Goal: Task Accomplishment & Management: Use online tool/utility

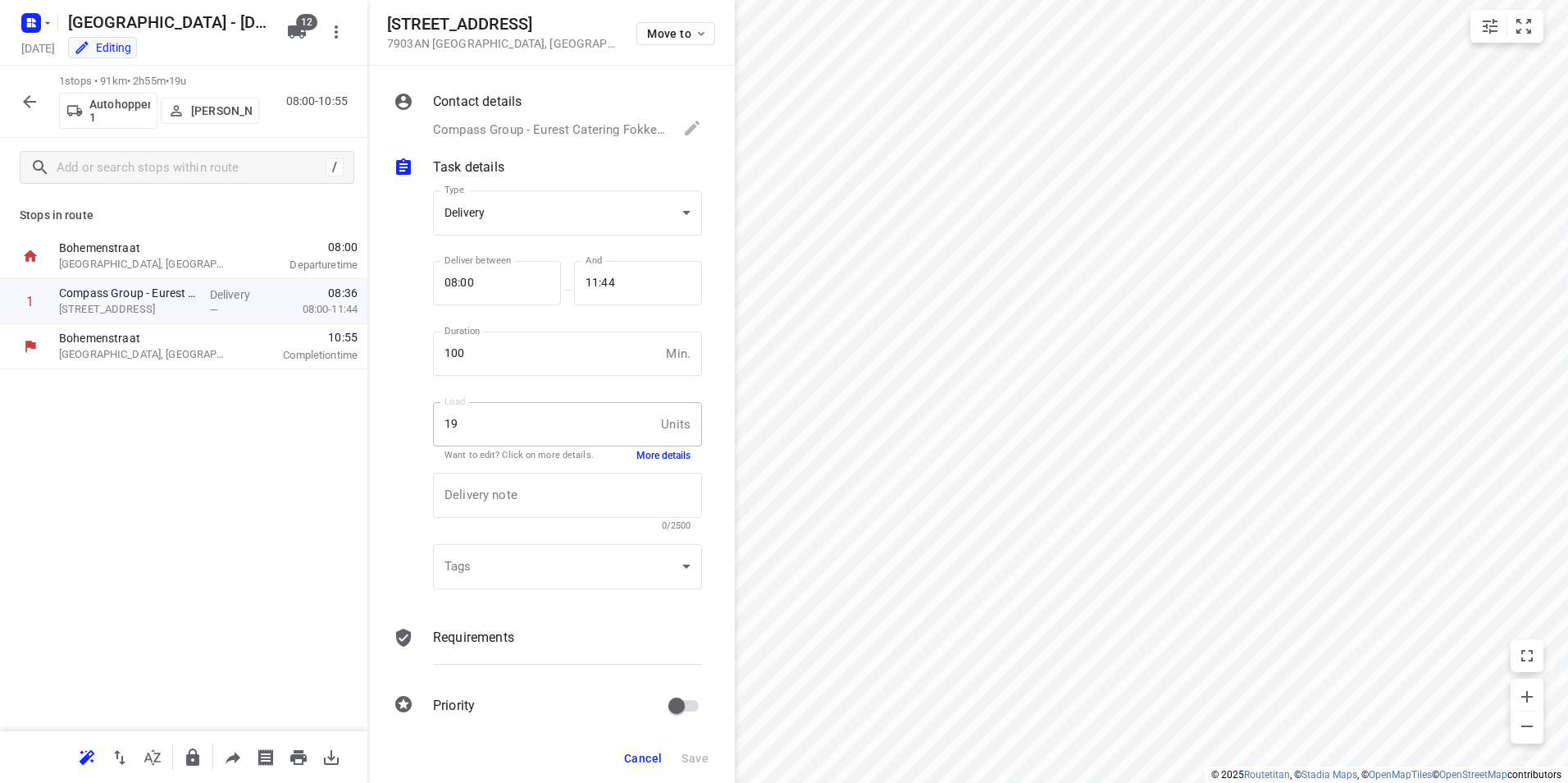
click at [21, 98] on icon "button" at bounding box center [29, 102] width 20 height 20
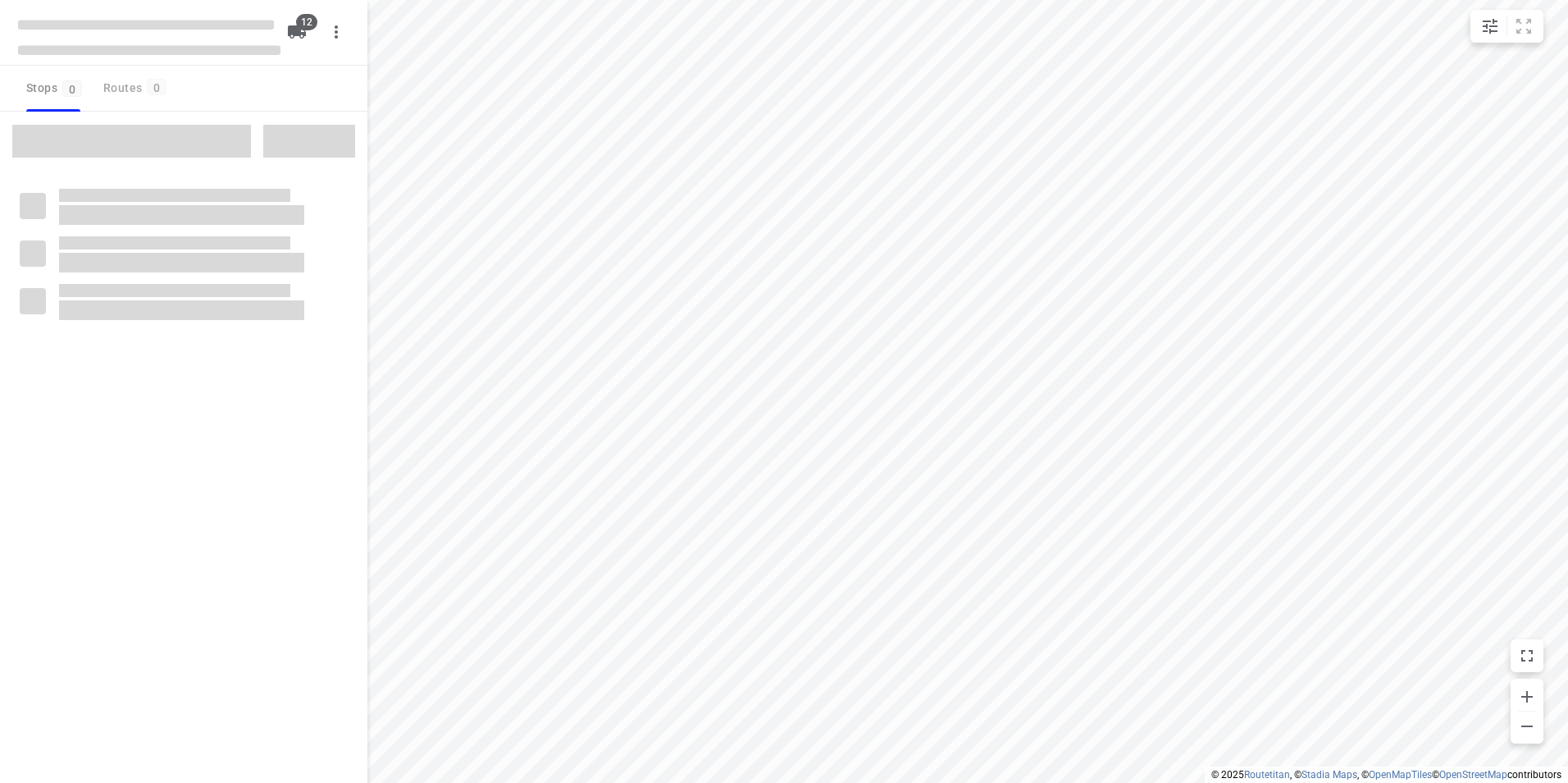
checkbox input "true"
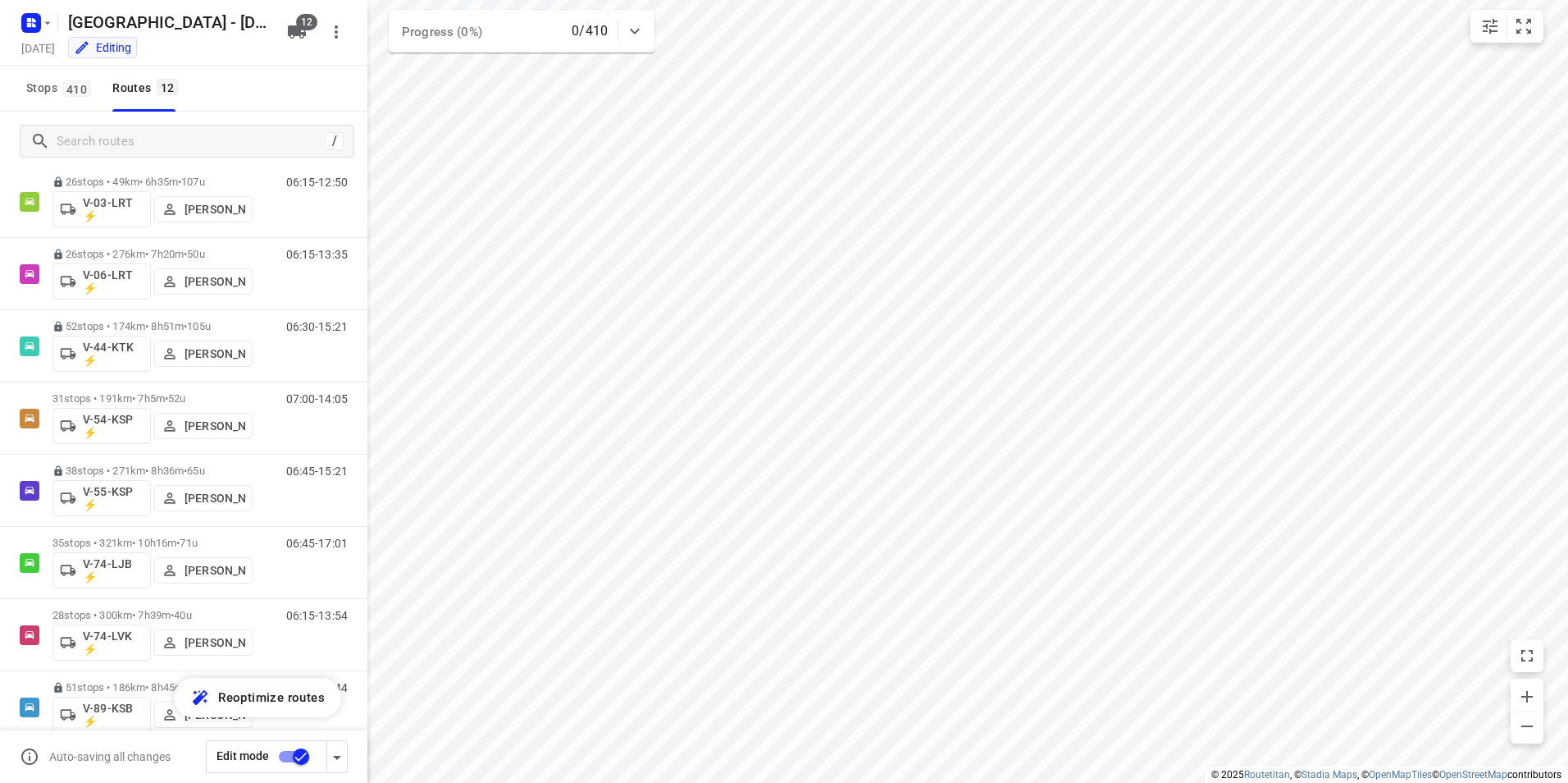
scroll to position [192, 0]
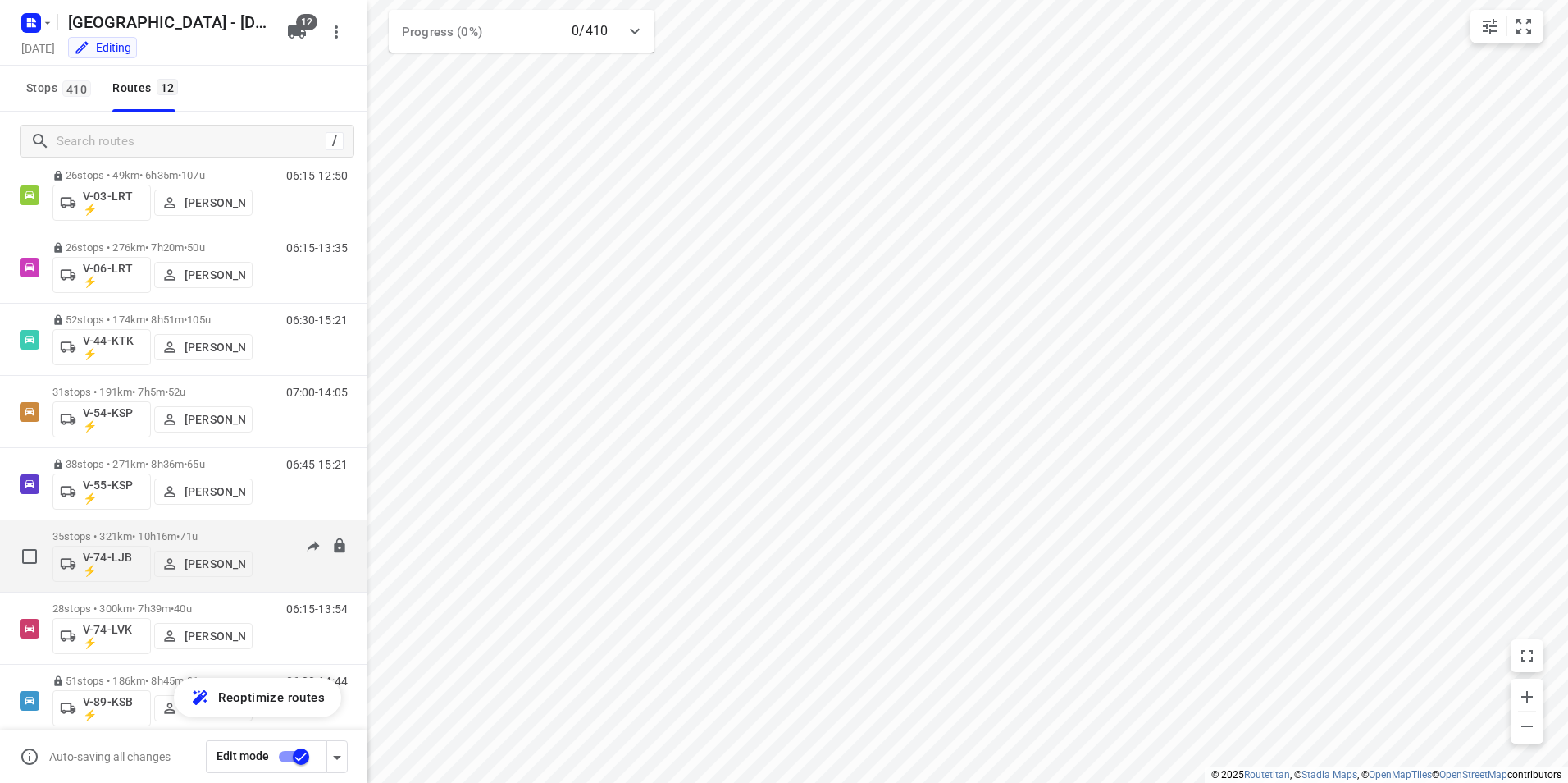
click at [149, 531] on p "35 stops • 321km • 10h16m • 71u" at bounding box center [152, 536] width 200 height 12
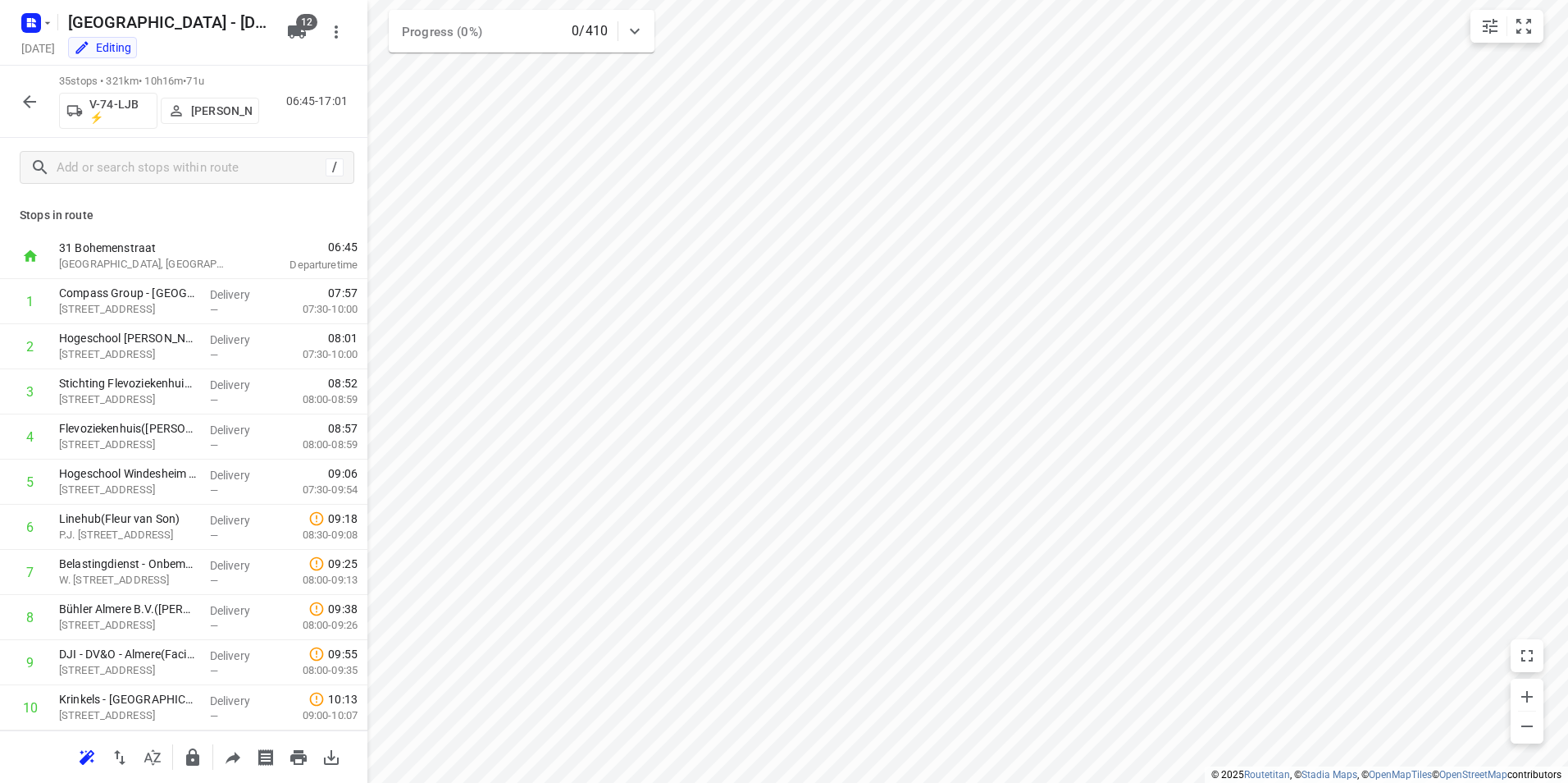
click at [20, 98] on icon "button" at bounding box center [29, 102] width 20 height 20
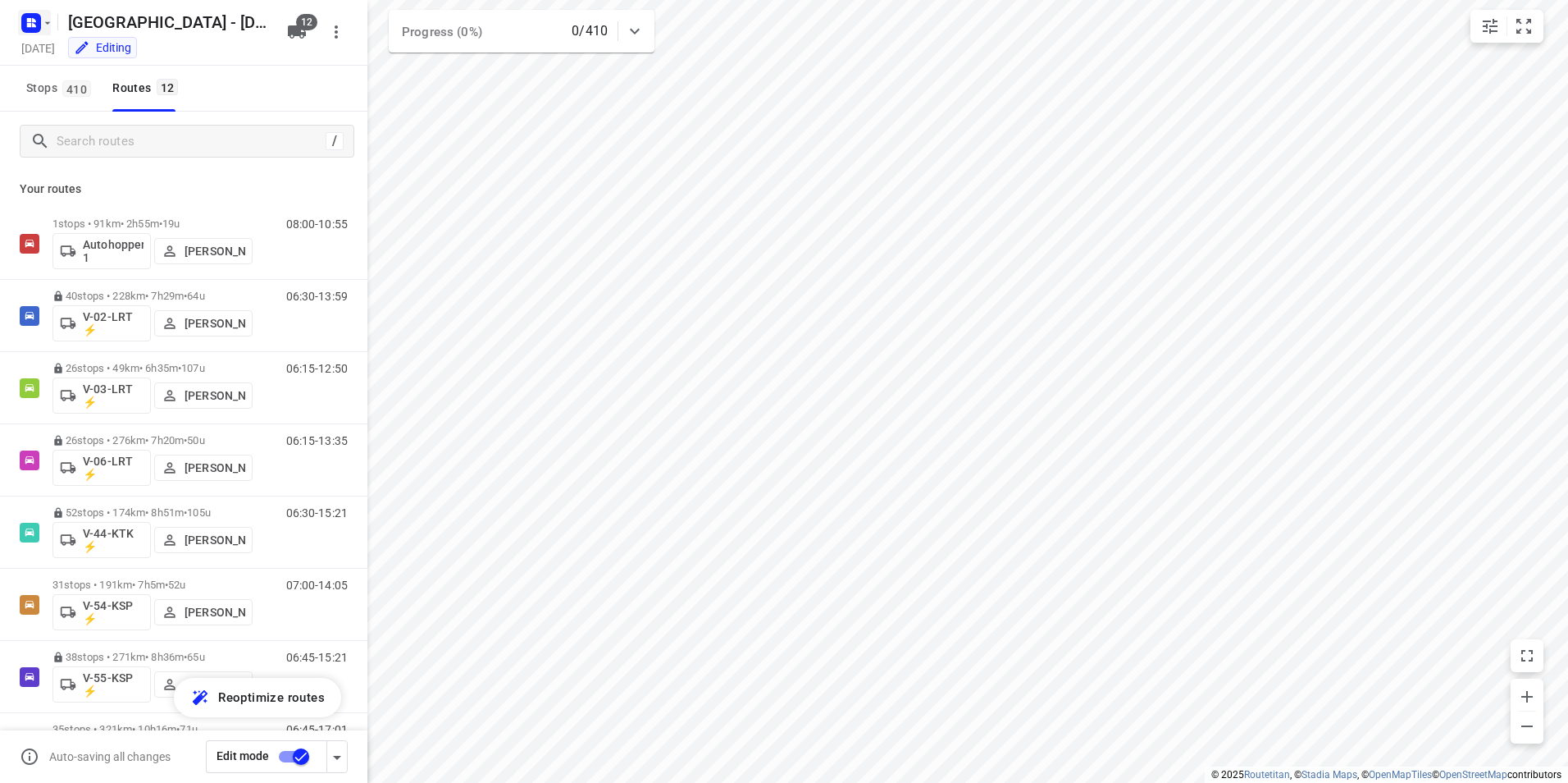
click at [30, 17] on rect "button" at bounding box center [31, 23] width 20 height 20
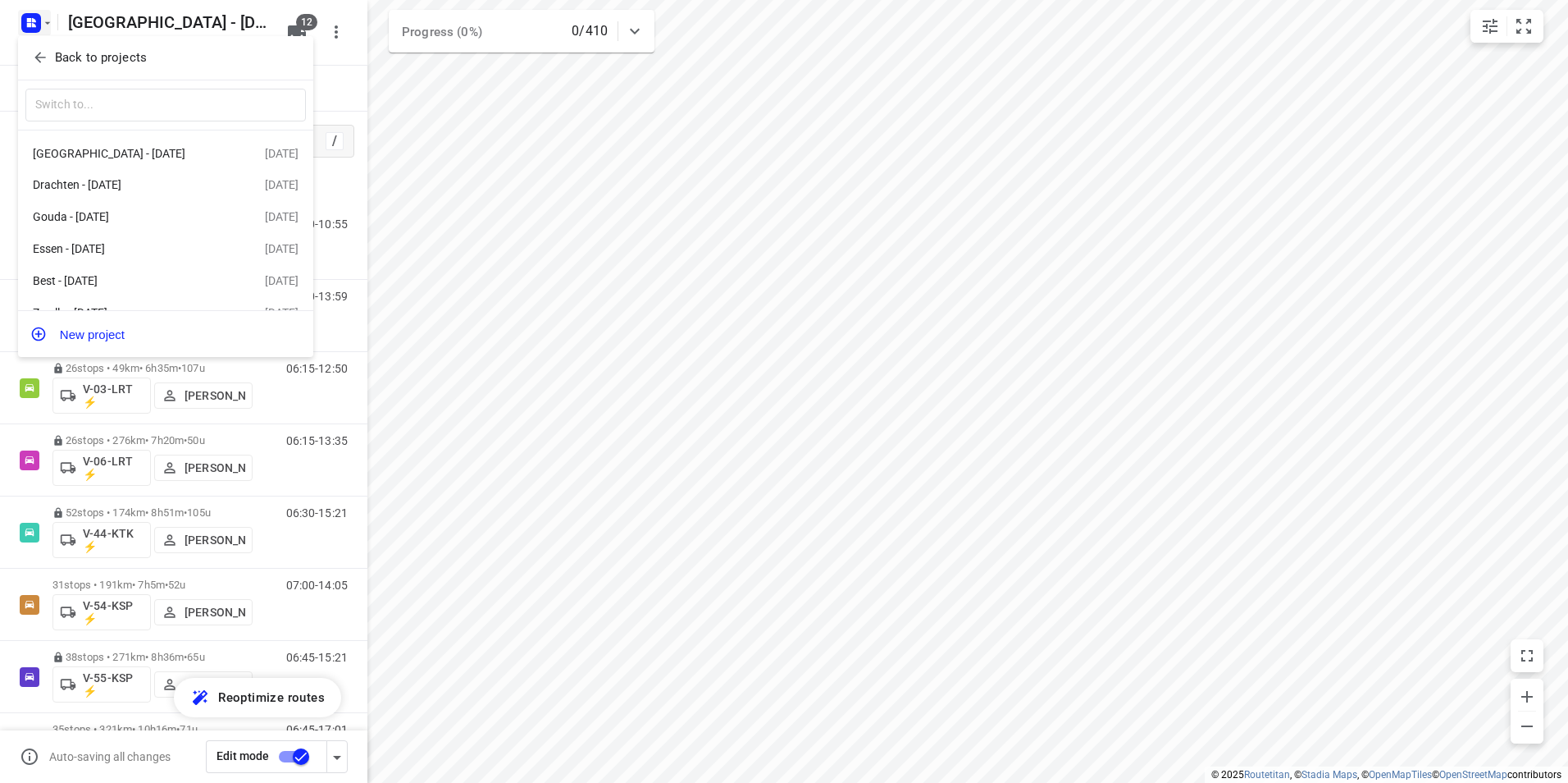
click at [63, 51] on p "Back to projects" at bounding box center [101, 58] width 92 height 19
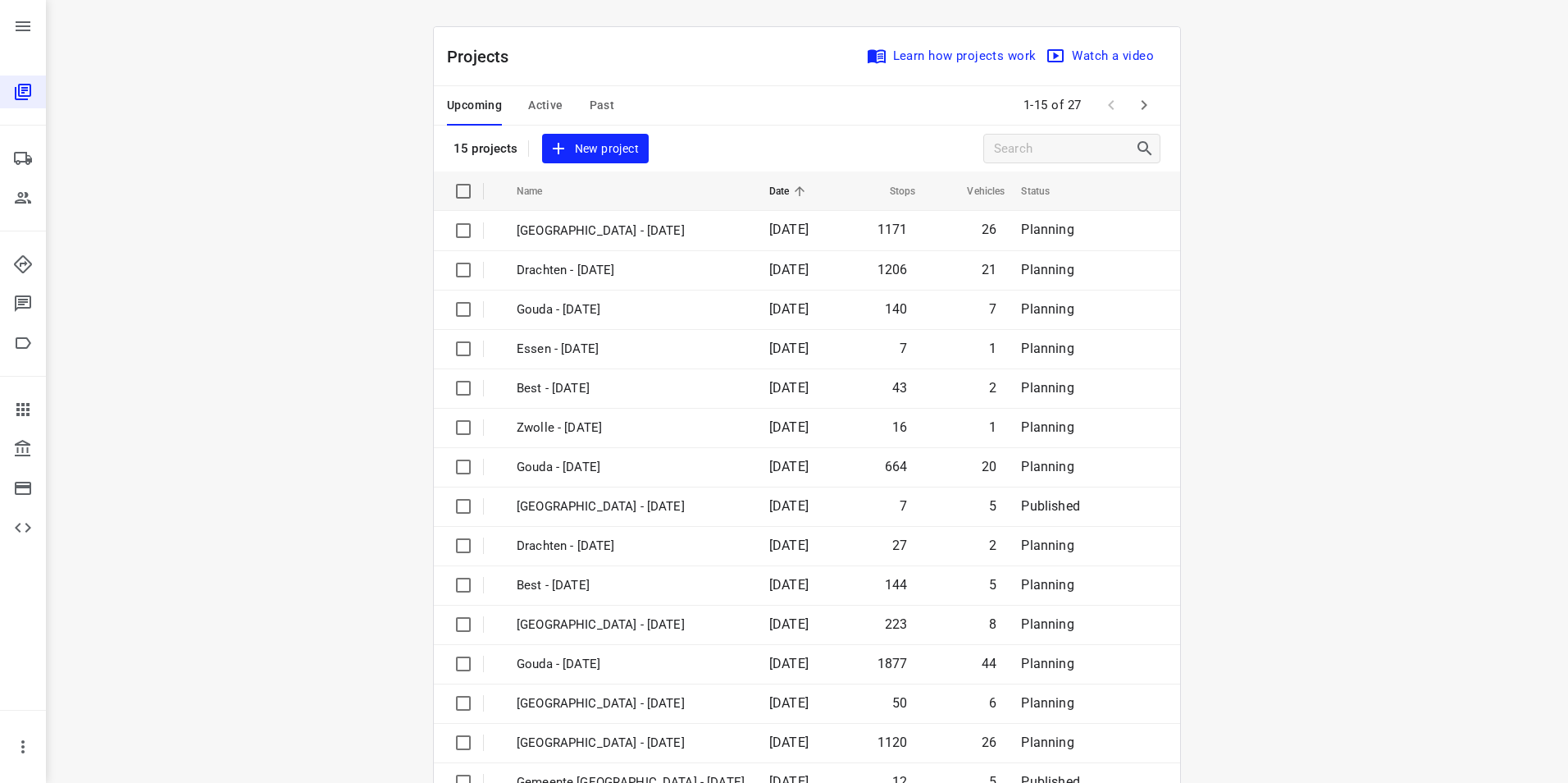
click at [548, 102] on span "Active" at bounding box center [545, 105] width 35 height 20
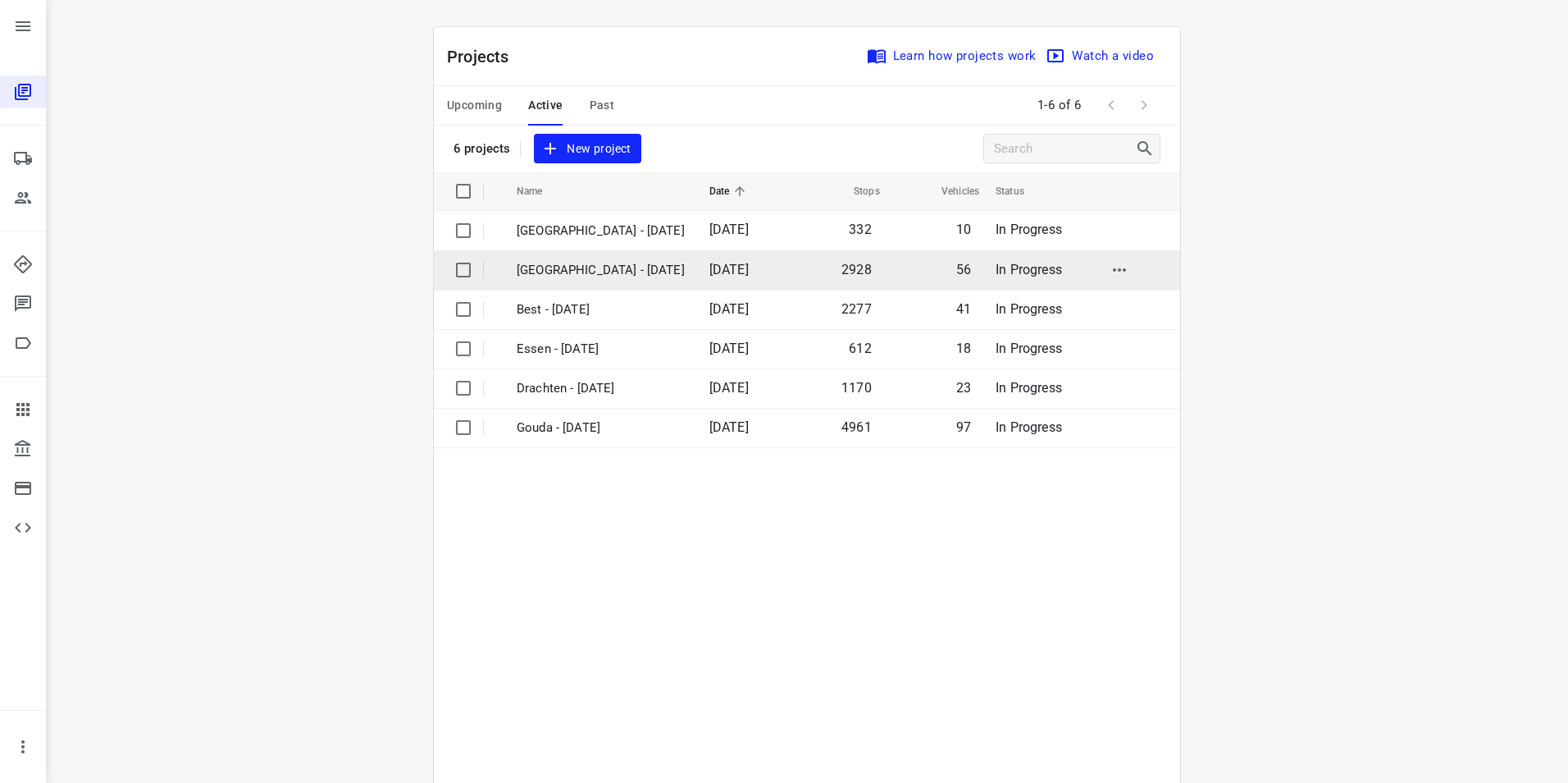
click at [546, 274] on p "[GEOGRAPHIC_DATA] - [DATE]" at bounding box center [601, 270] width 168 height 19
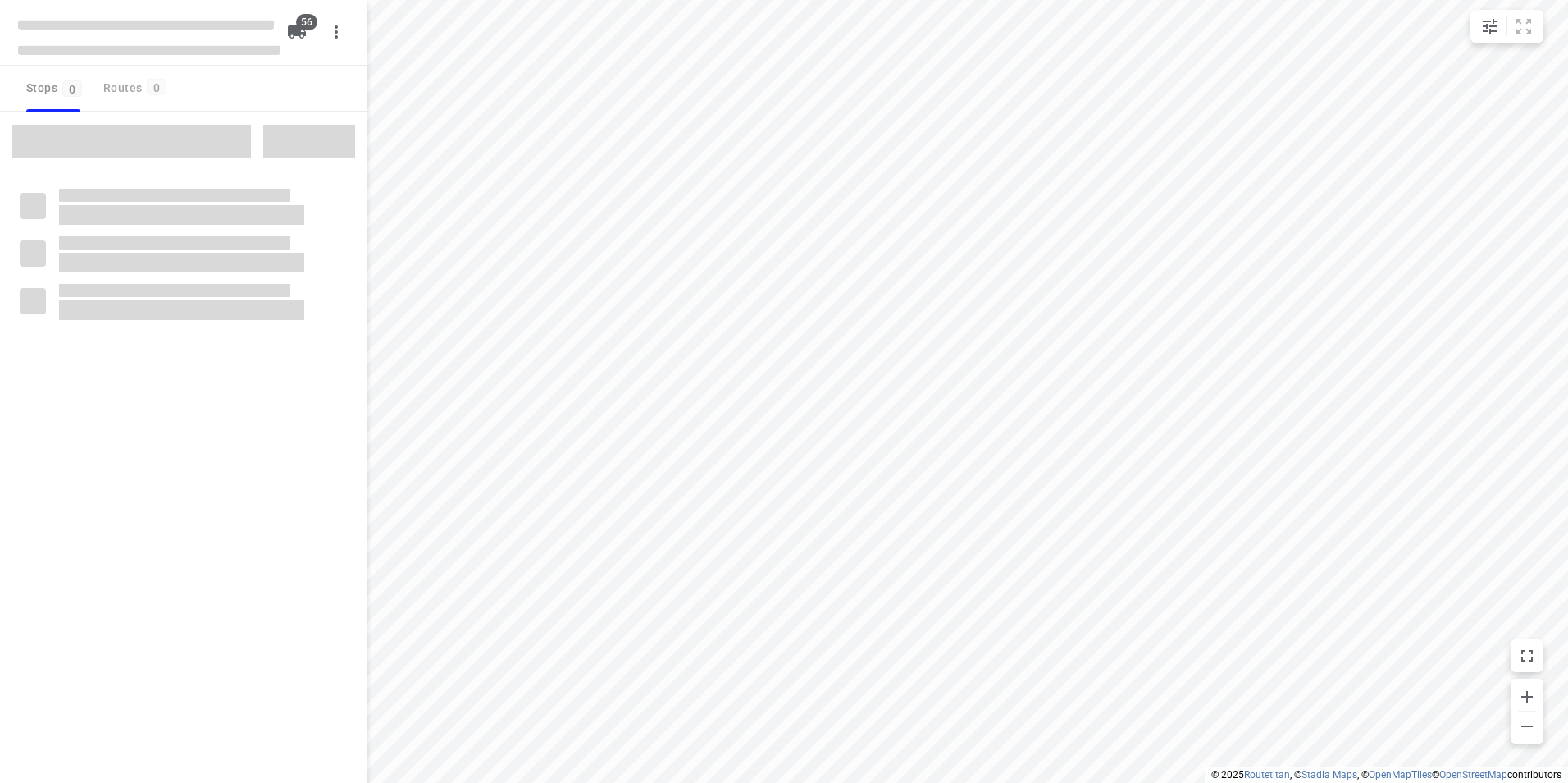
checkbox input "true"
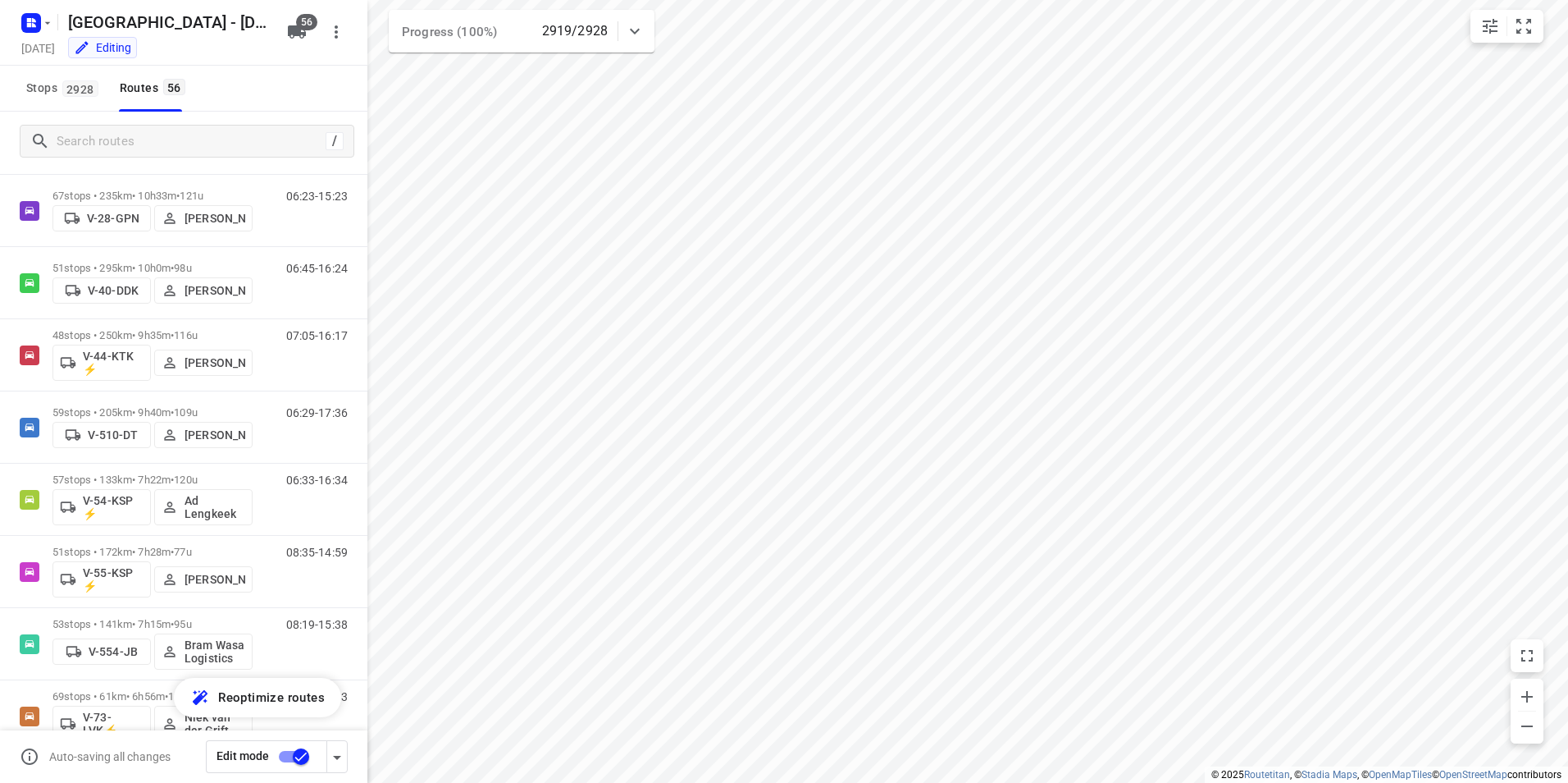
scroll to position [1294, 0]
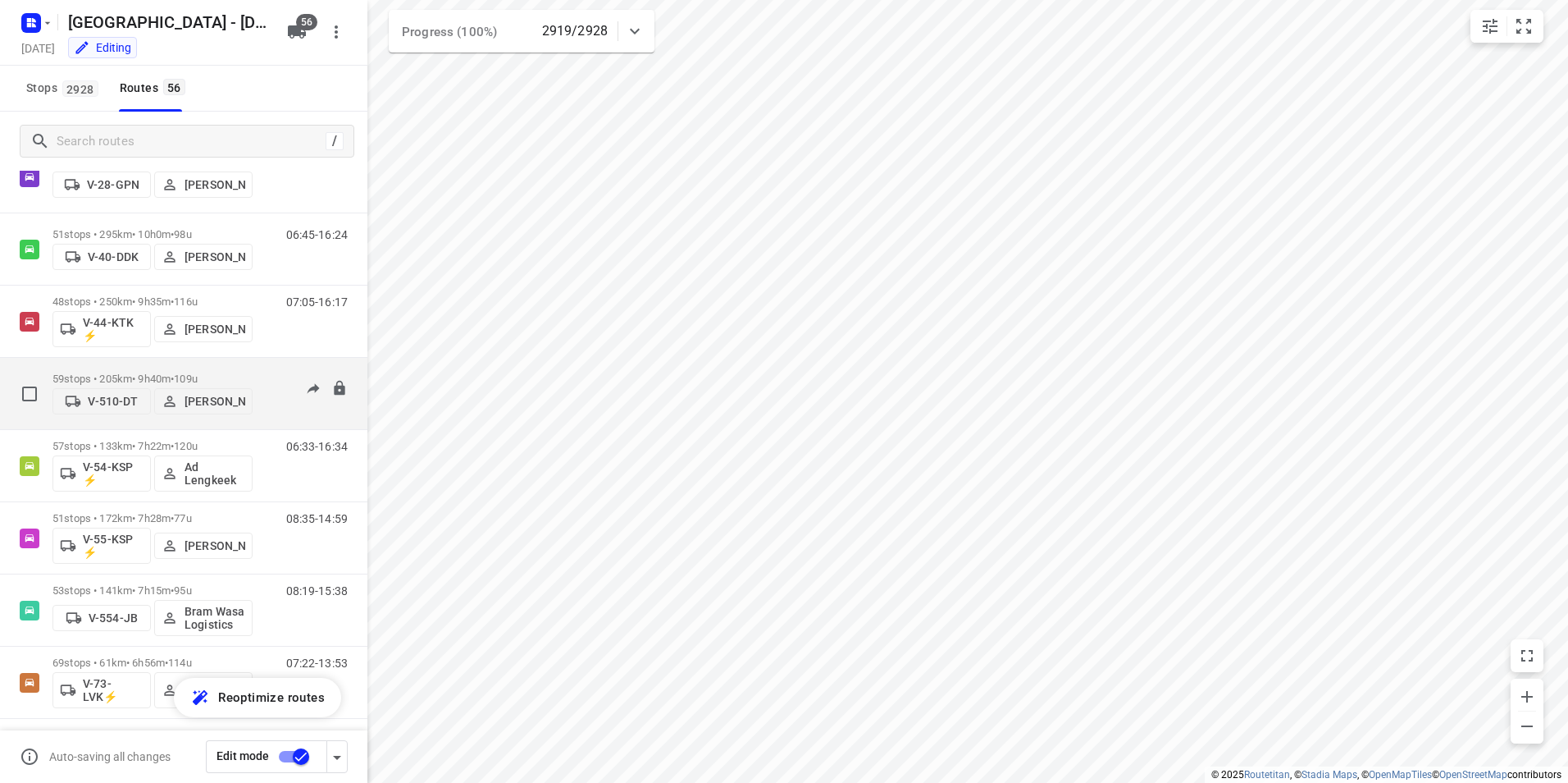
click at [106, 372] on p "59 stops • 205km • 9h40m • 109u" at bounding box center [152, 379] width 200 height 12
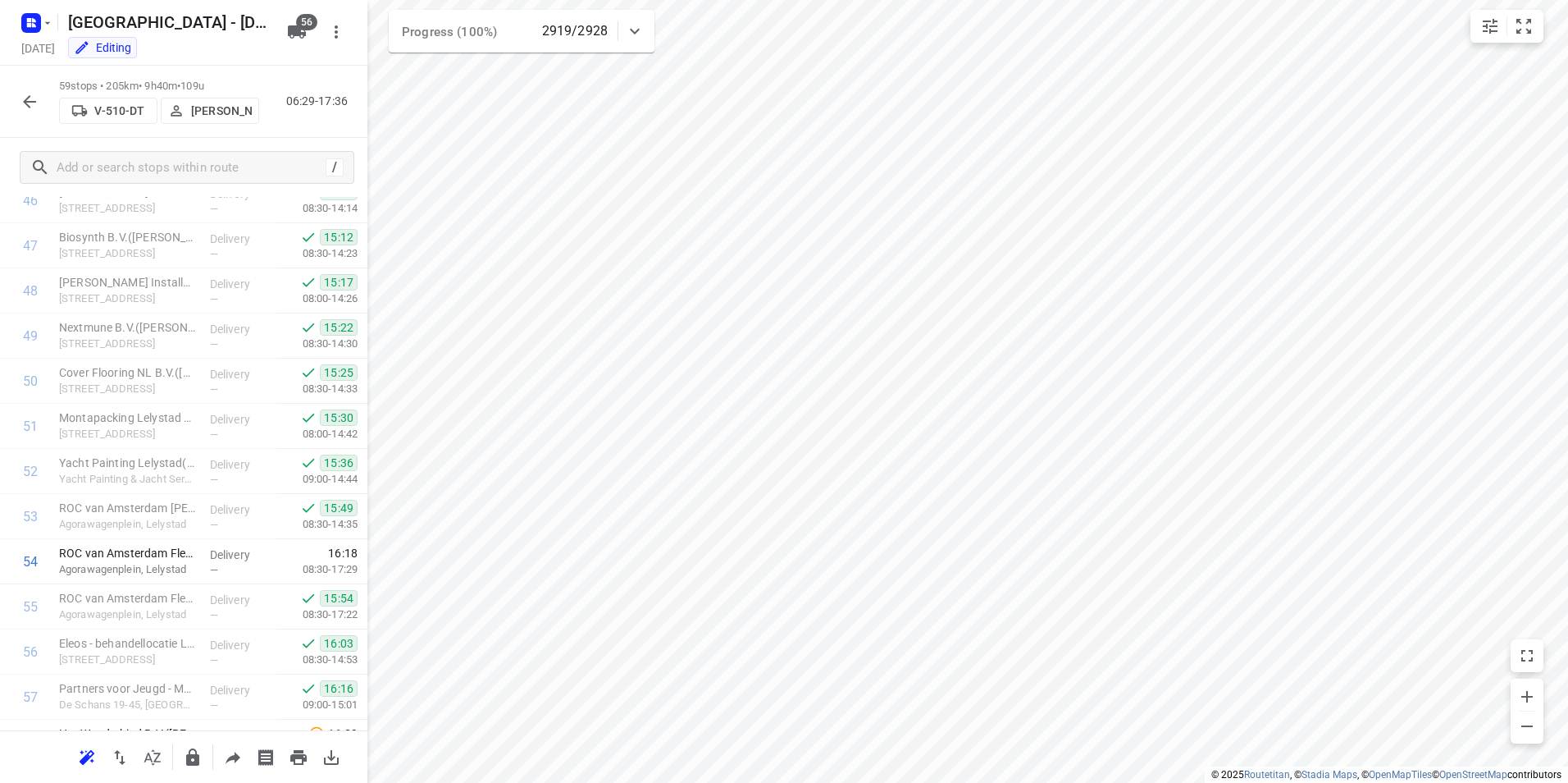
scroll to position [2256, 0]
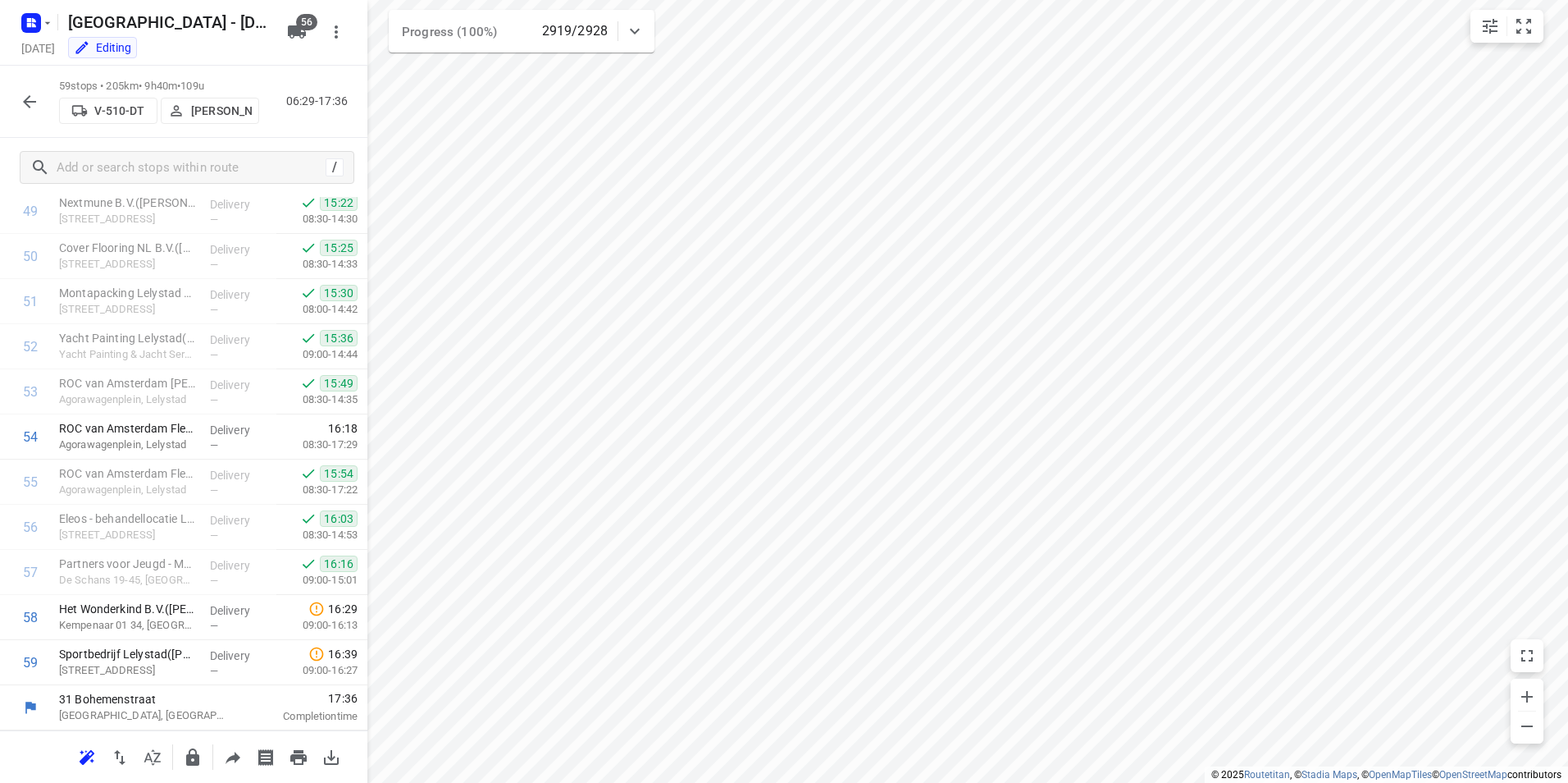
click at [29, 96] on icon "button" at bounding box center [29, 101] width 13 height 13
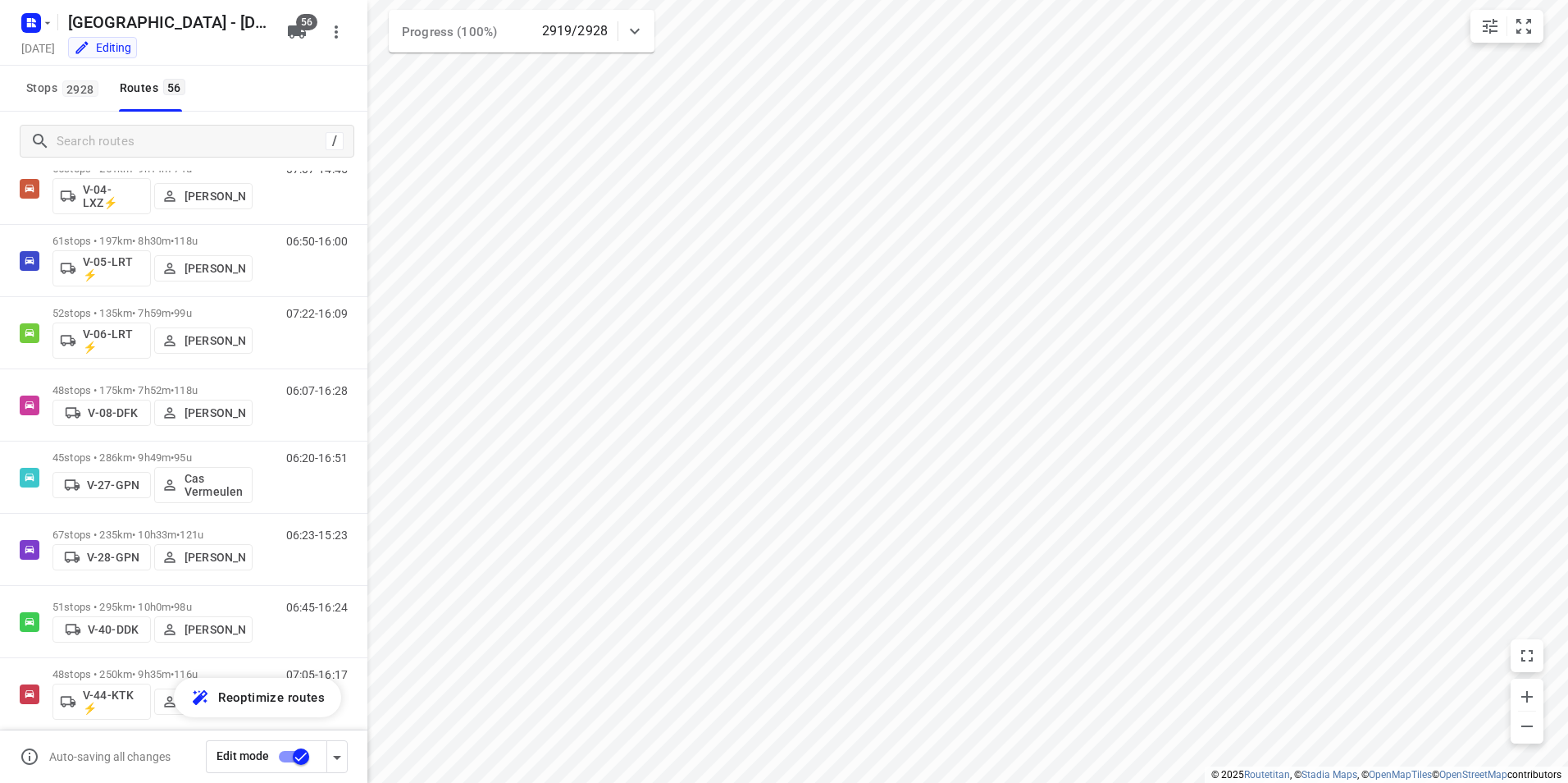
scroll to position [933, 0]
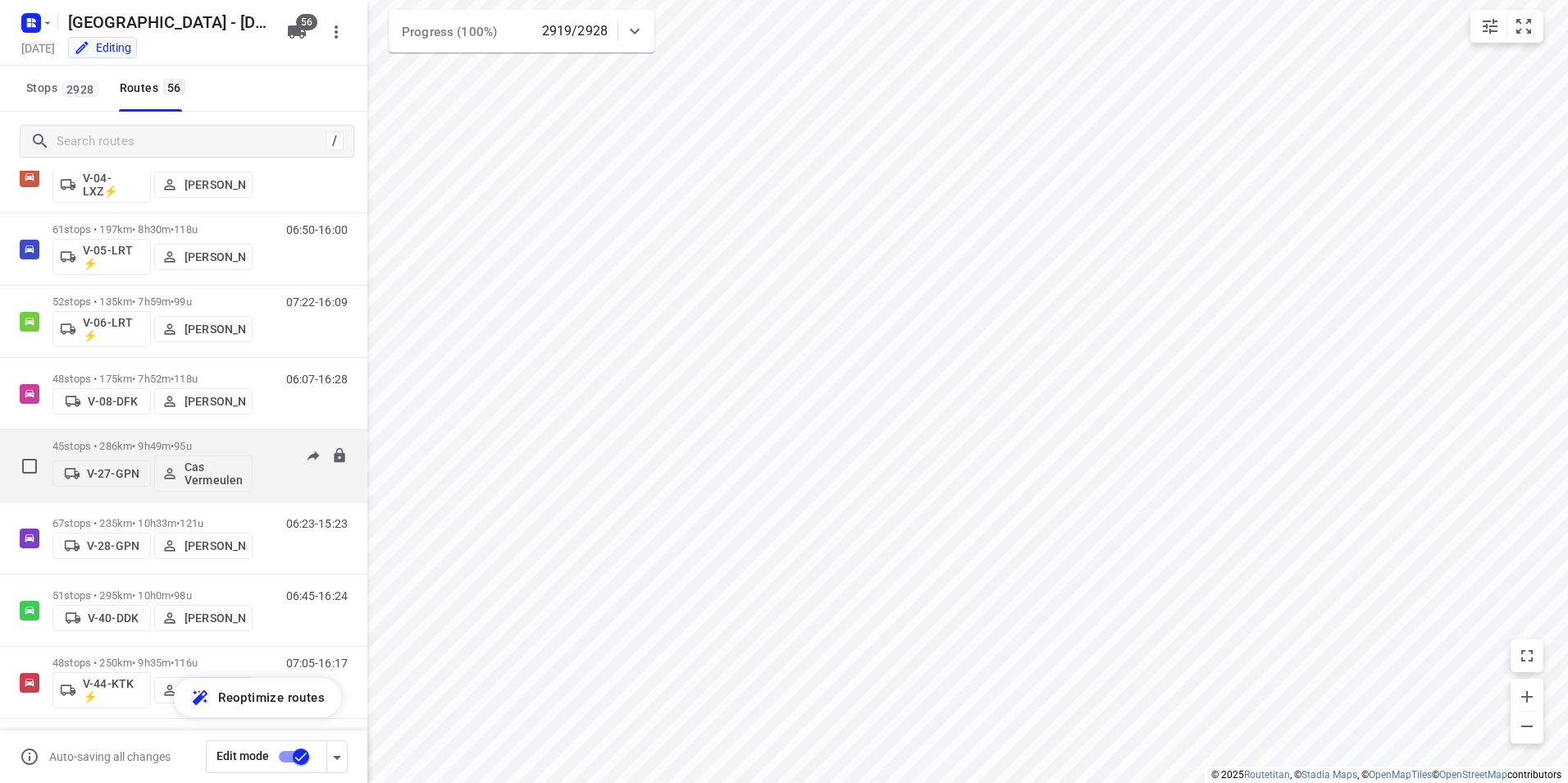
click at [137, 444] on p "45 stops • 286km • 9h49m • 95u" at bounding box center [152, 446] width 200 height 12
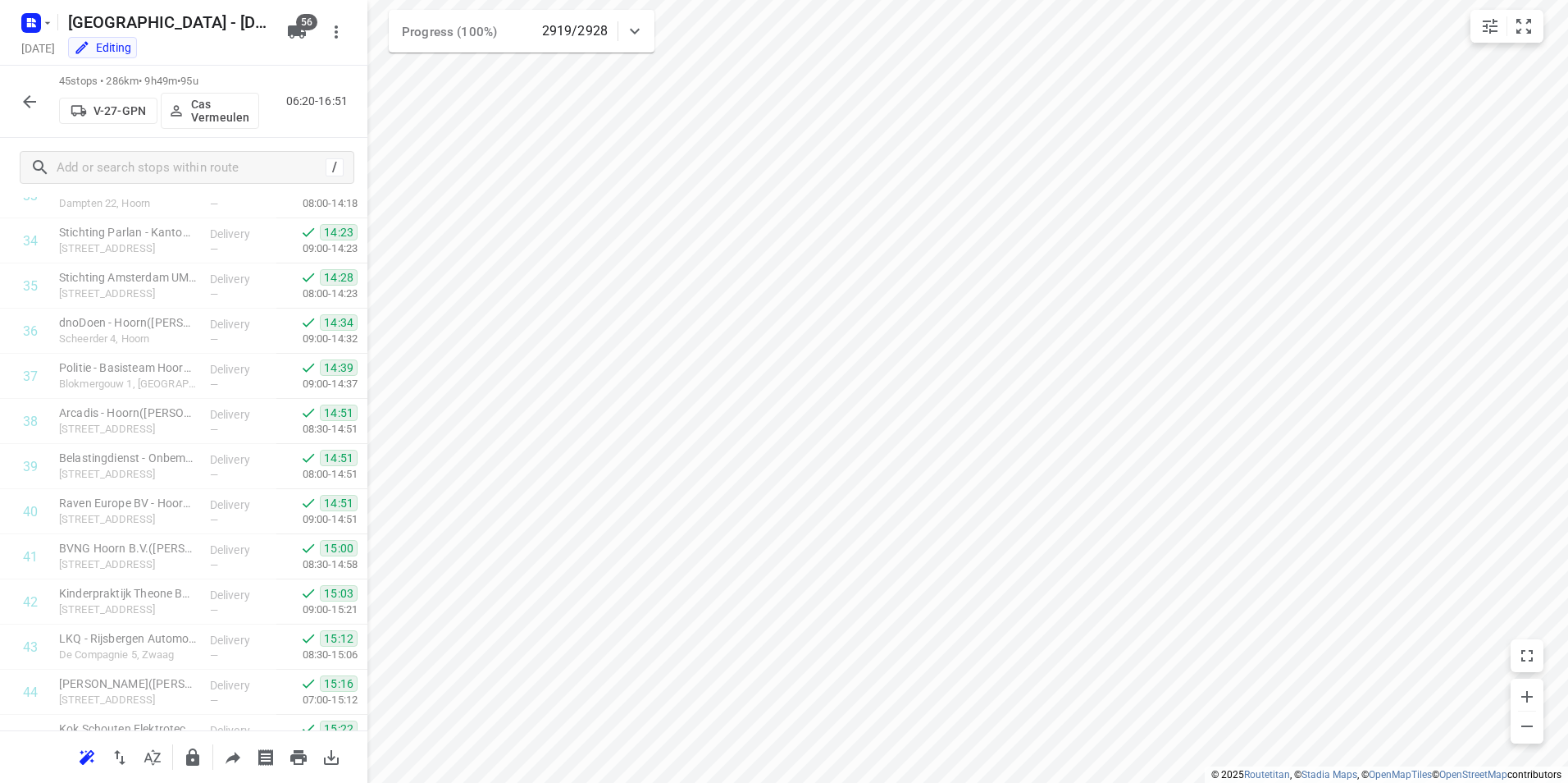
scroll to position [1625, 0]
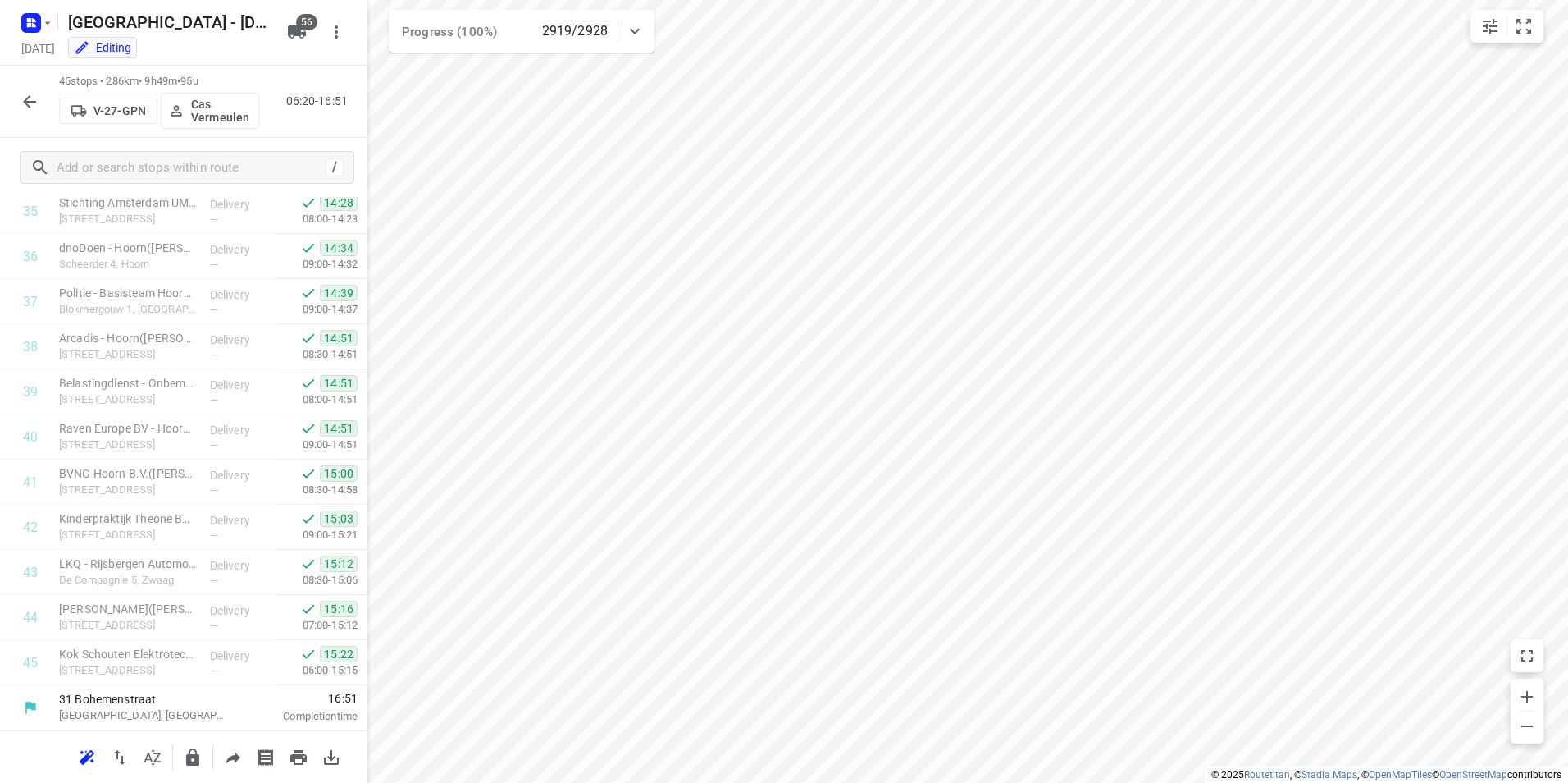
click at [35, 102] on icon "button" at bounding box center [29, 101] width 13 height 13
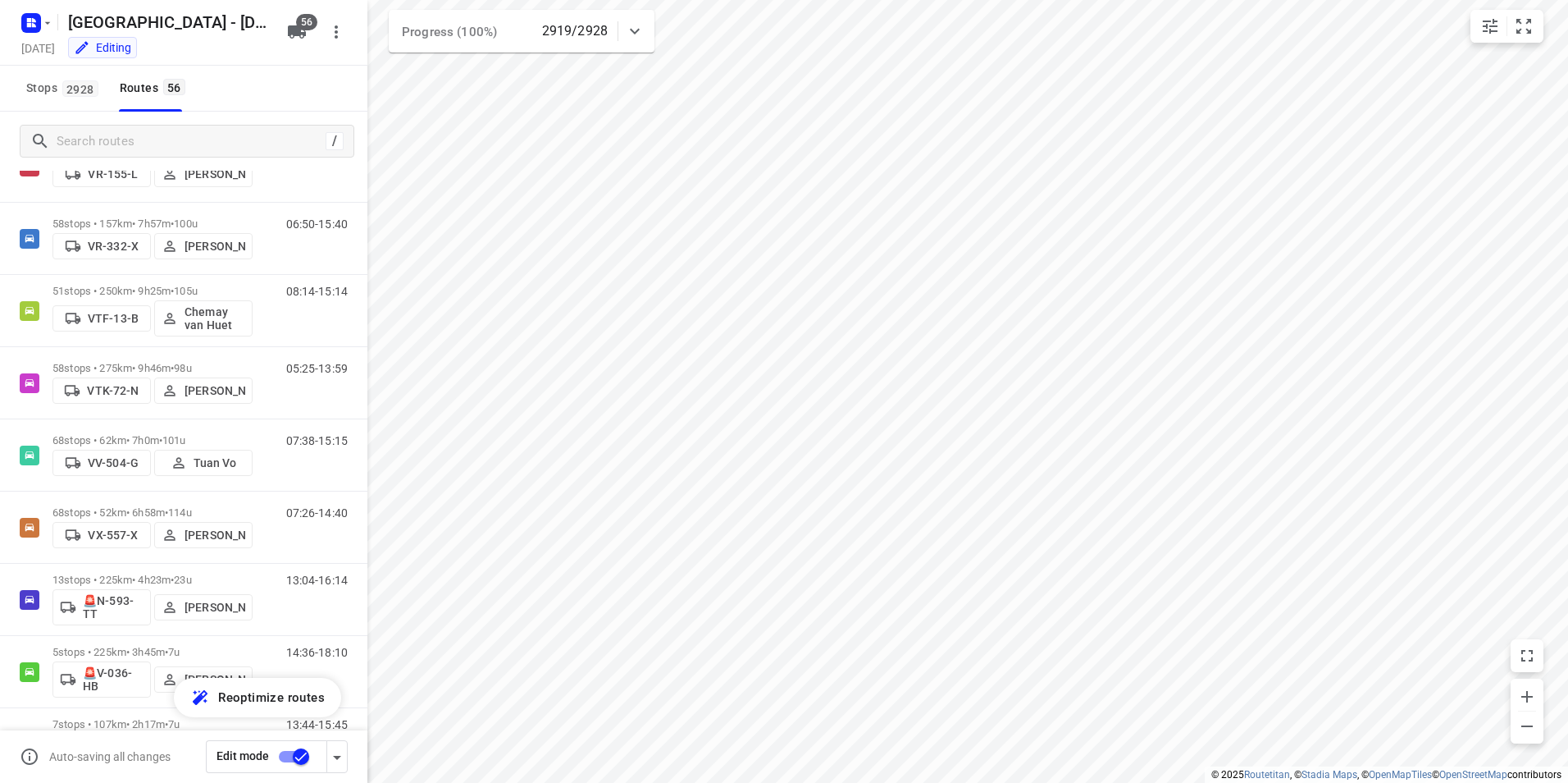
scroll to position [3537, 0]
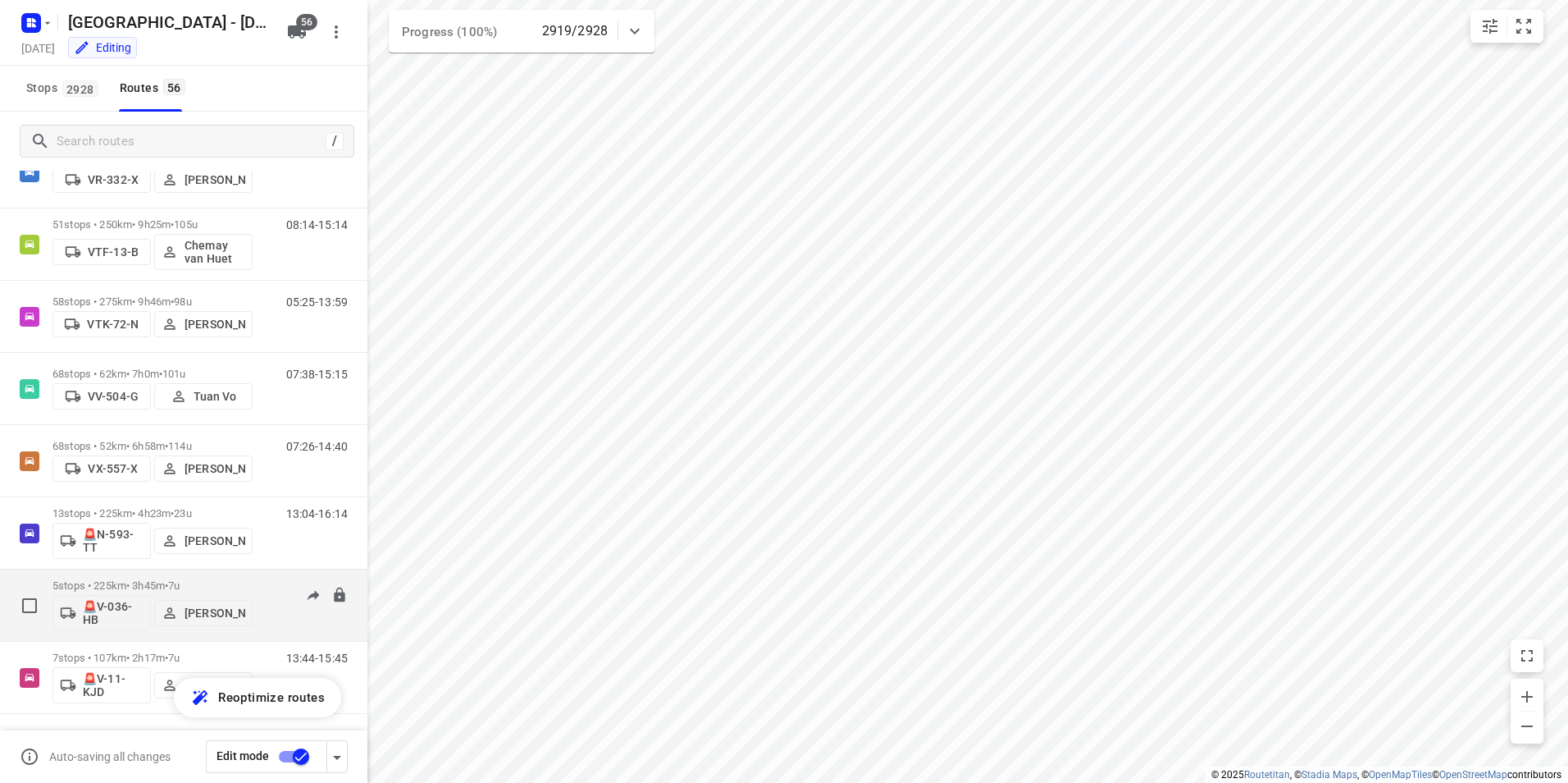
click at [222, 578] on div "5 stops • 225km • 3h45m • 7u 🚨V-036-HB [PERSON_NAME]" at bounding box center [152, 605] width 200 height 68
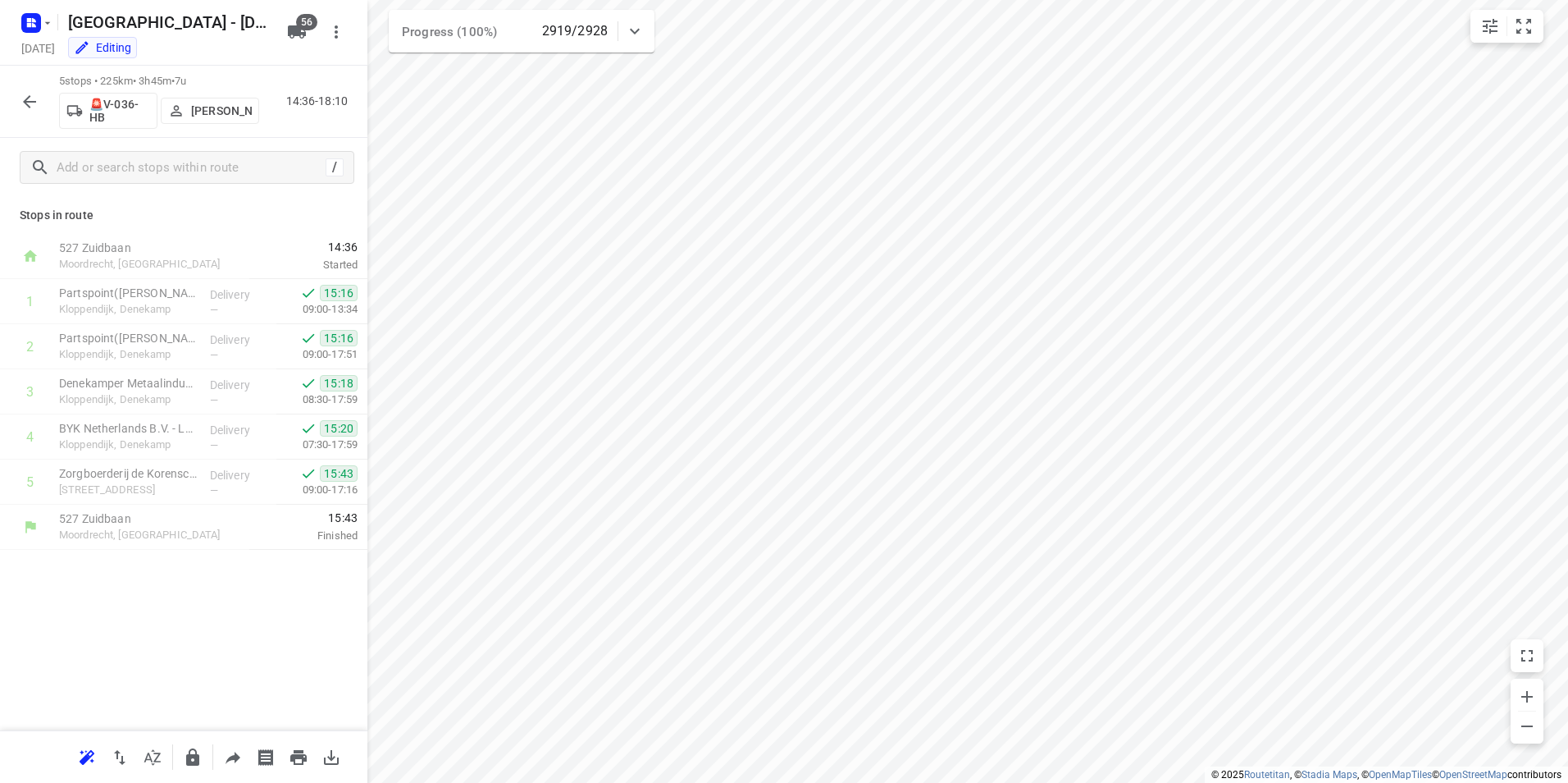
click at [27, 103] on icon "button" at bounding box center [29, 101] width 13 height 13
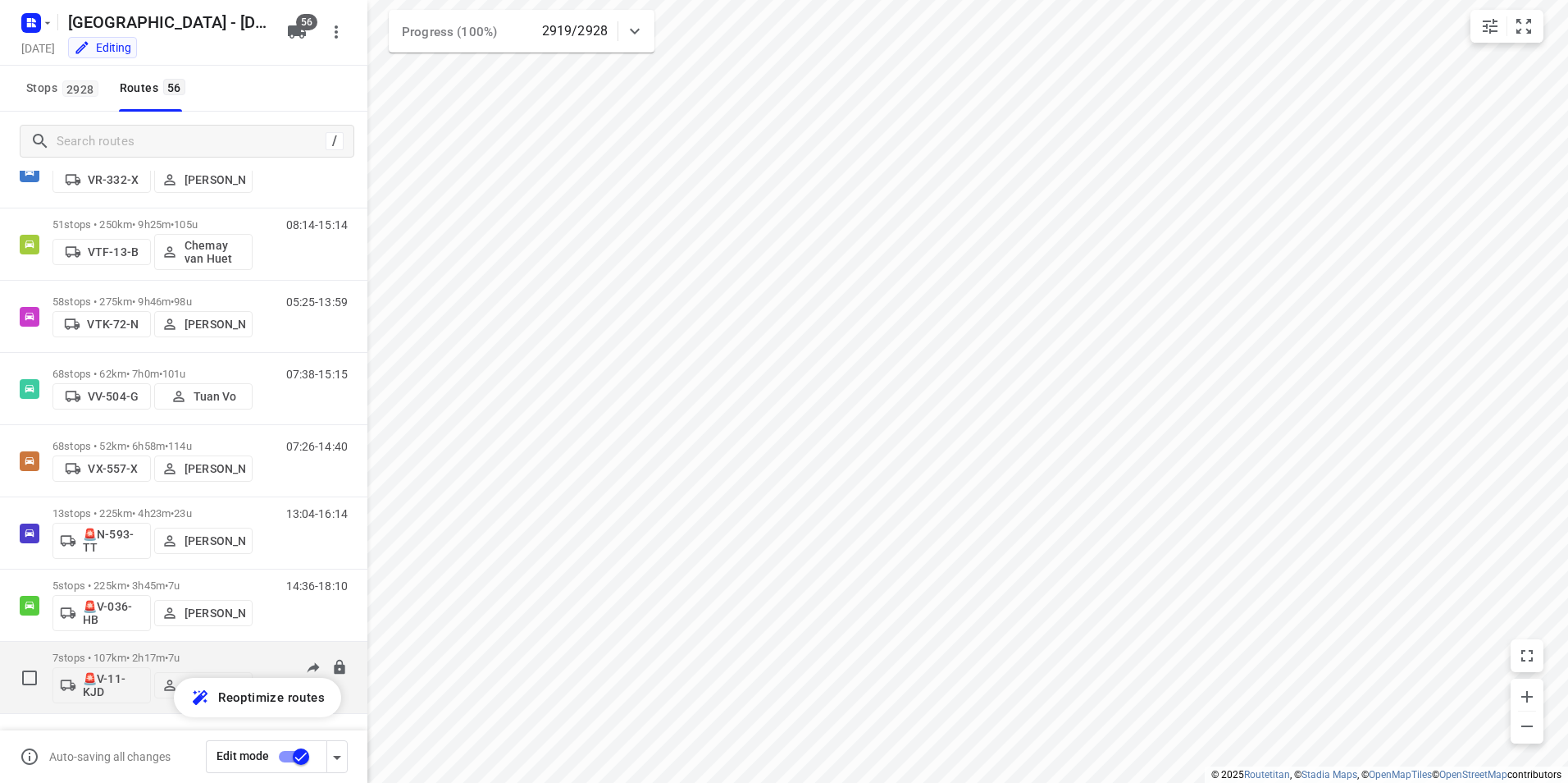
click at [170, 652] on p "7 stops • 107km • 2h17m • 7u" at bounding box center [152, 658] width 200 height 12
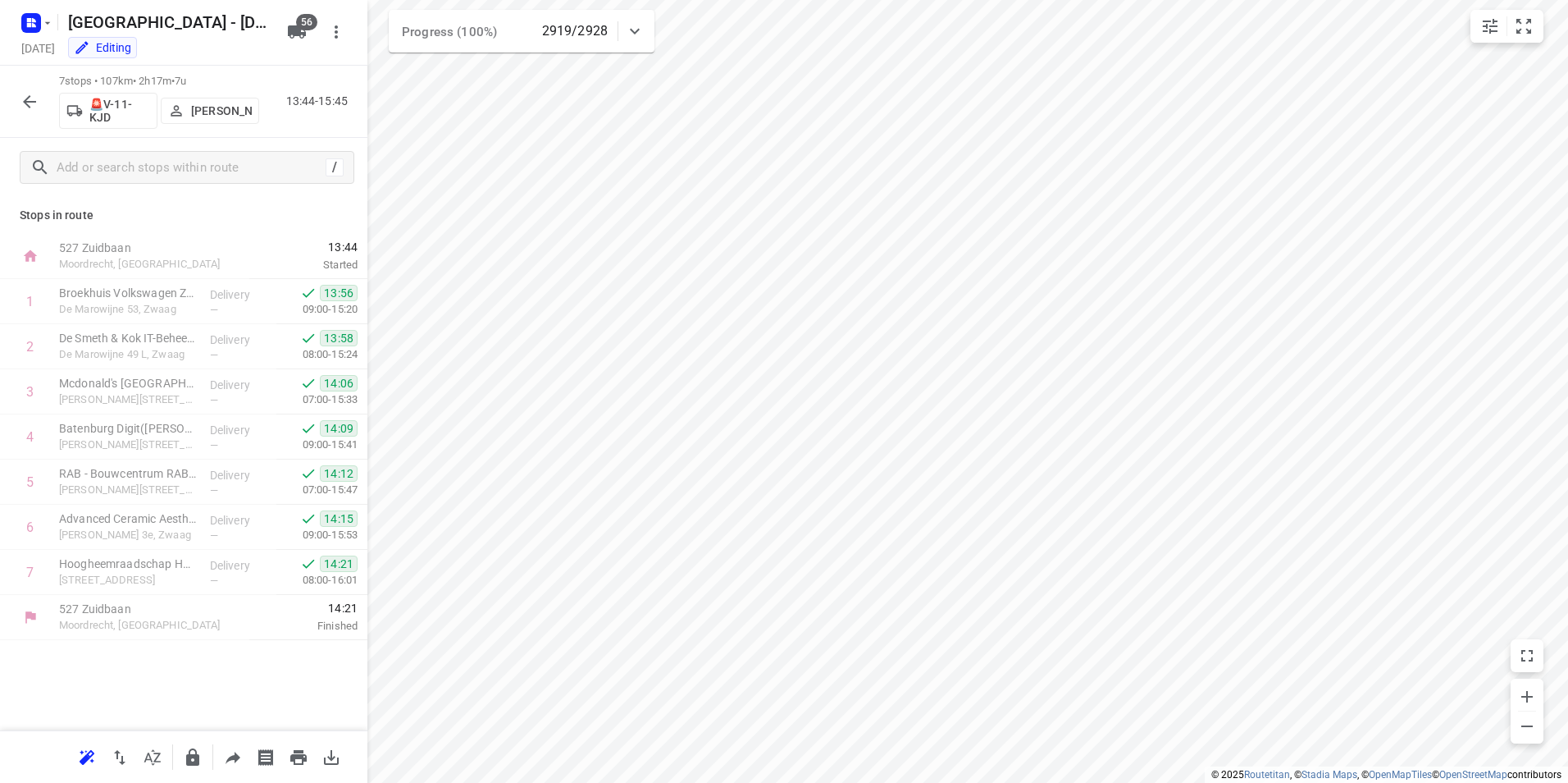
click at [30, 97] on icon "button" at bounding box center [29, 102] width 20 height 20
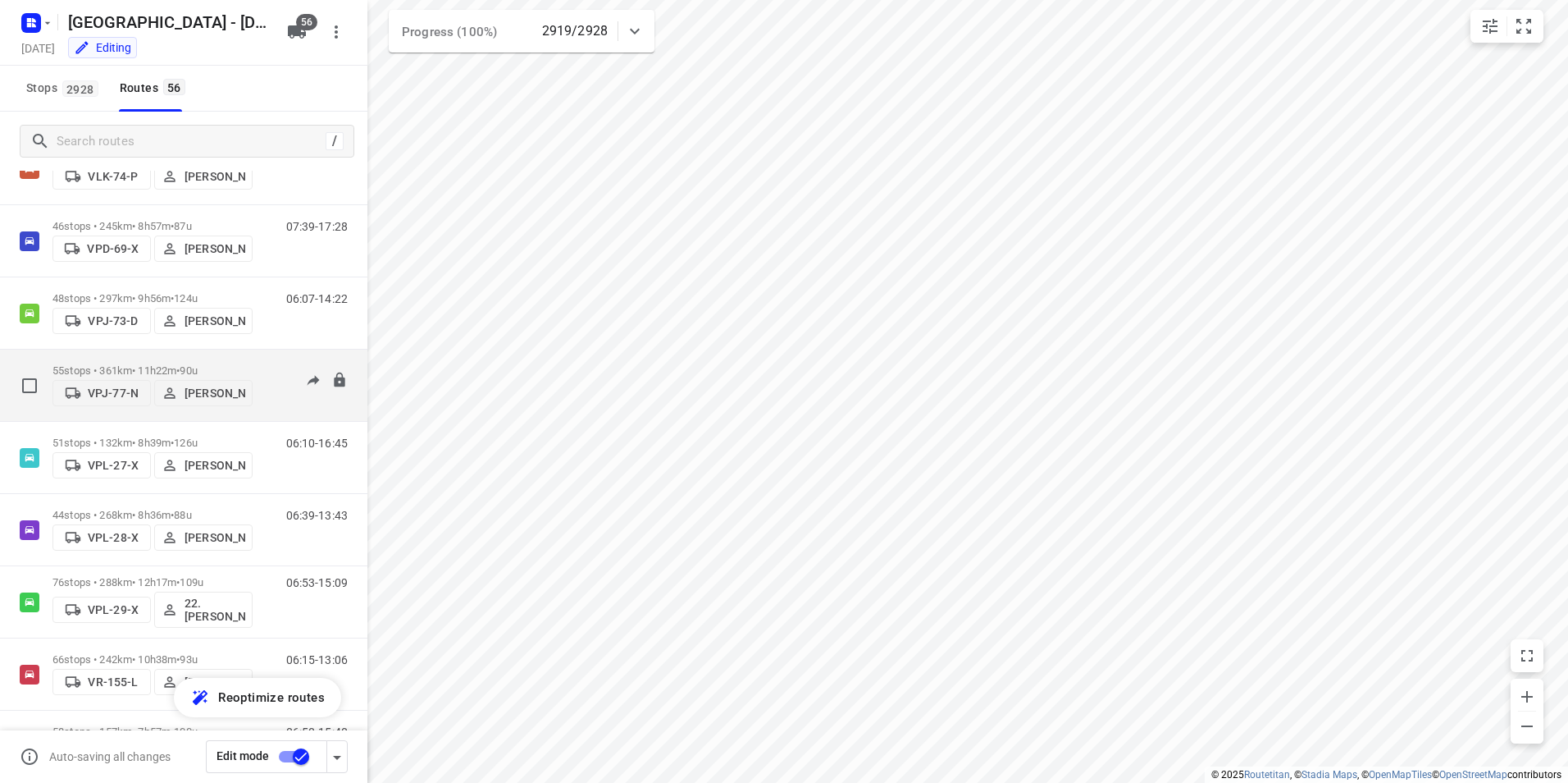
scroll to position [2880, 0]
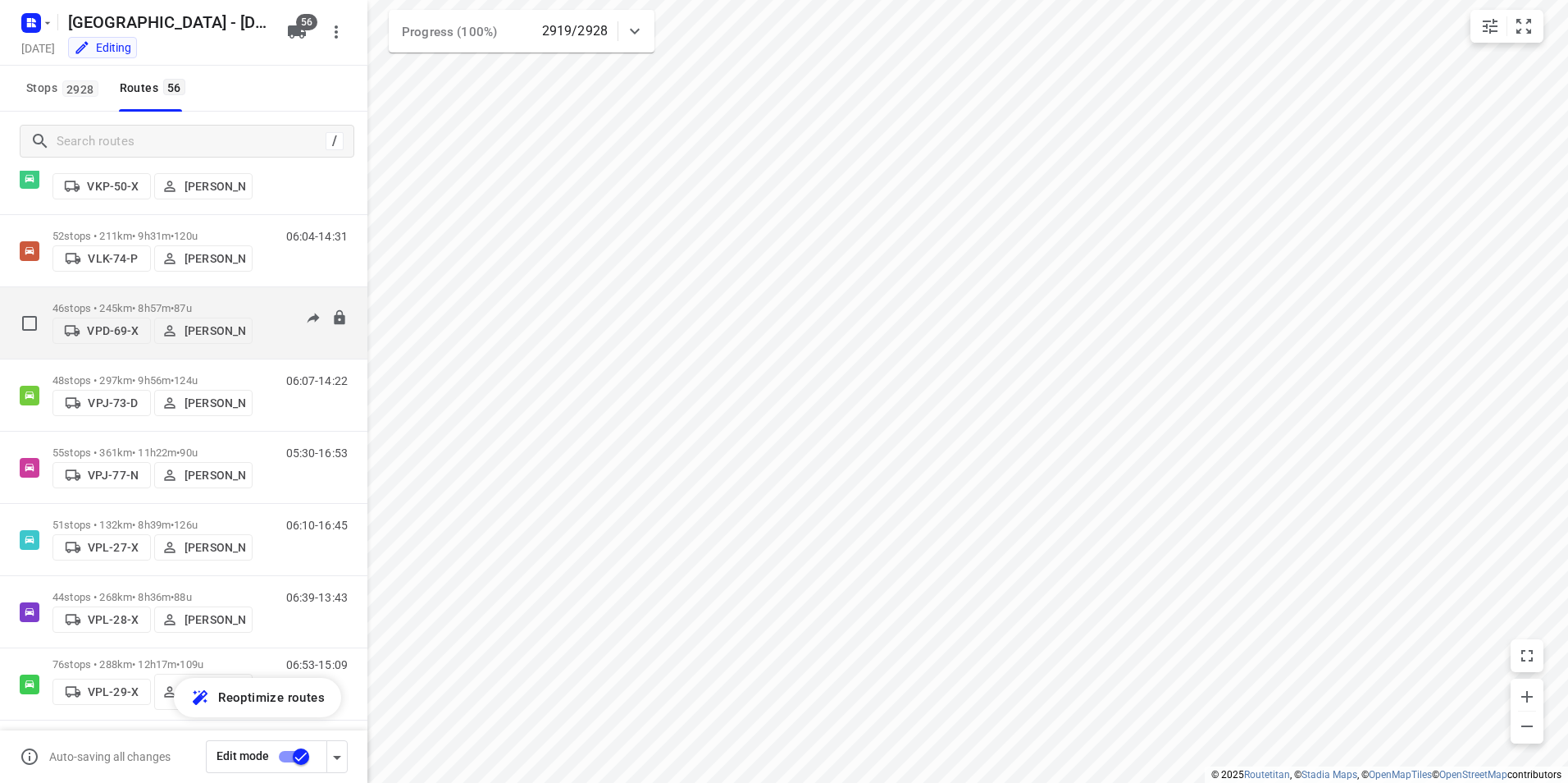
click at [136, 294] on div "46 stops • 245km • 8h57m • 87u VPD-69-X [PERSON_NAME]" at bounding box center [152, 323] width 200 height 59
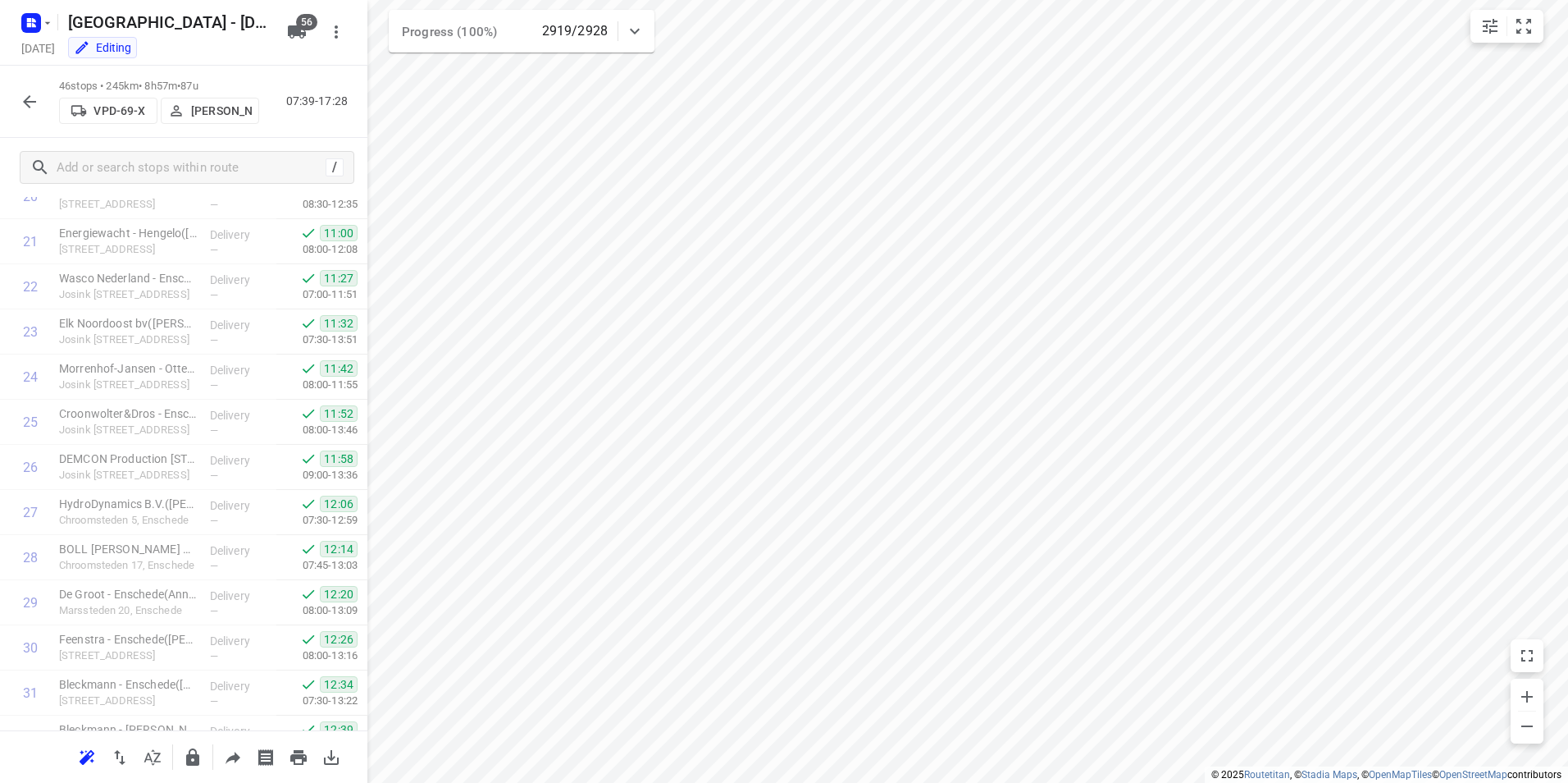
scroll to position [1670, 0]
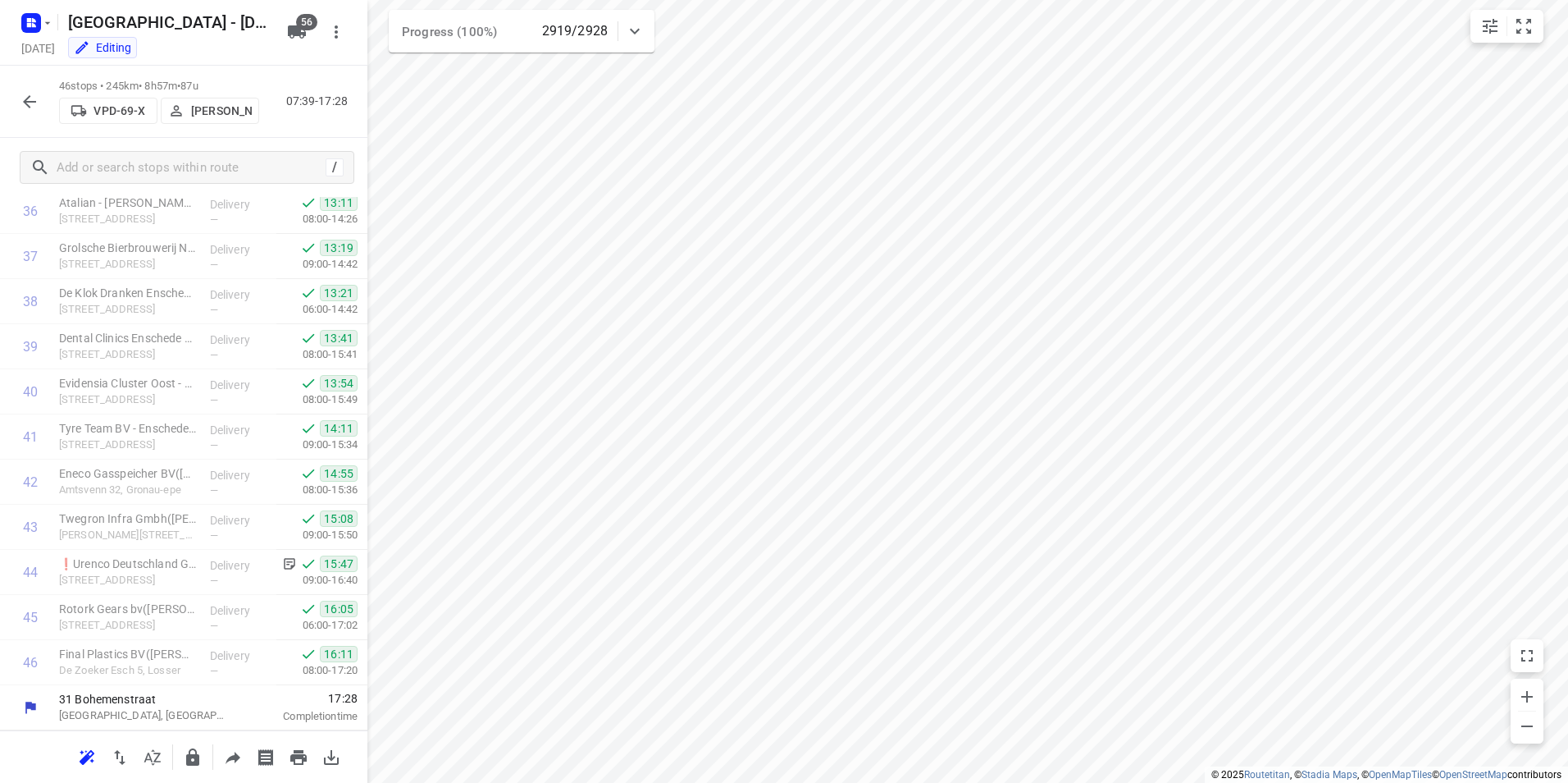
click at [30, 100] on icon "button" at bounding box center [29, 102] width 20 height 20
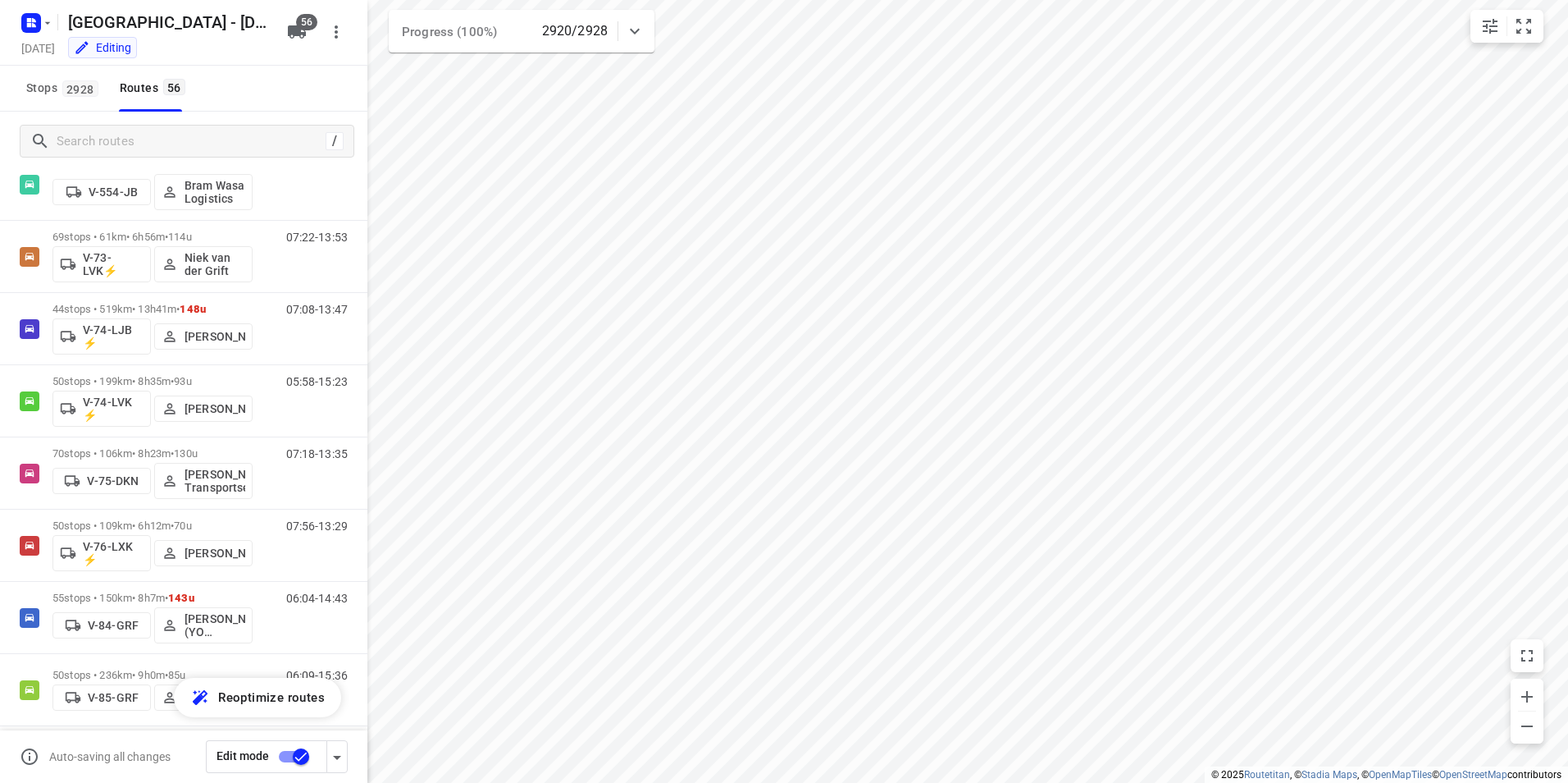
scroll to position [3537, 0]
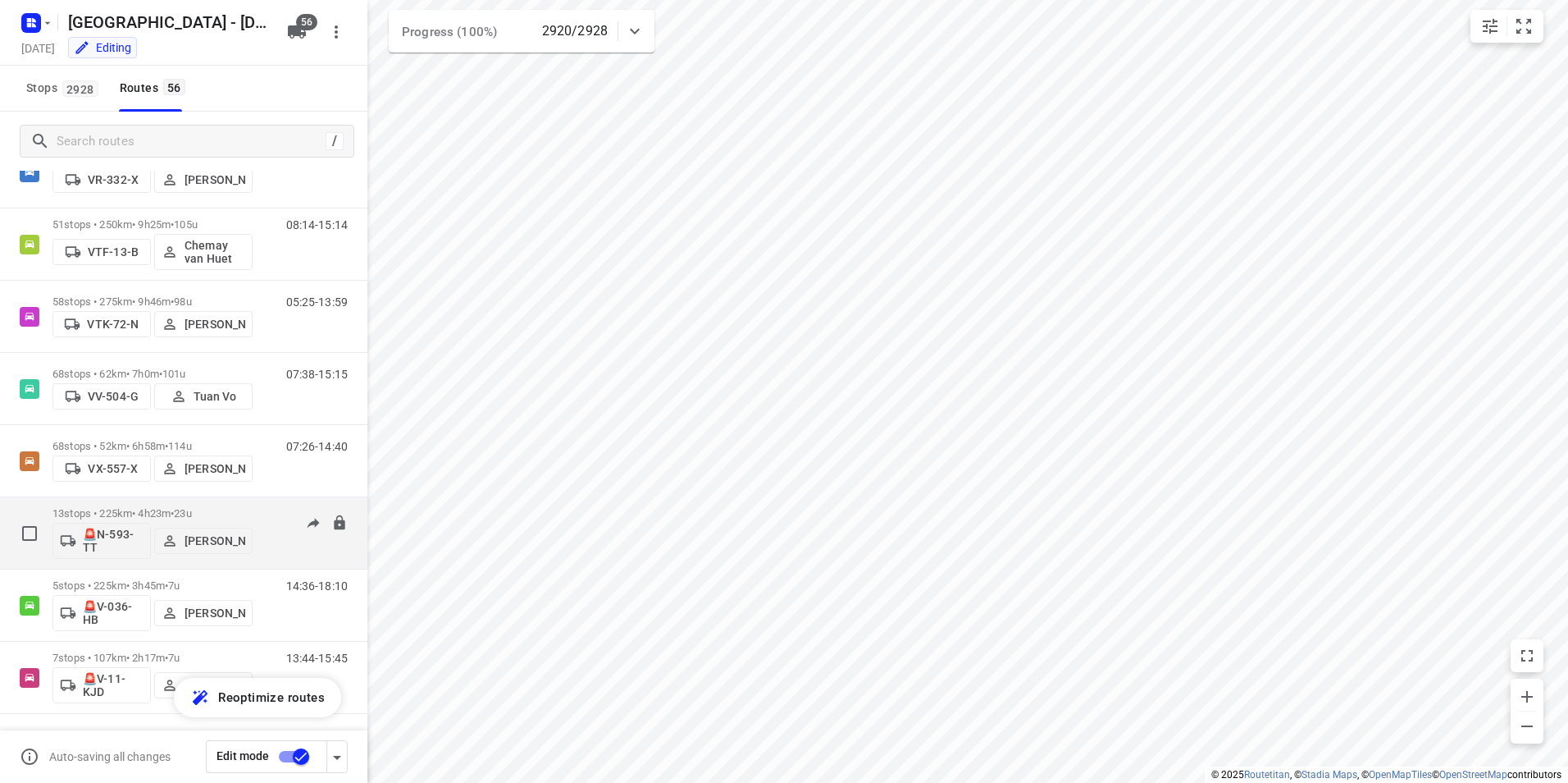
click at [246, 510] on p "13 stops • 225km • 4h23m • 23u" at bounding box center [152, 513] width 200 height 12
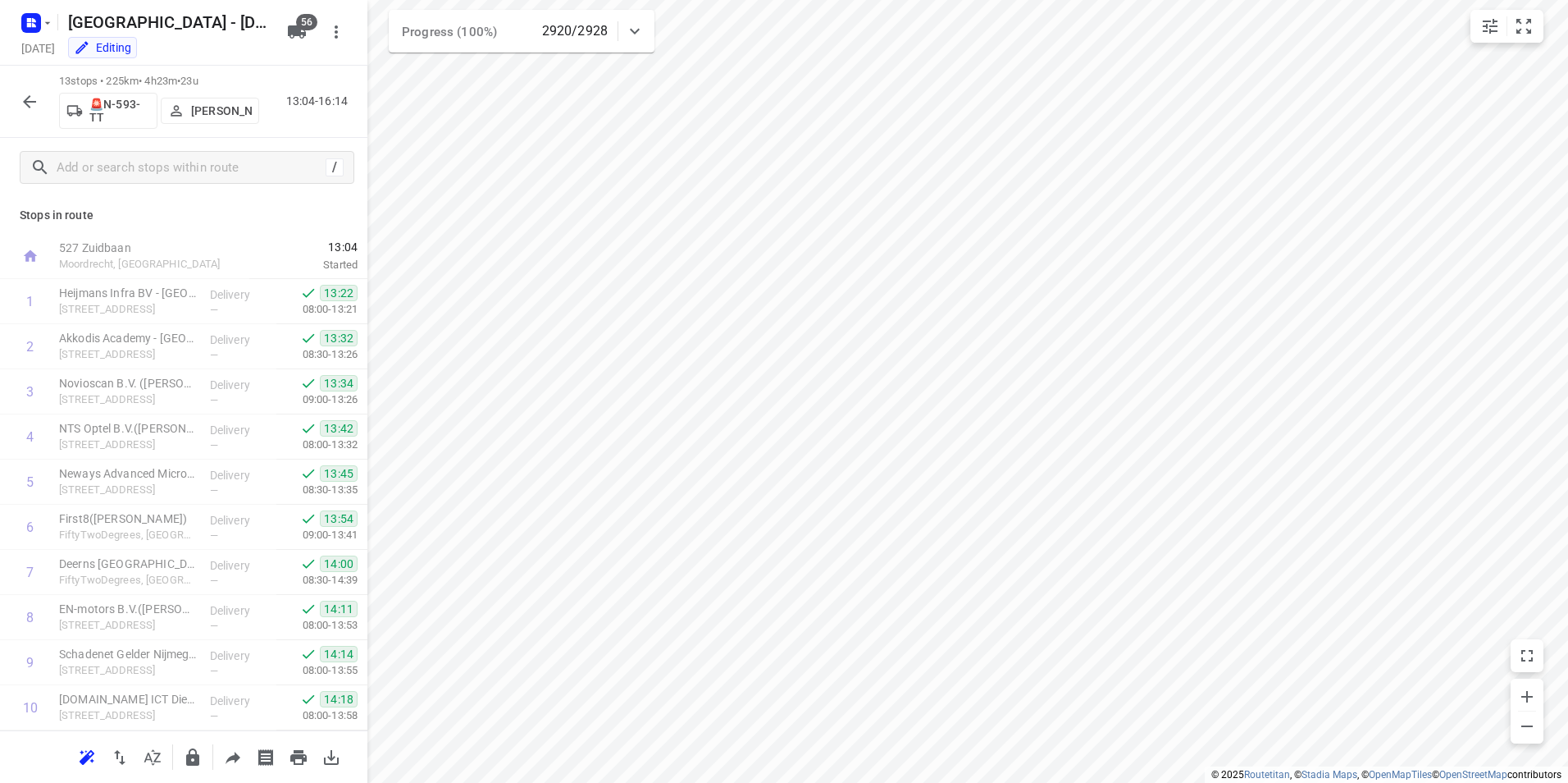
click at [25, 102] on icon "button" at bounding box center [29, 101] width 13 height 13
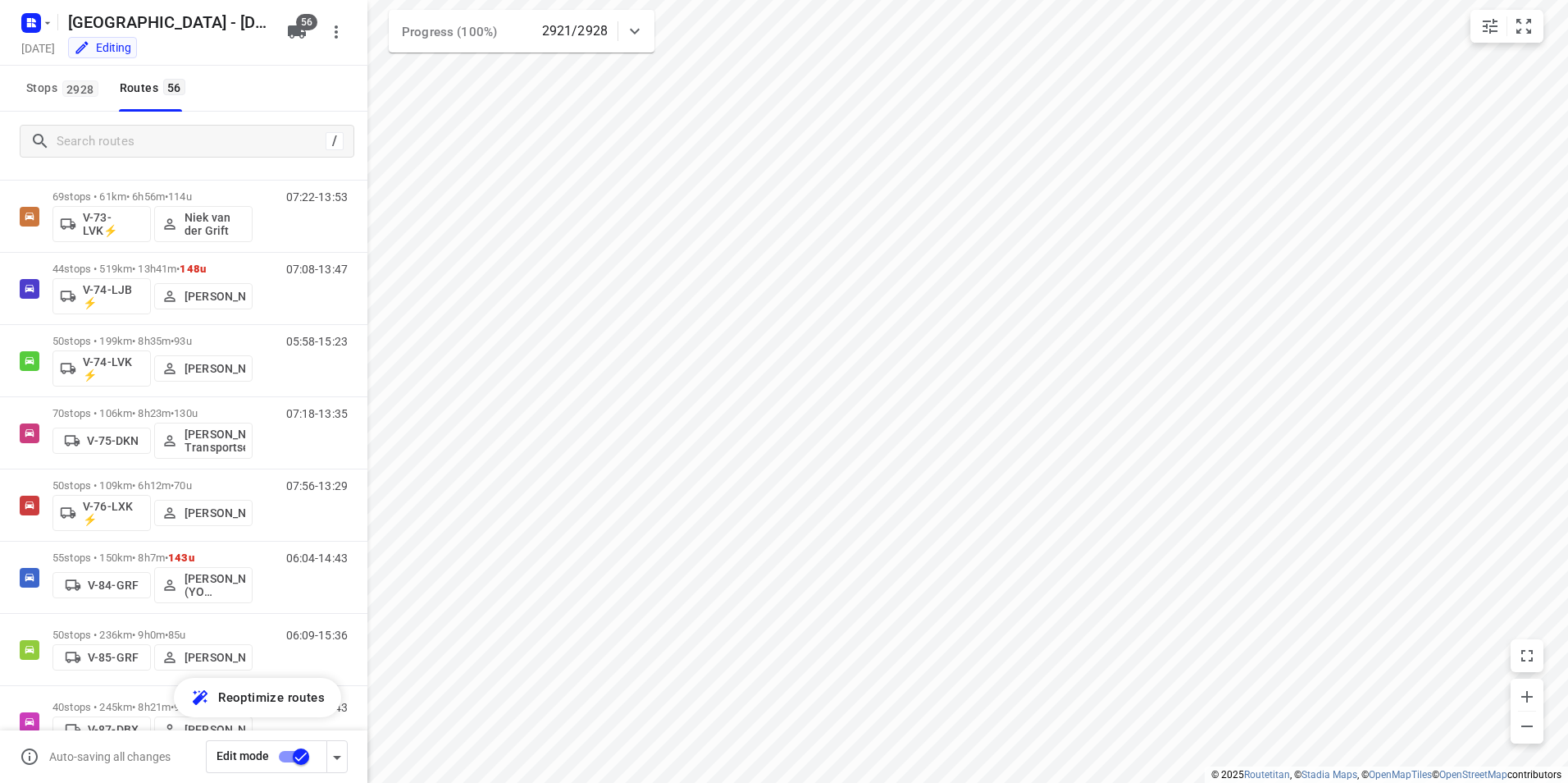
scroll to position [1559, 0]
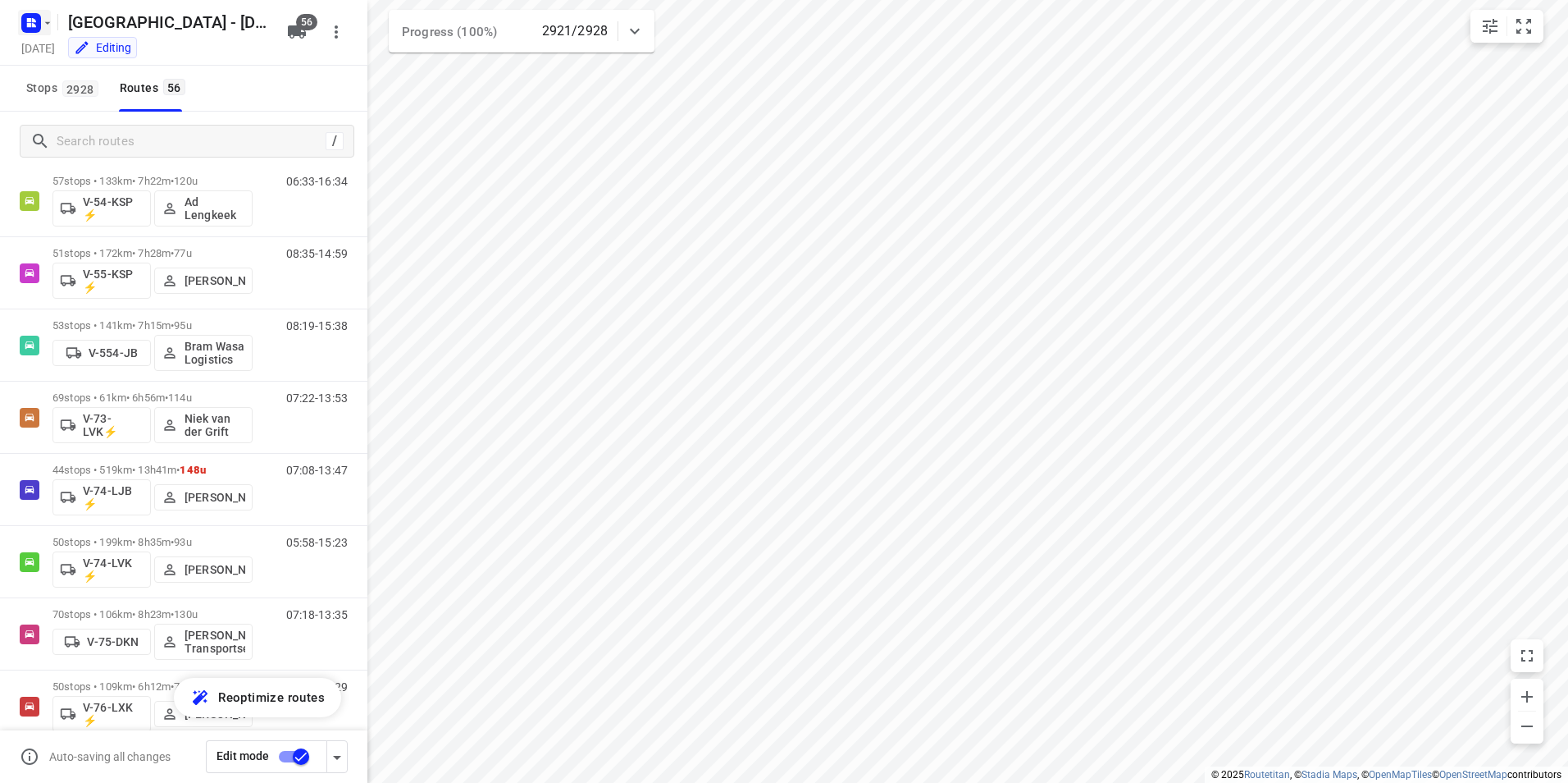
click at [32, 17] on rect "button" at bounding box center [31, 23] width 20 height 20
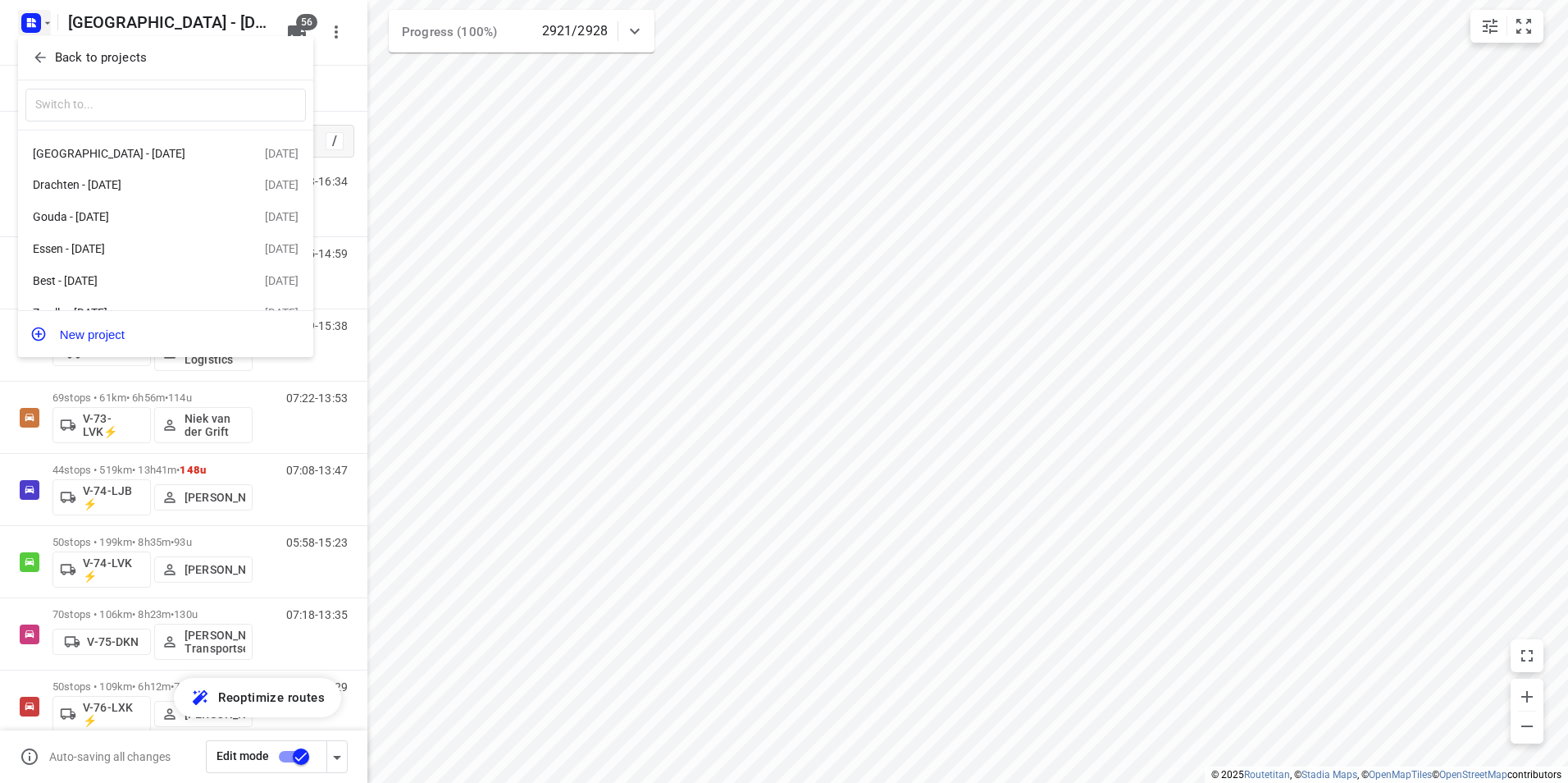
click at [90, 57] on p "Back to projects" at bounding box center [101, 58] width 92 height 19
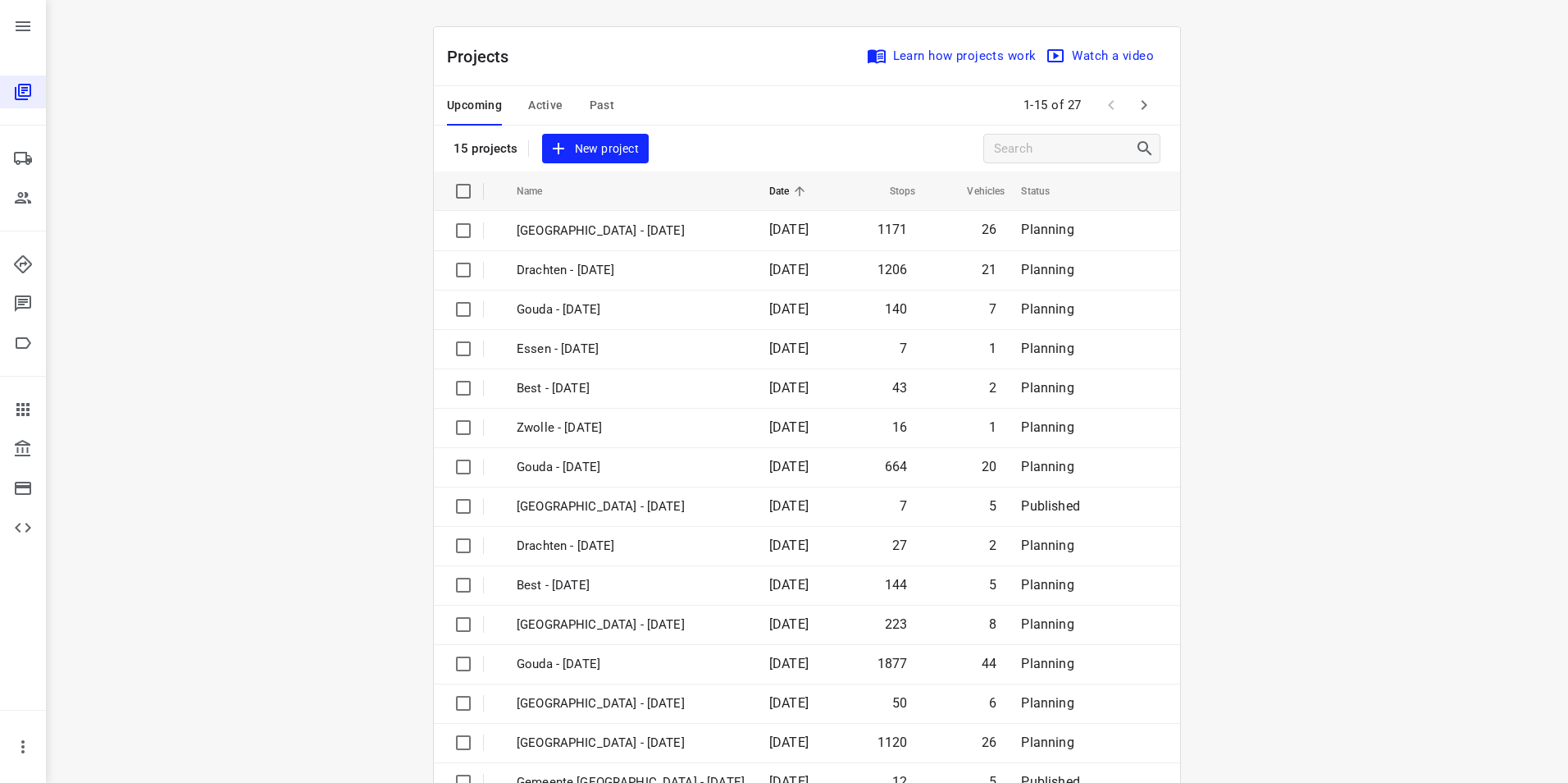
click at [253, 228] on div "i © 2025 Routetitan , © Stadia Maps , © OpenMapTiles © OpenStreetMap contributo…" at bounding box center [807, 391] width 1522 height 783
click at [542, 93] on button "Active" at bounding box center [545, 106] width 35 height 39
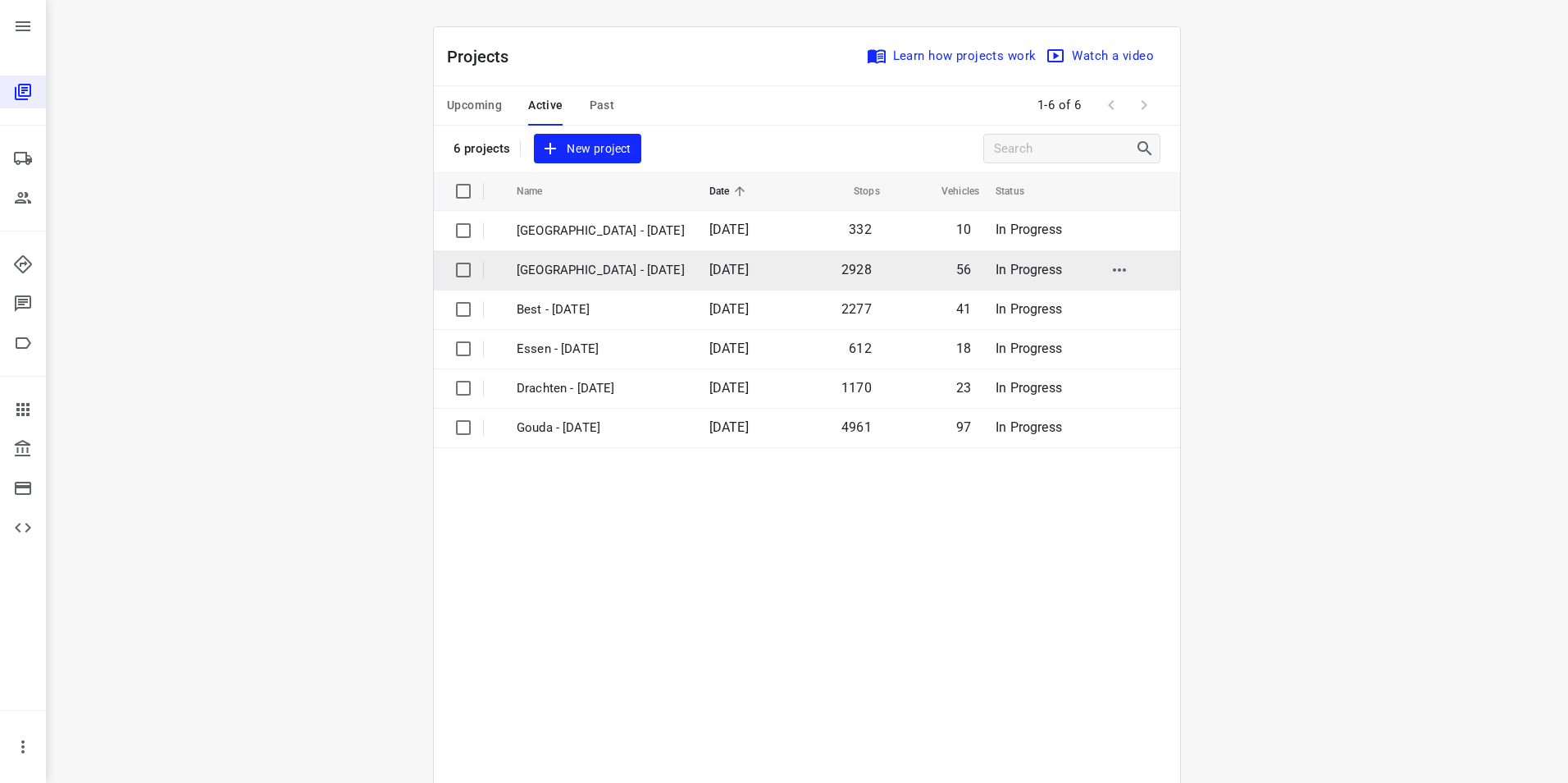
click at [556, 278] on p "[GEOGRAPHIC_DATA] - [DATE]" at bounding box center [601, 270] width 168 height 19
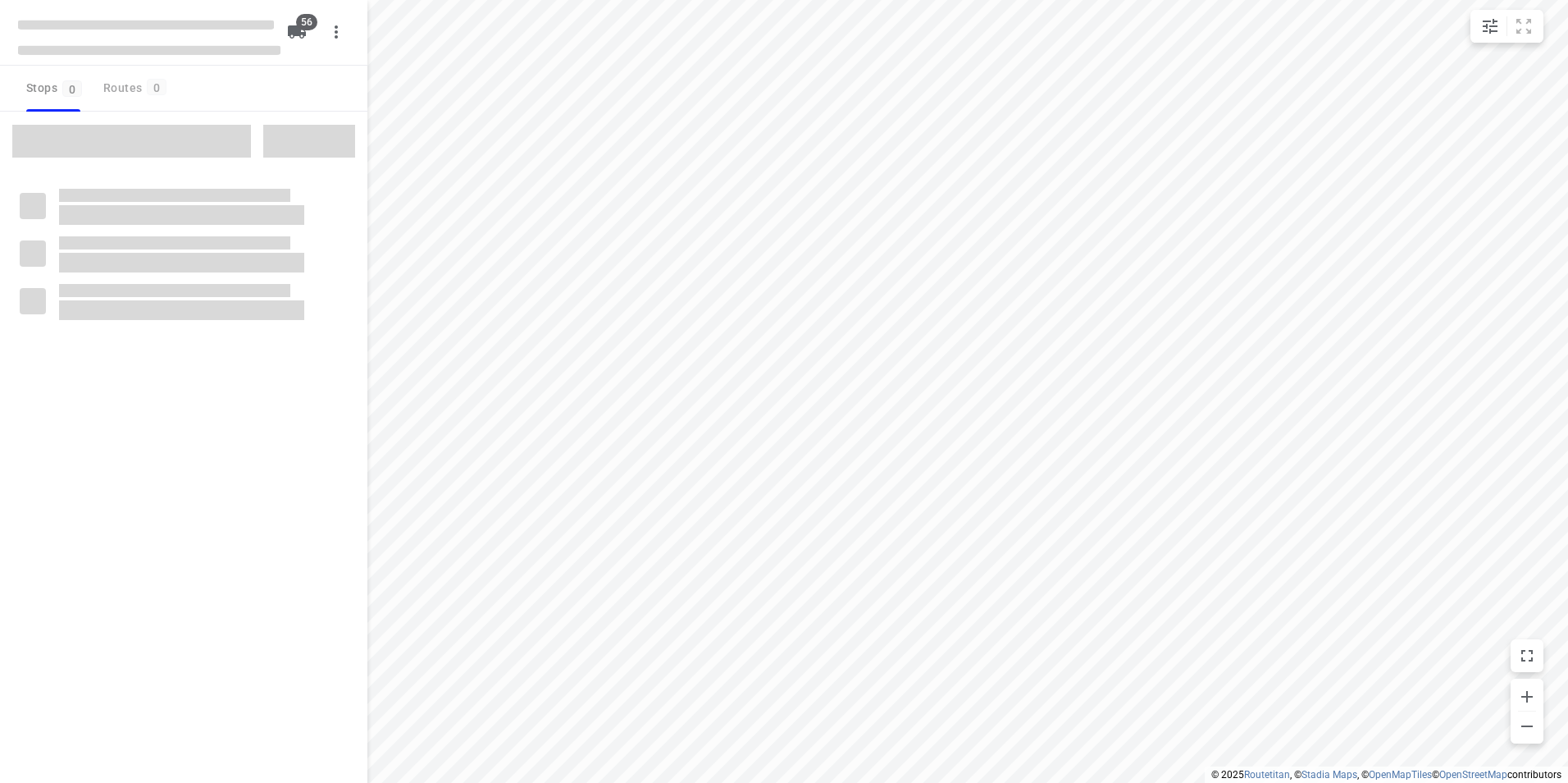
checkbox input "true"
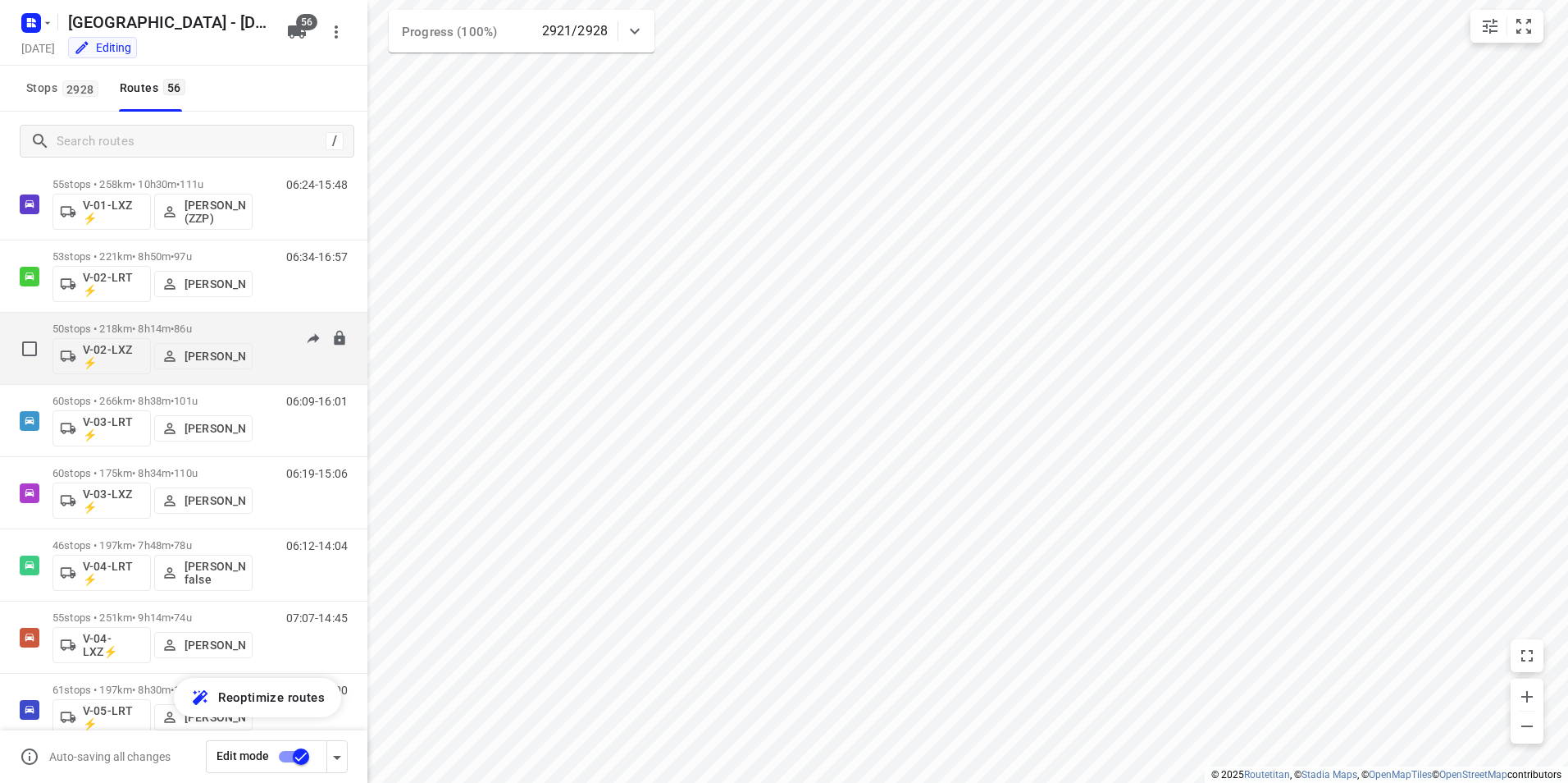
scroll to position [492, 0]
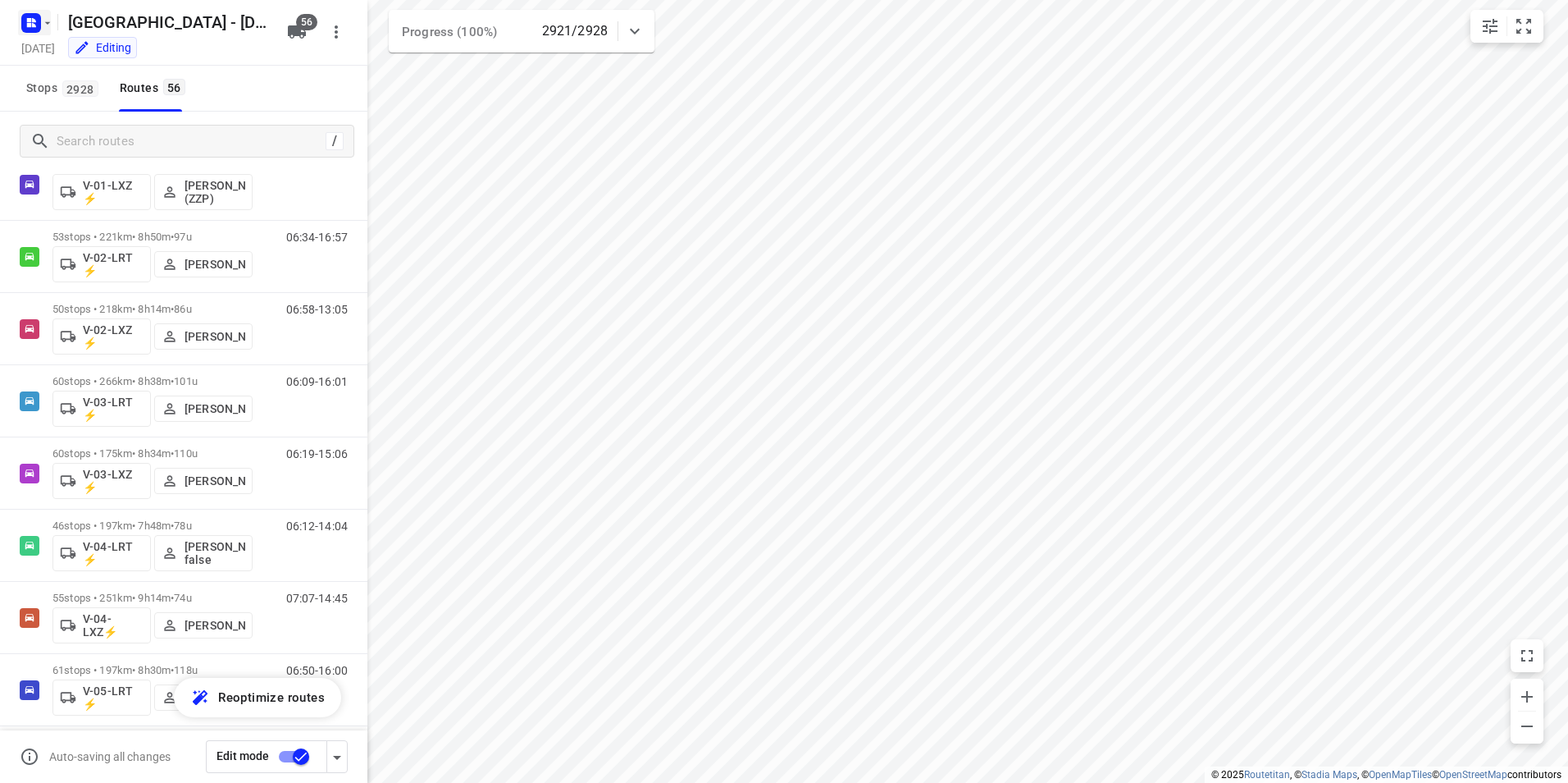
click at [22, 23] on rect "button" at bounding box center [31, 23] width 20 height 20
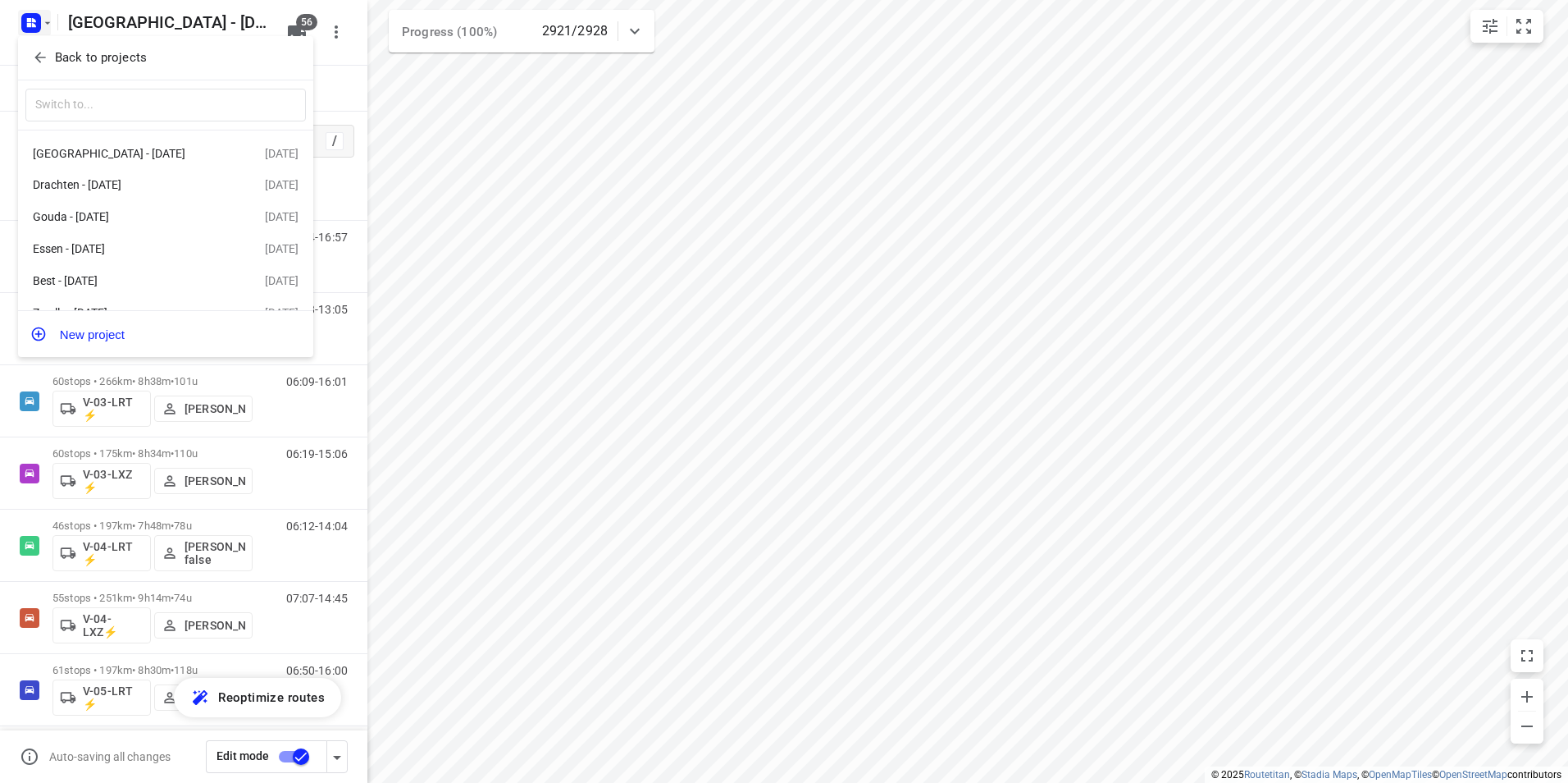
click at [58, 61] on p "Back to projects" at bounding box center [101, 58] width 92 height 19
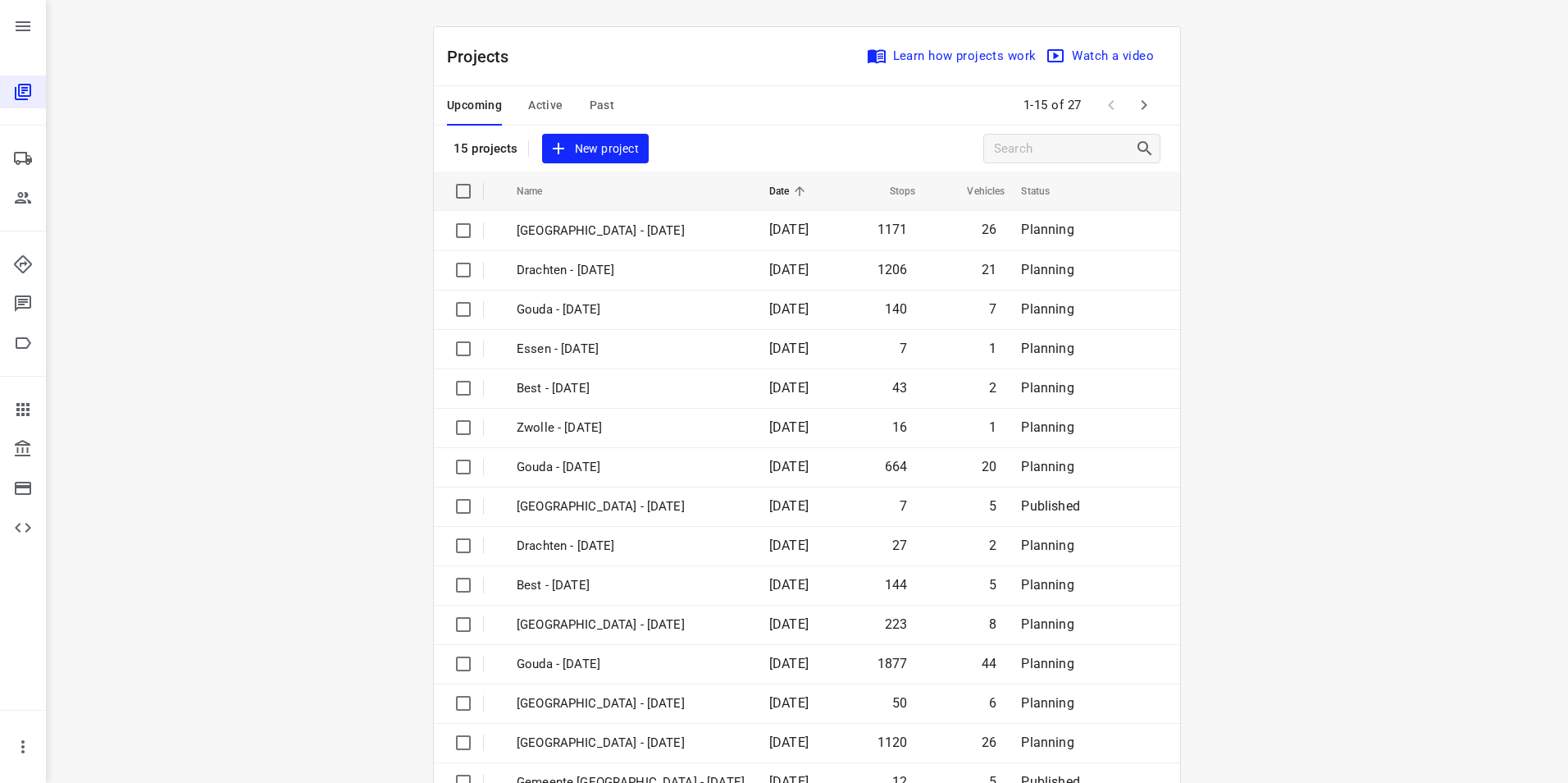
click at [535, 107] on span "Active" at bounding box center [545, 105] width 35 height 20
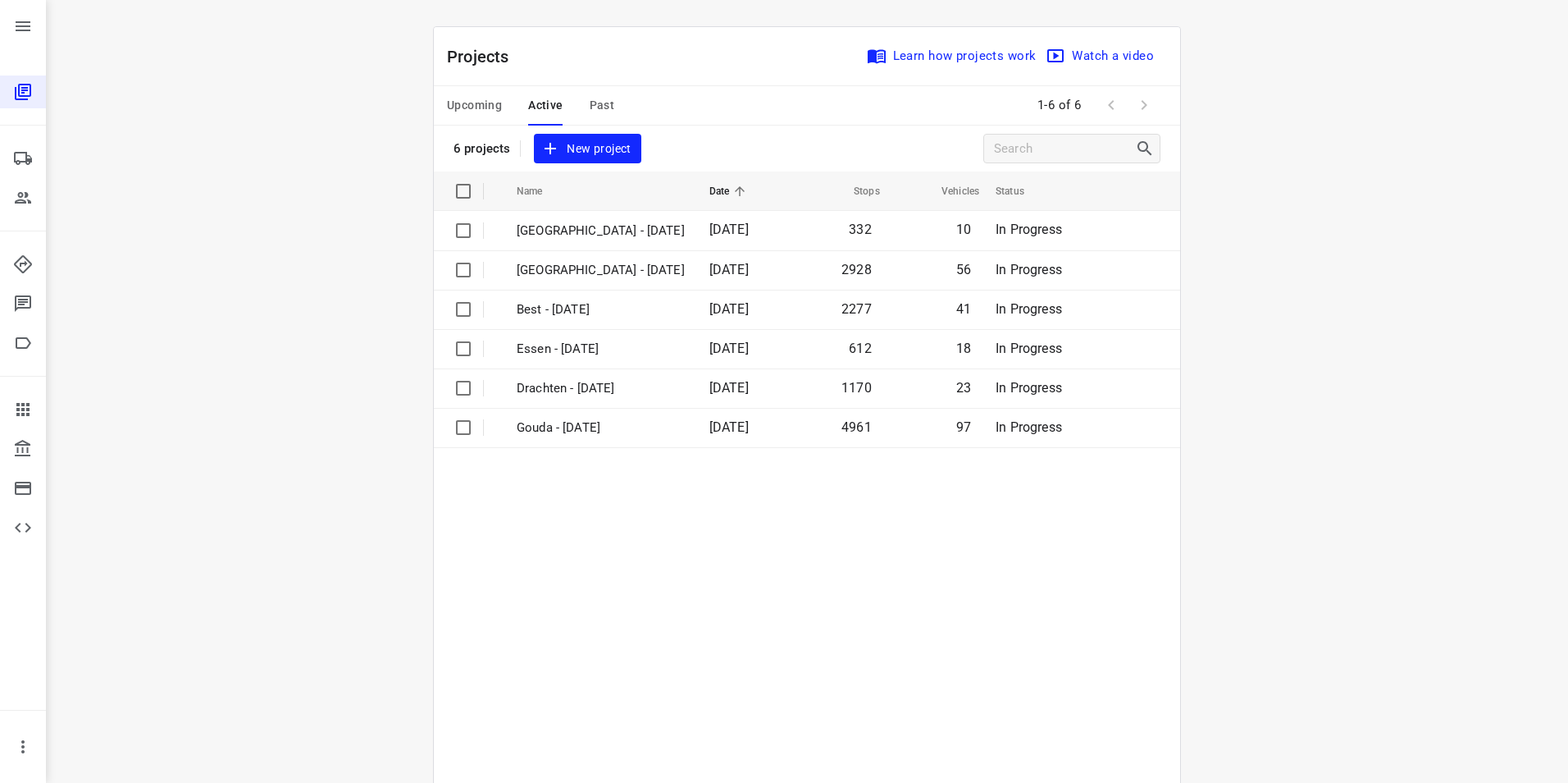
click at [476, 106] on span "Upcoming" at bounding box center [474, 105] width 55 height 20
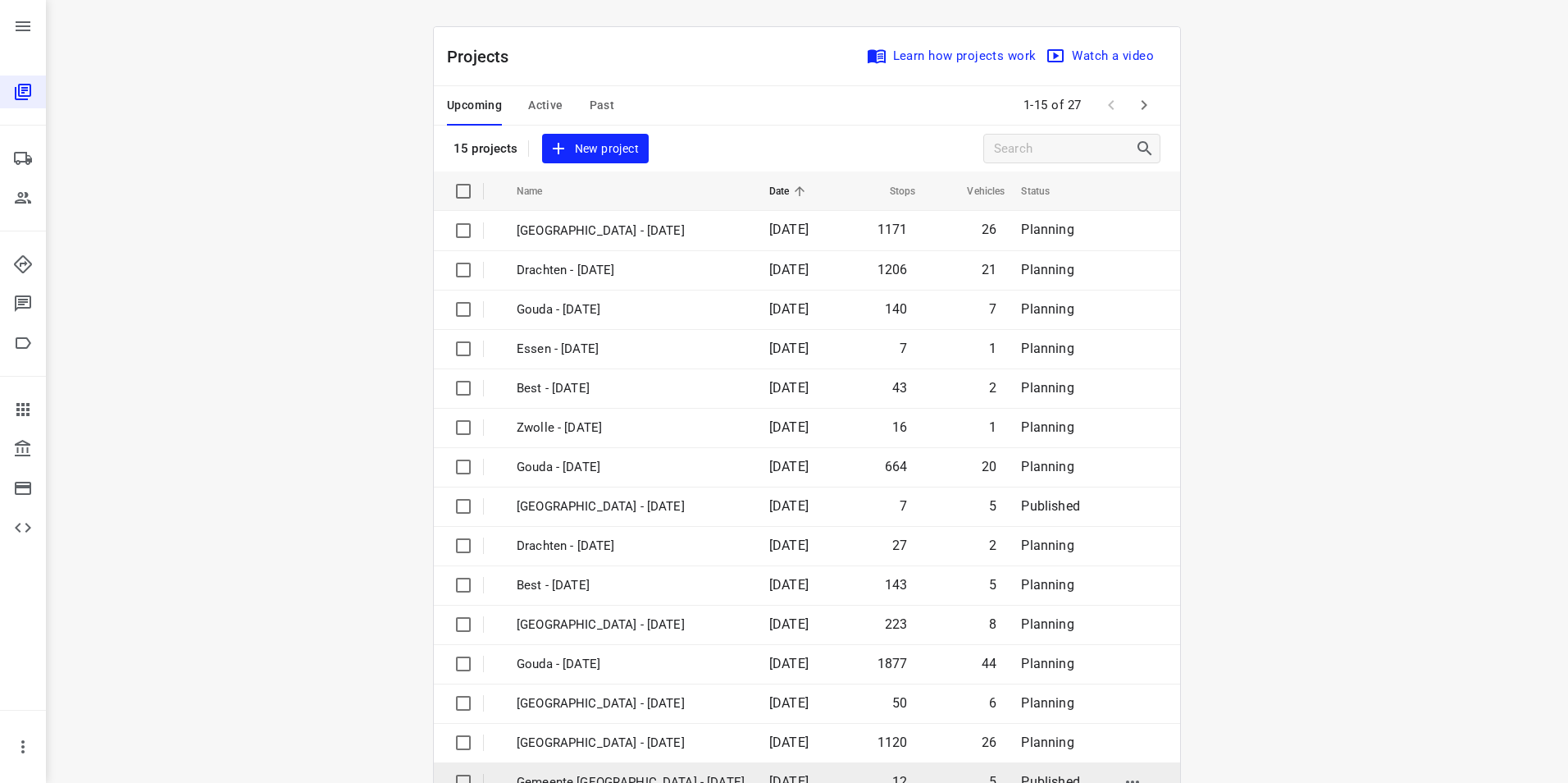
scroll to position [47, 0]
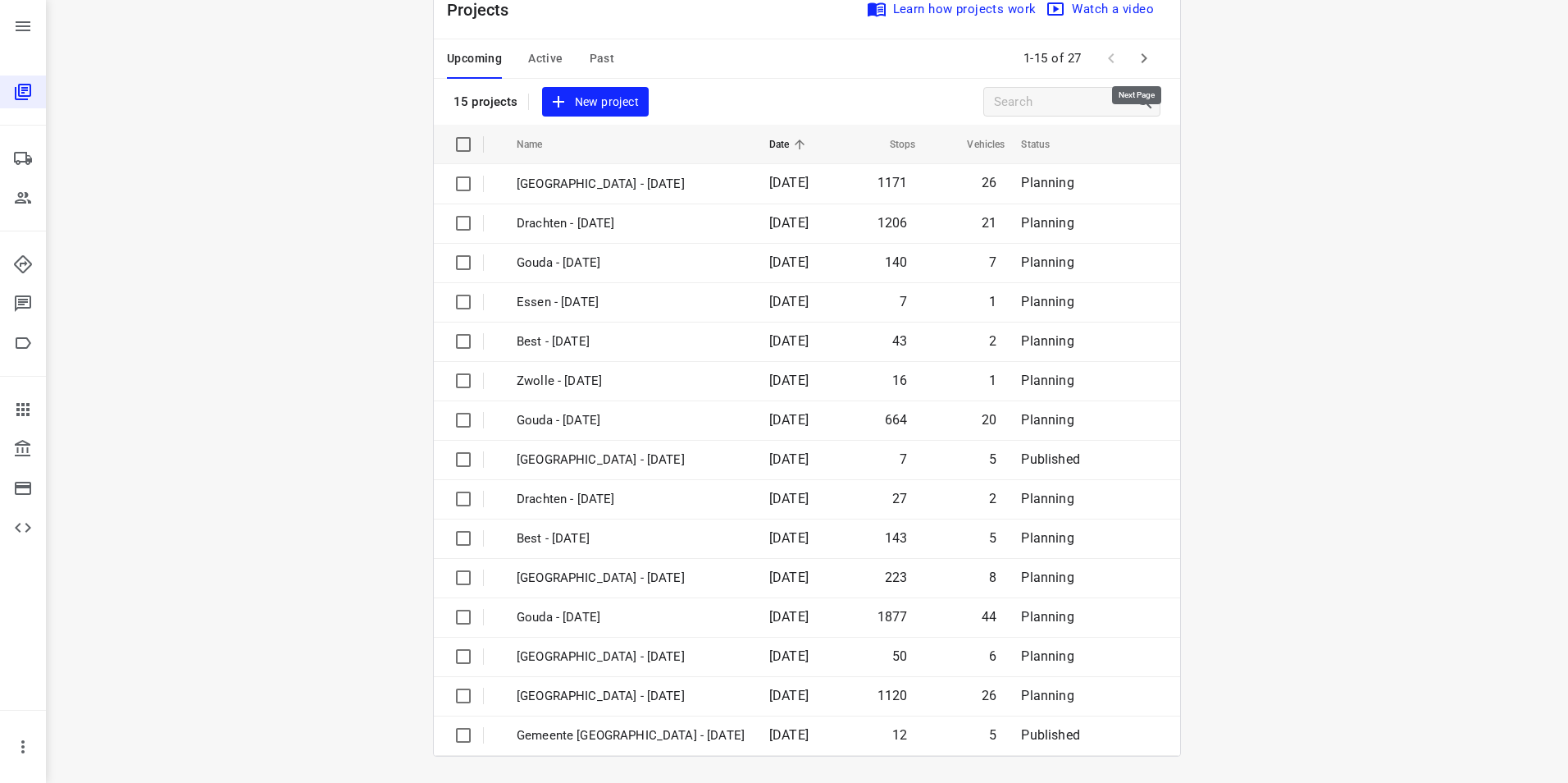
click at [1143, 60] on icon "button" at bounding box center [1144, 59] width 20 height 20
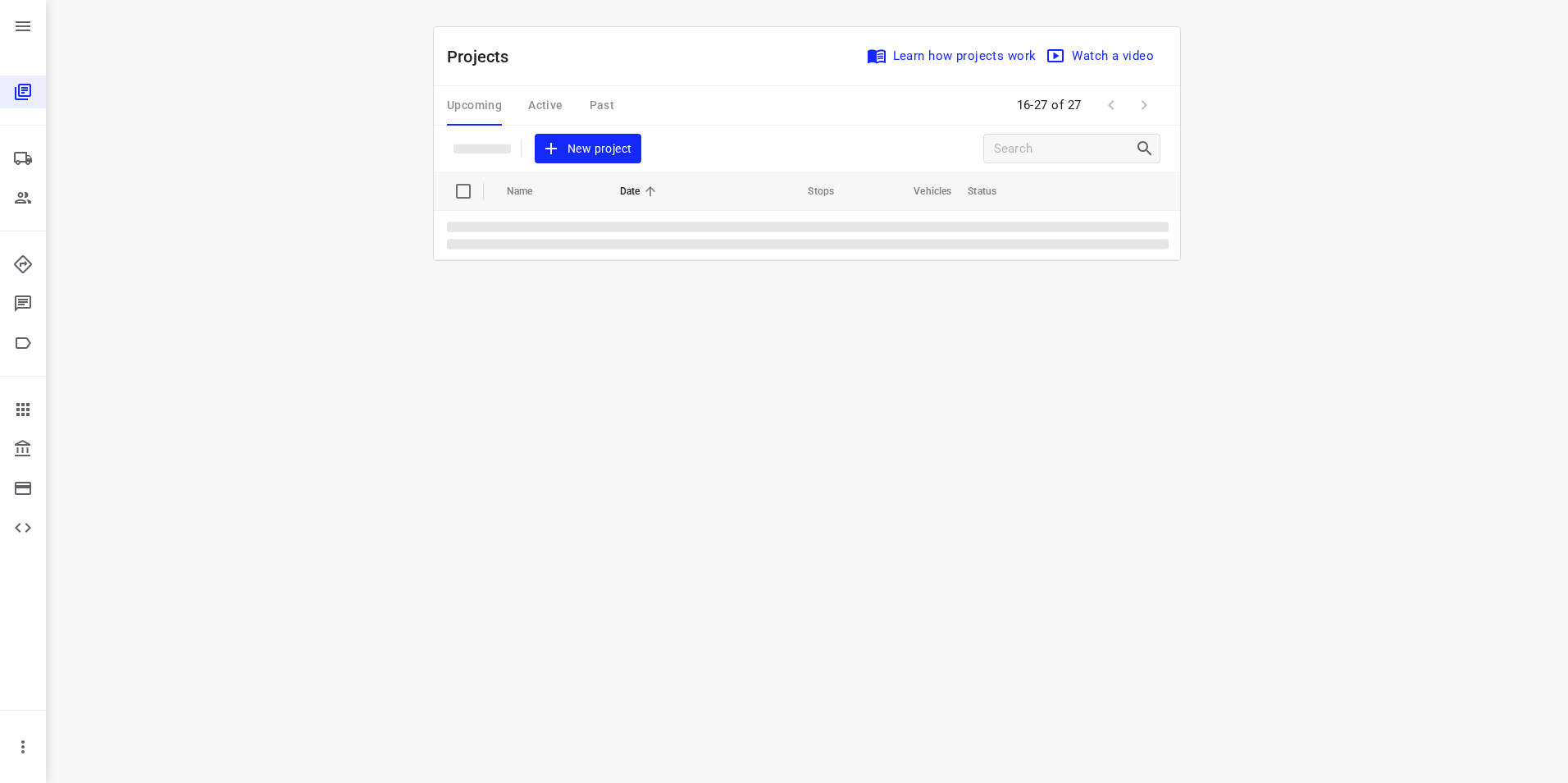
scroll to position [0, 0]
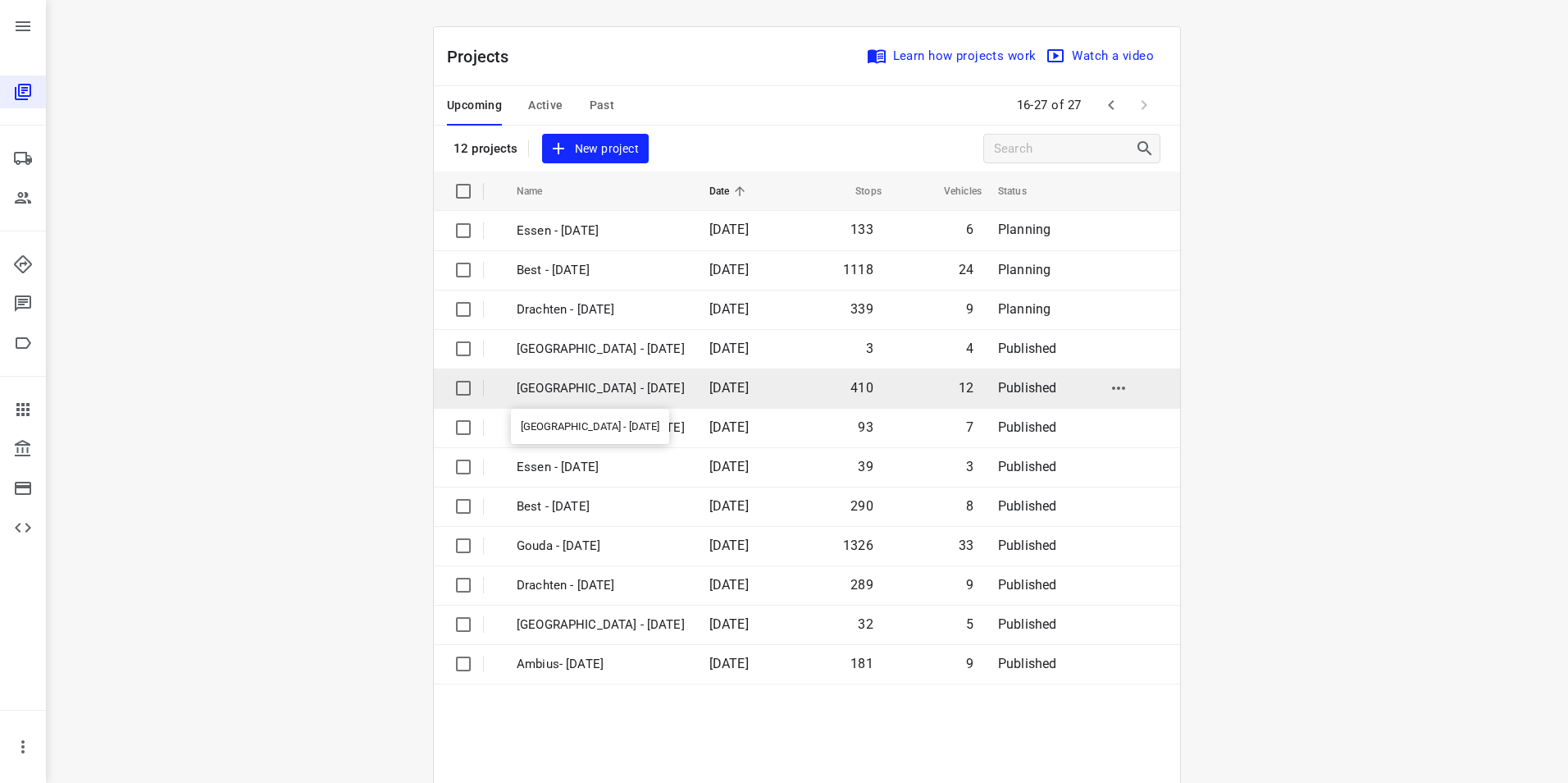
click at [549, 382] on p "[GEOGRAPHIC_DATA] - [DATE]" at bounding box center [601, 388] width 168 height 19
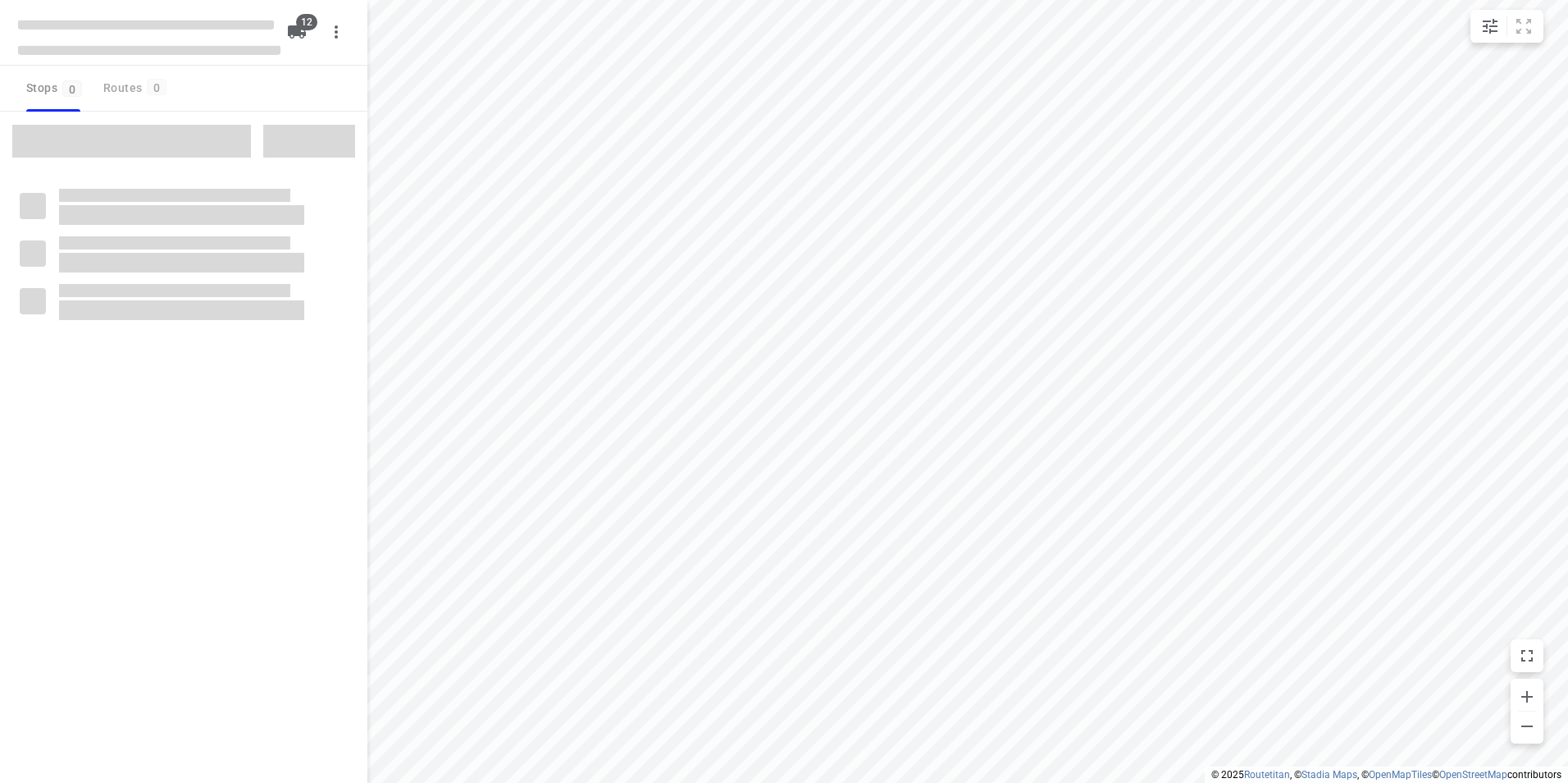
checkbox input "true"
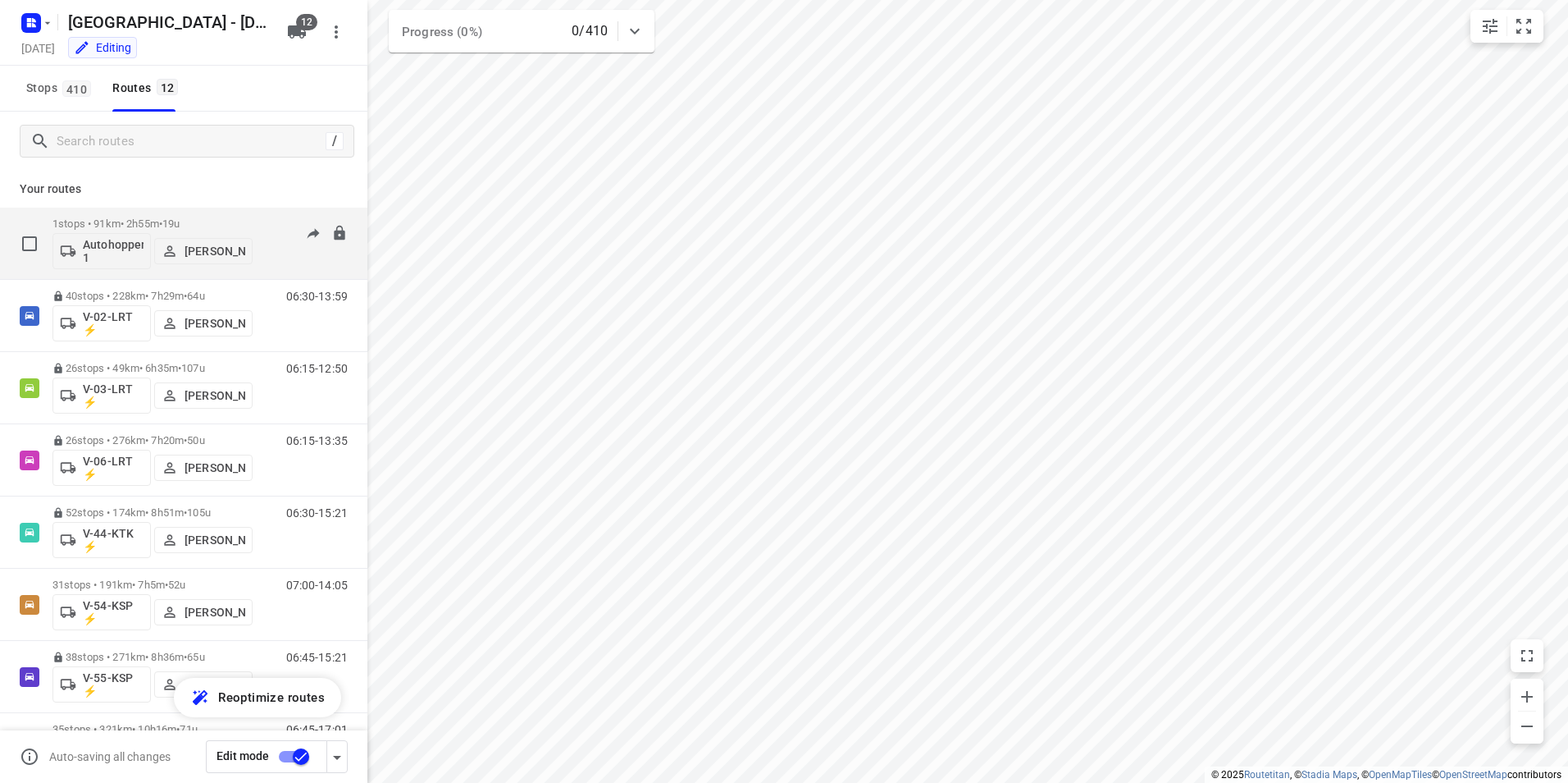
click at [121, 216] on div "1 stops • 91km • 2h55m • 19u Autohopper 1 [PERSON_NAME]" at bounding box center [152, 243] width 200 height 68
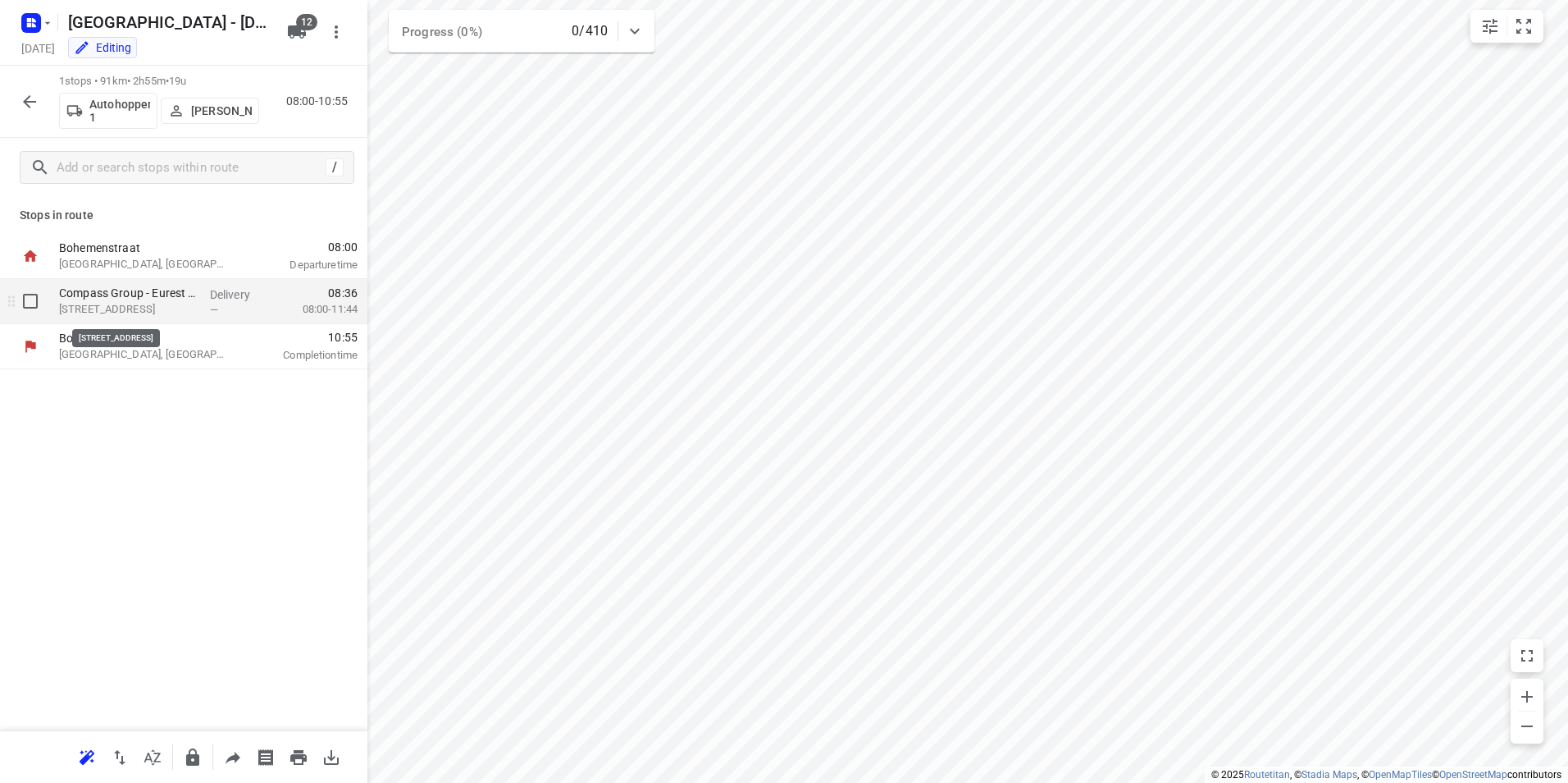
click at [105, 303] on p "[STREET_ADDRESS]" at bounding box center [128, 309] width 137 height 17
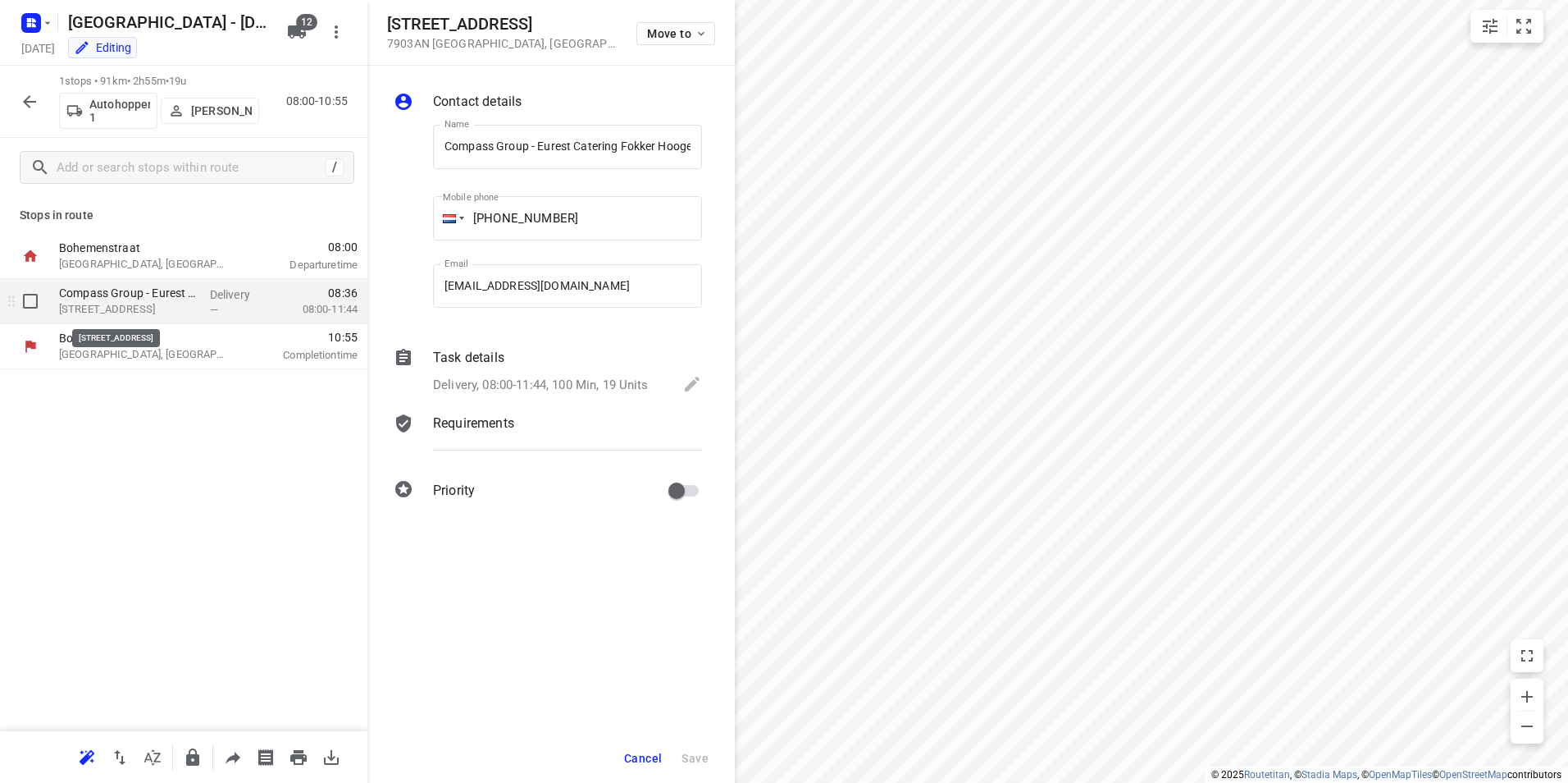
scroll to position [0, 195]
click at [24, 98] on icon "button" at bounding box center [29, 102] width 20 height 20
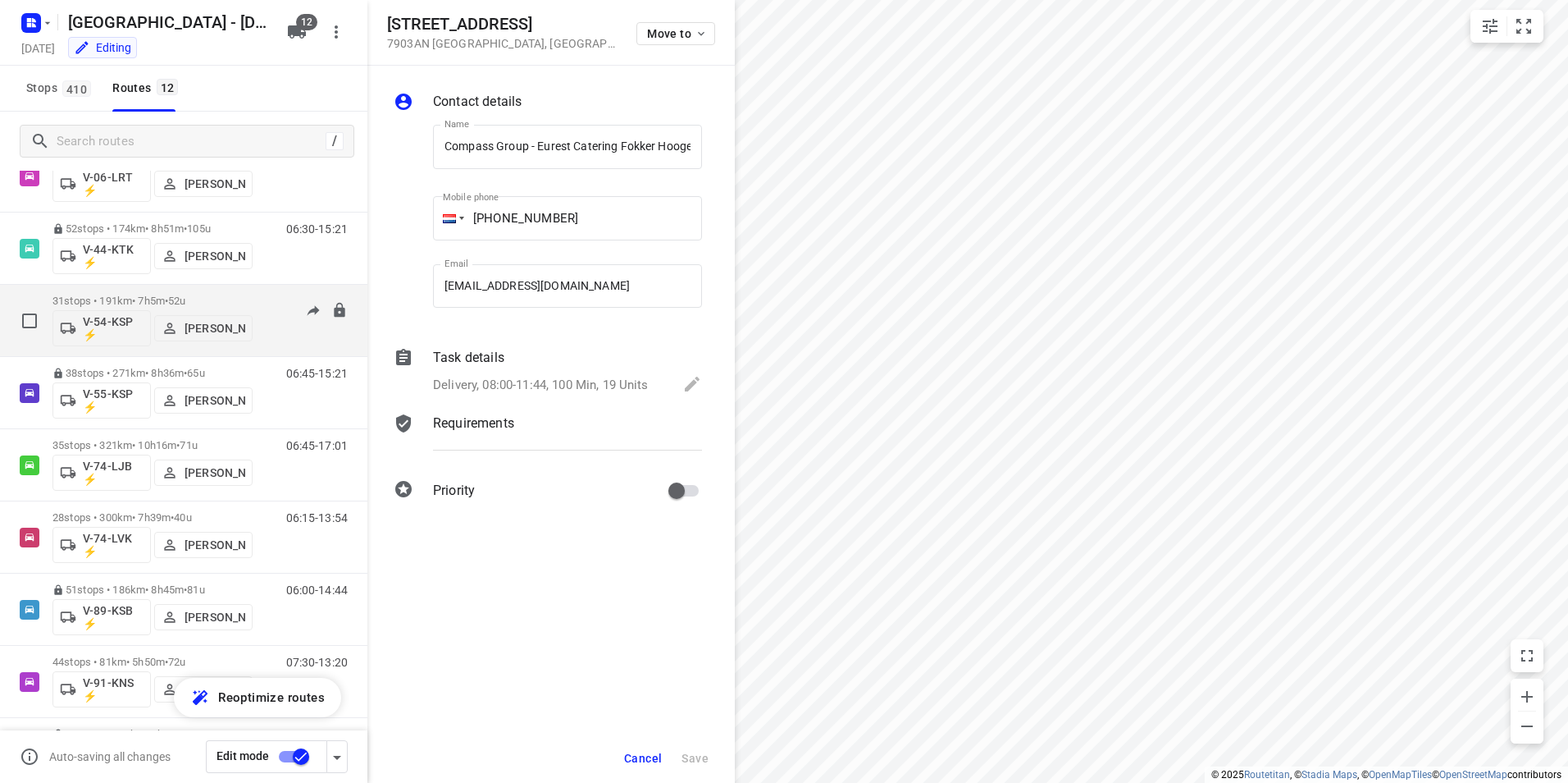
scroll to position [360, 0]
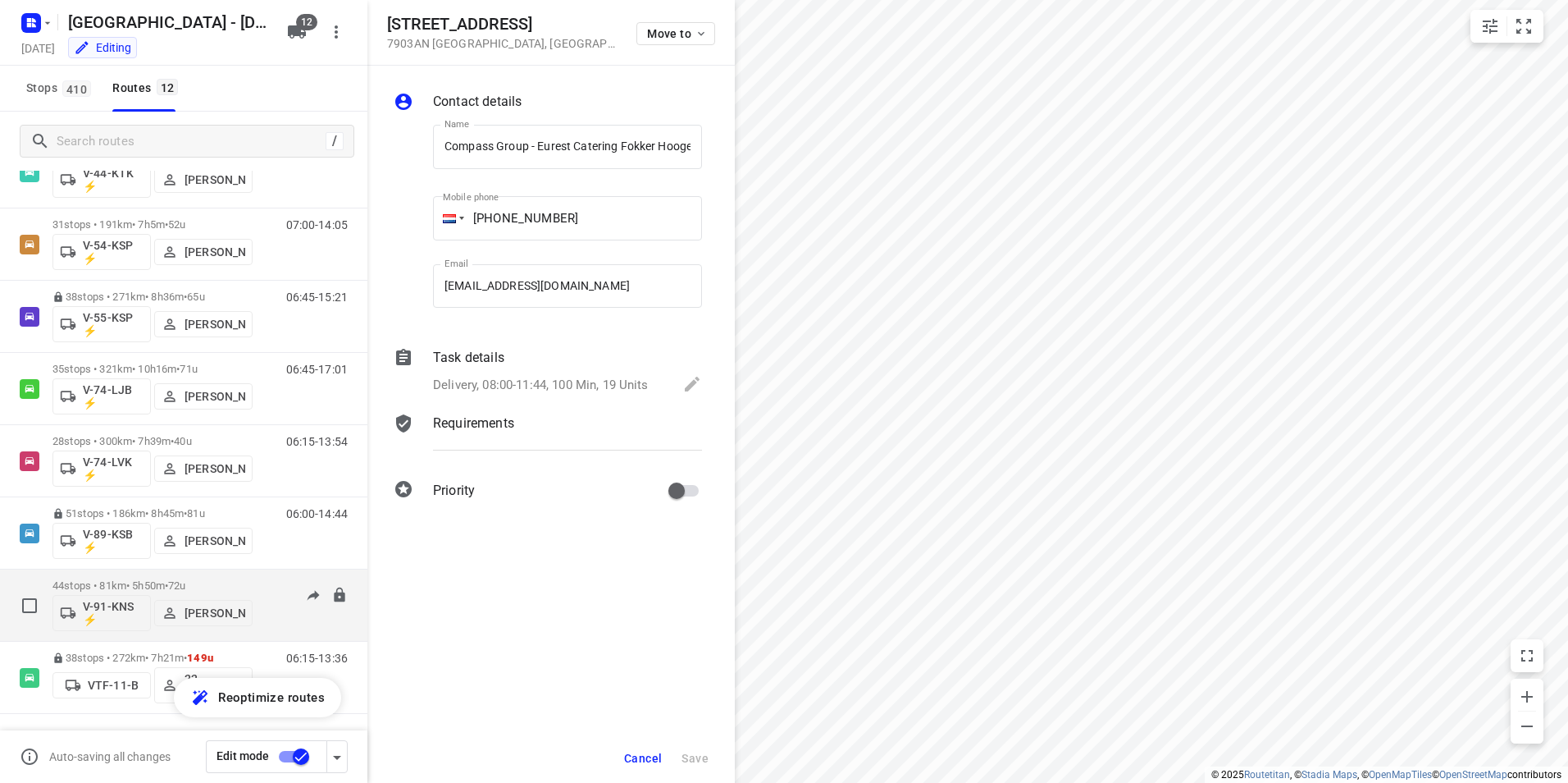
click at [135, 579] on p "44 stops • 81km • 5h50m • 72u" at bounding box center [152, 585] width 200 height 12
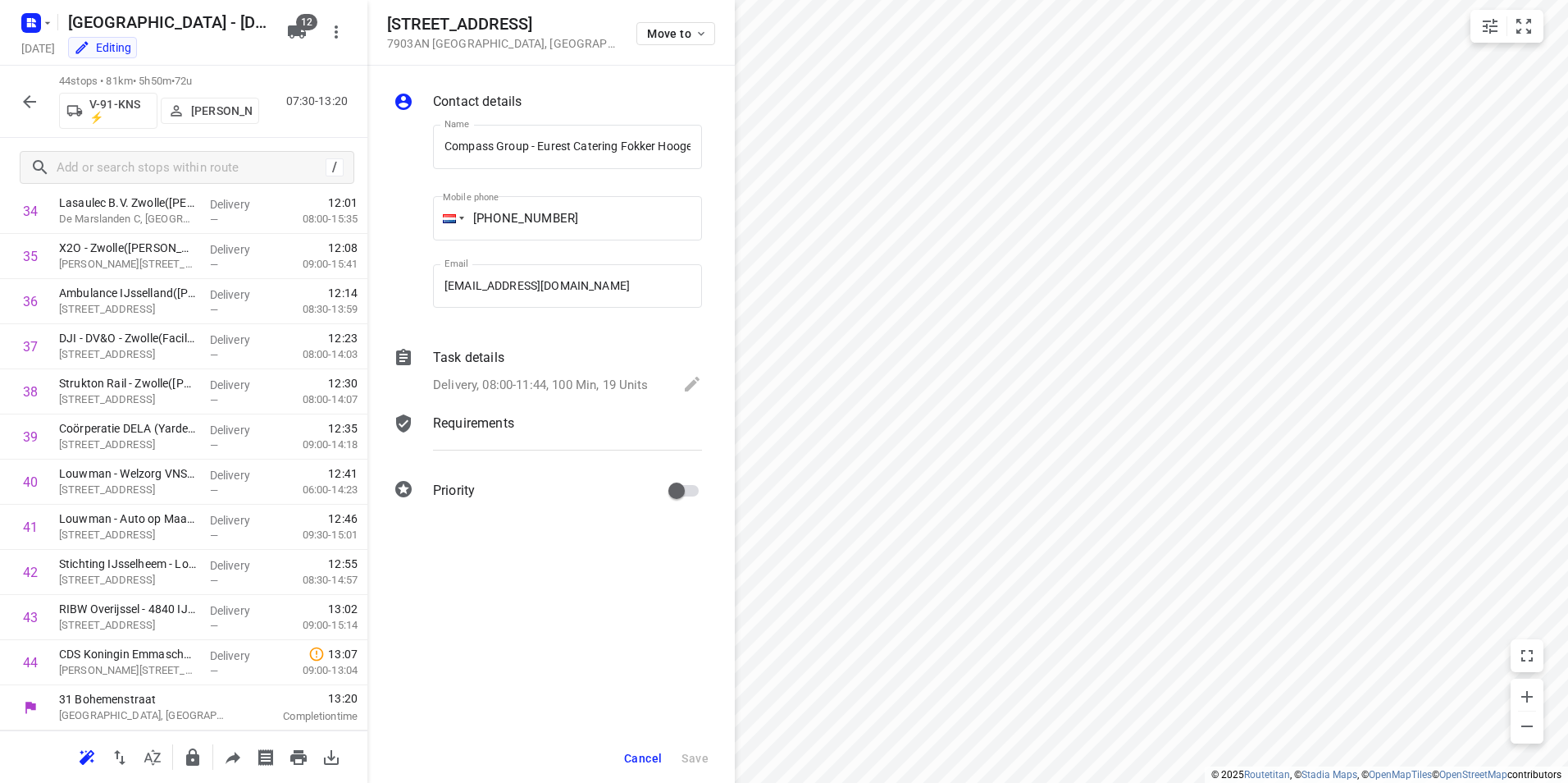
scroll to position [0, 0]
click at [33, 106] on icon "button" at bounding box center [29, 102] width 20 height 20
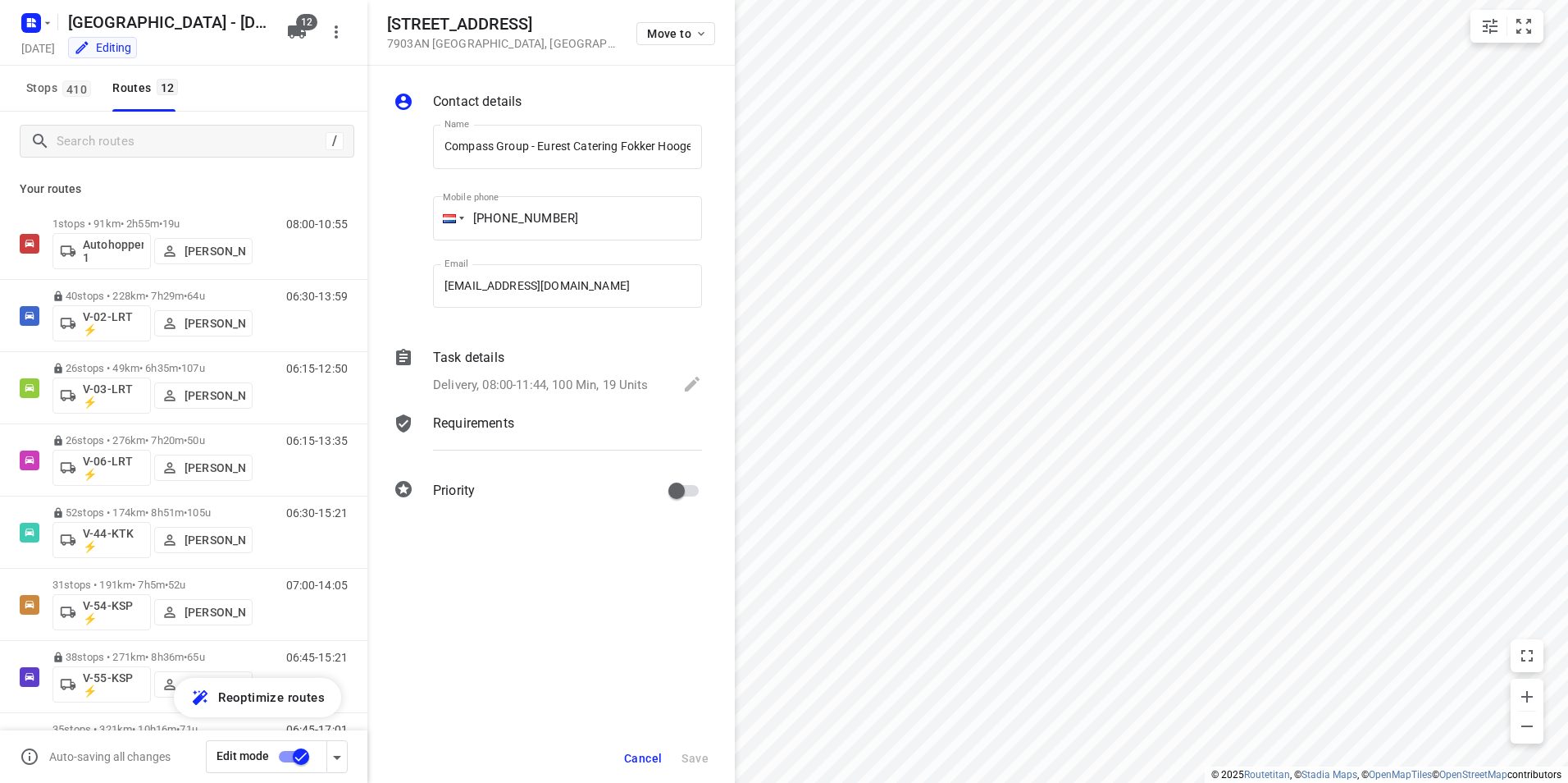
click at [205, 86] on div "Stops 410 Routes 12" at bounding box center [183, 89] width 367 height 46
click at [279, 83] on div "Stops 410 Routes 12" at bounding box center [183, 89] width 367 height 46
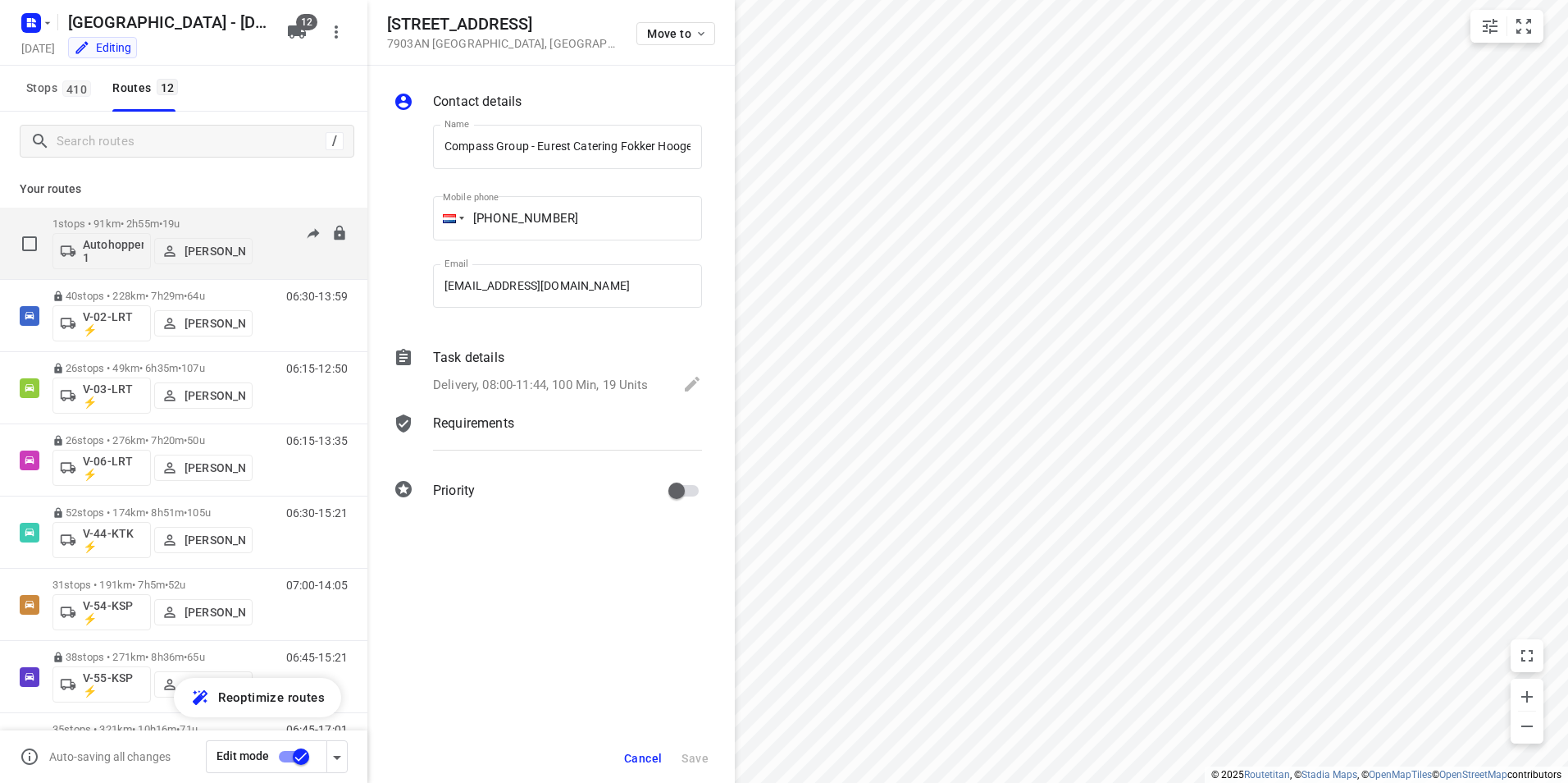
click at [180, 217] on span "19u" at bounding box center [170, 223] width 17 height 12
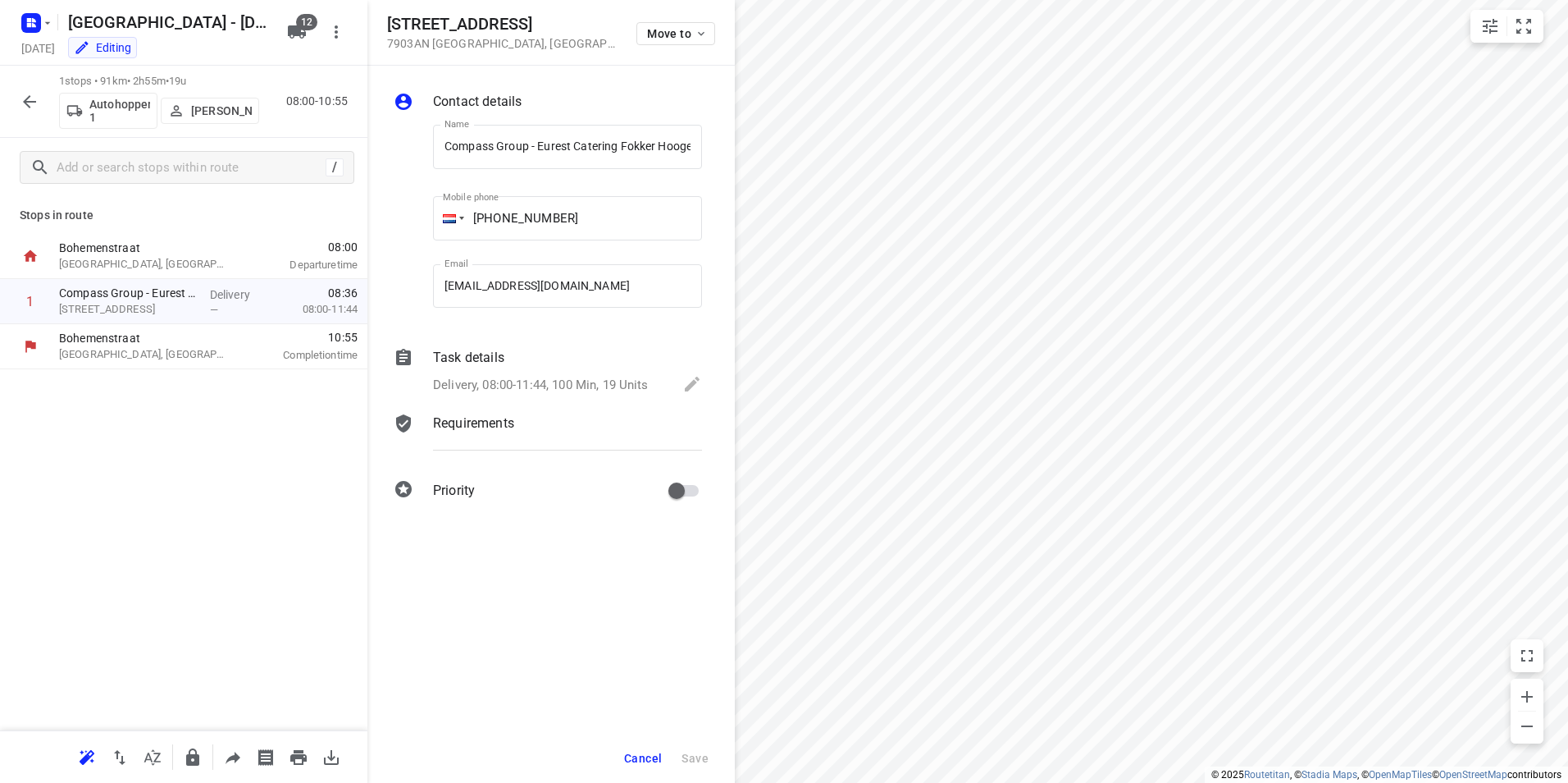
click at [27, 111] on icon "button" at bounding box center [29, 102] width 20 height 20
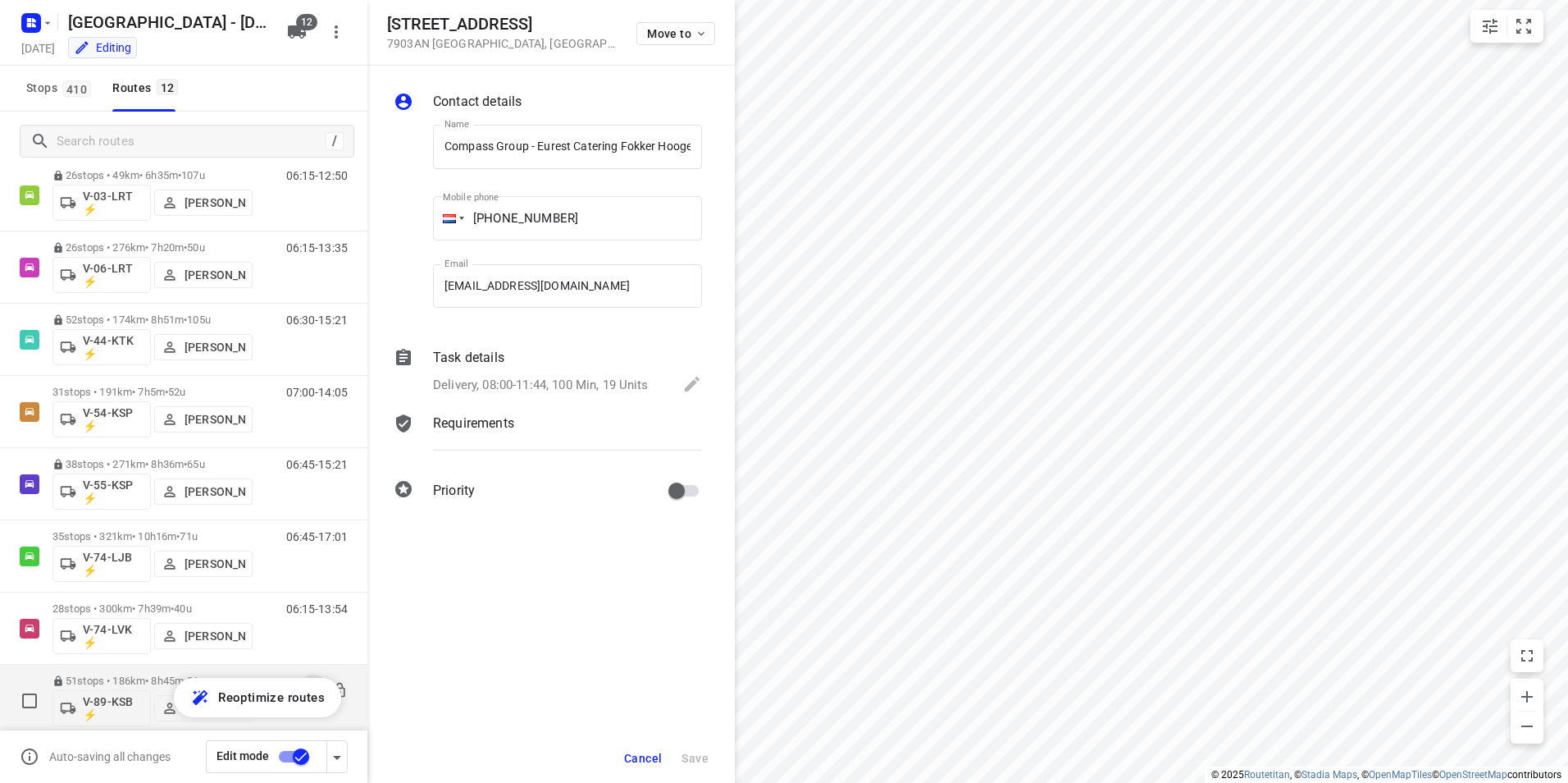
scroll to position [360, 0]
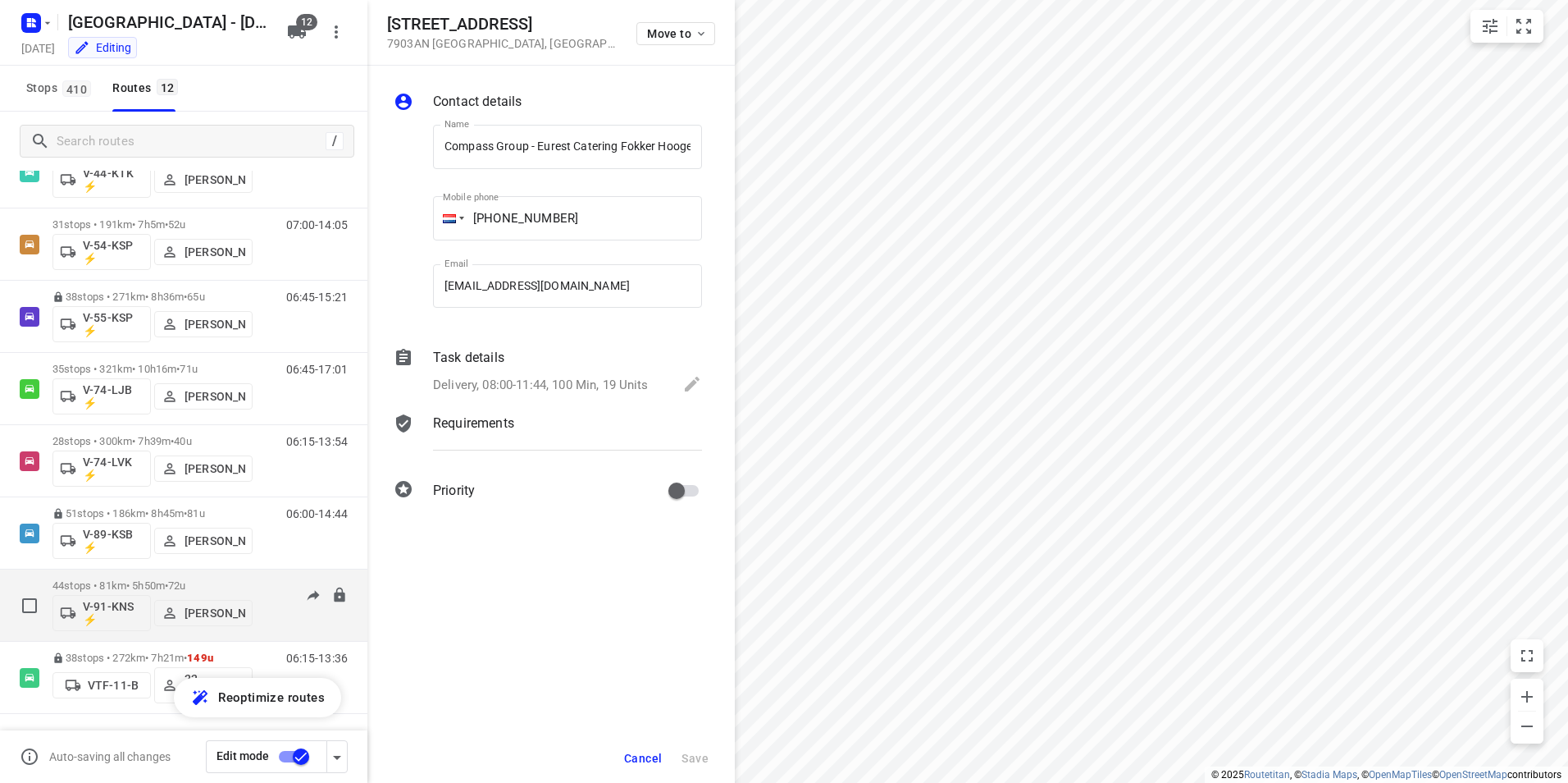
click at [234, 580] on p "44 stops • 81km • 5h50m • 72u" at bounding box center [152, 585] width 200 height 12
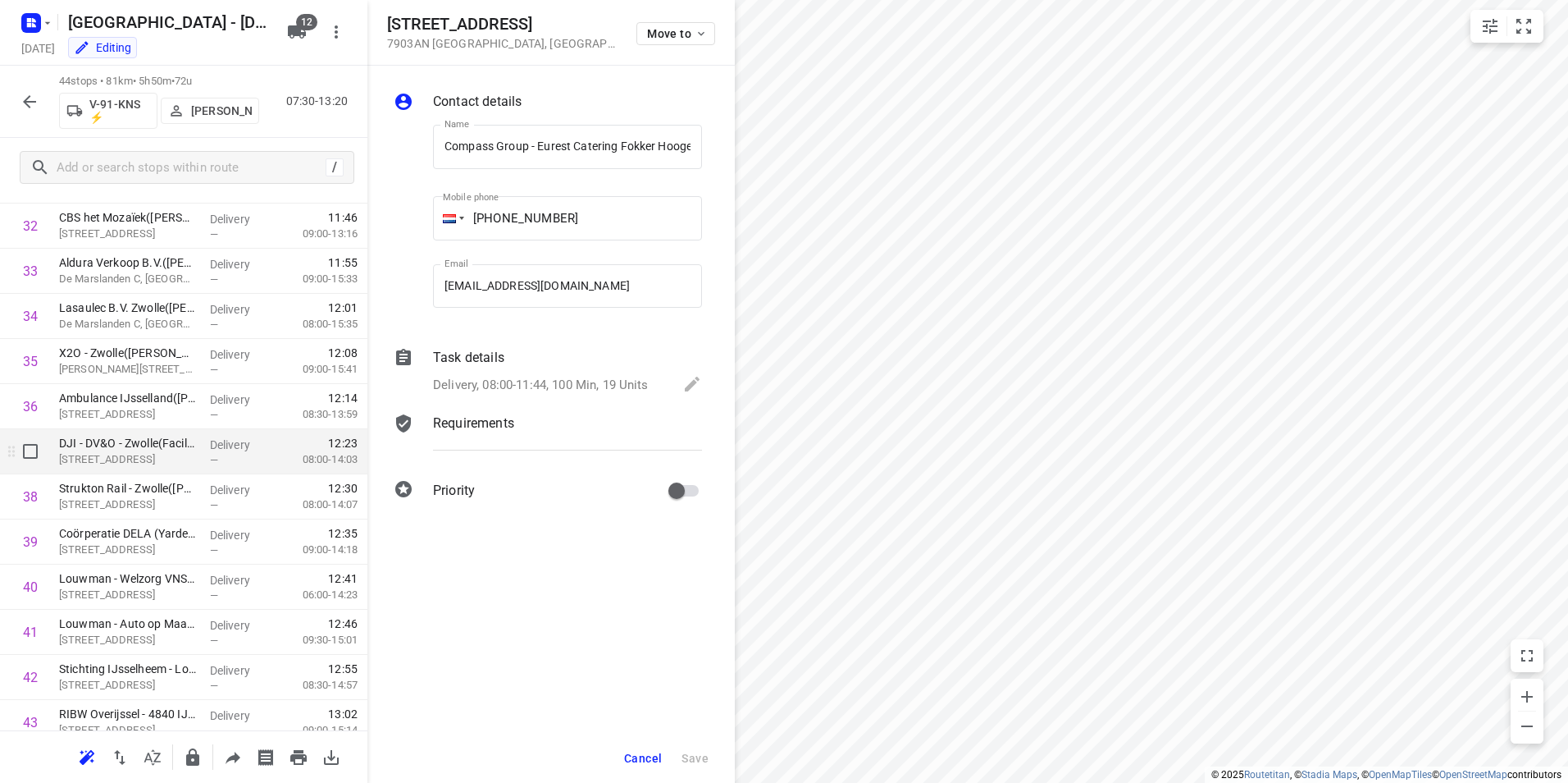
scroll to position [1476, 0]
click at [30, 102] on icon "button" at bounding box center [29, 101] width 13 height 13
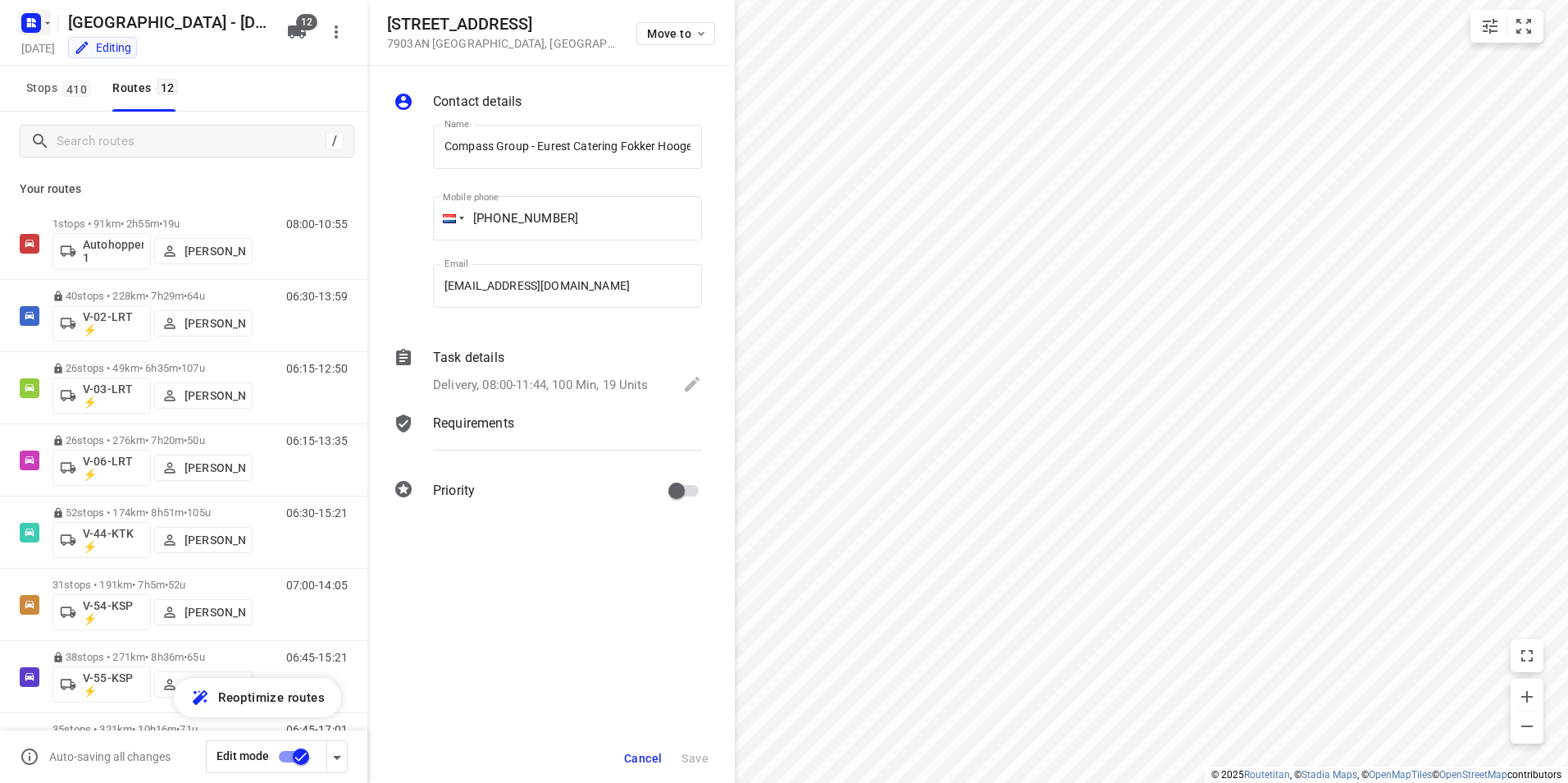
click at [27, 28] on rect "button" at bounding box center [31, 23] width 20 height 20
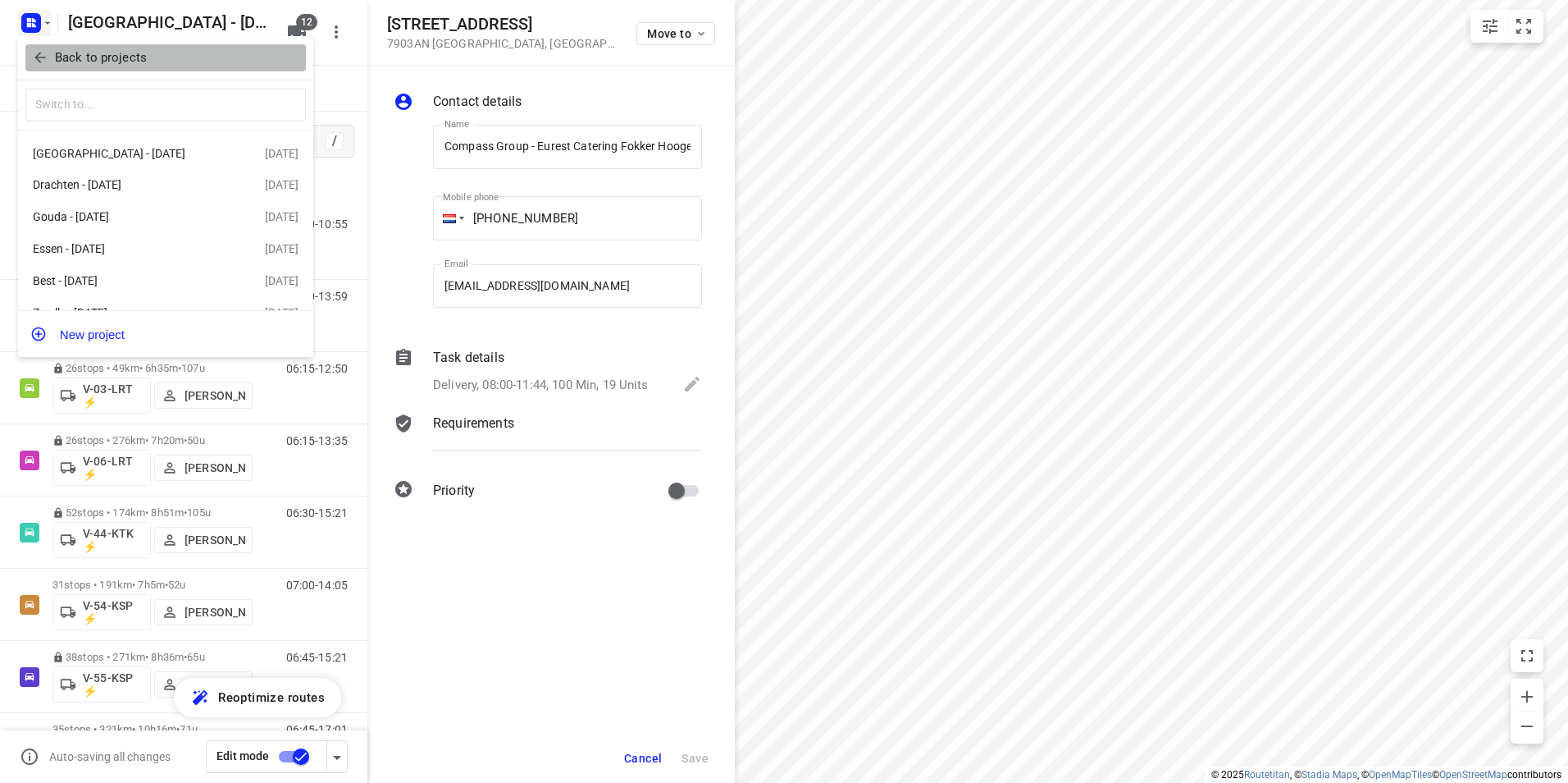
click at [86, 55] on p "Back to projects" at bounding box center [101, 58] width 92 height 19
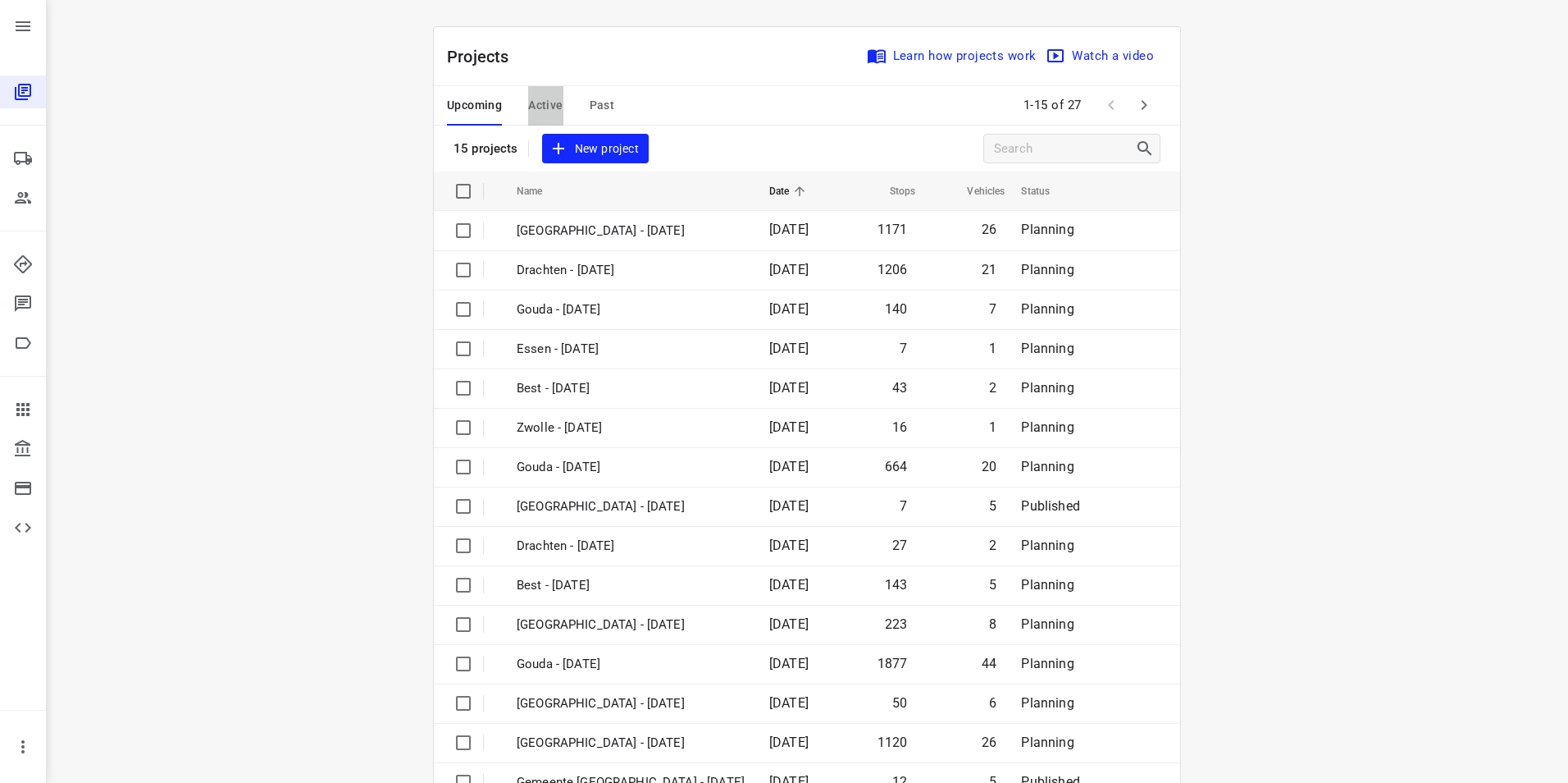
click at [528, 110] on span "Active" at bounding box center [545, 105] width 35 height 20
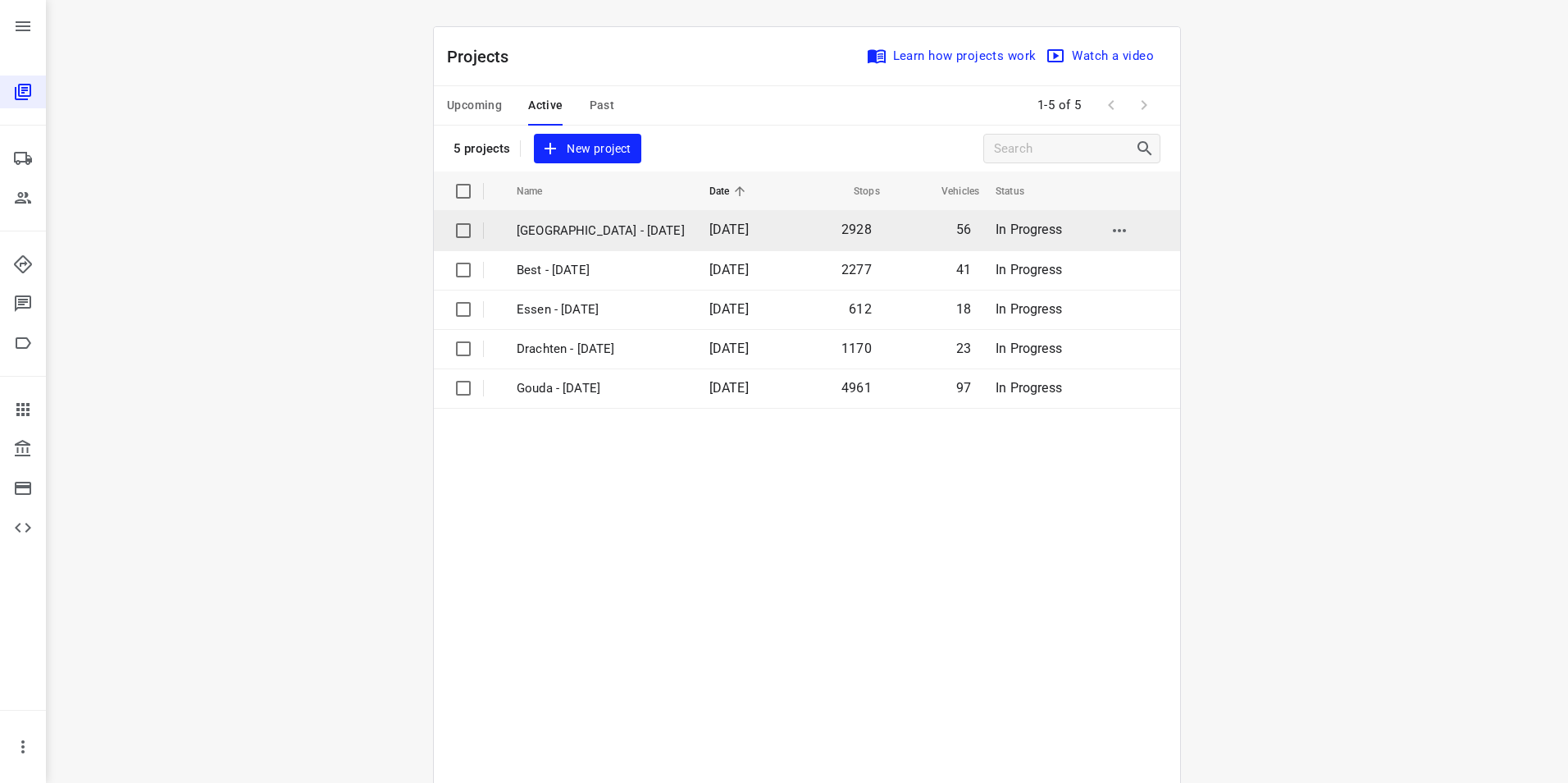
click at [580, 231] on p "[GEOGRAPHIC_DATA] - [DATE]" at bounding box center [601, 231] width 168 height 19
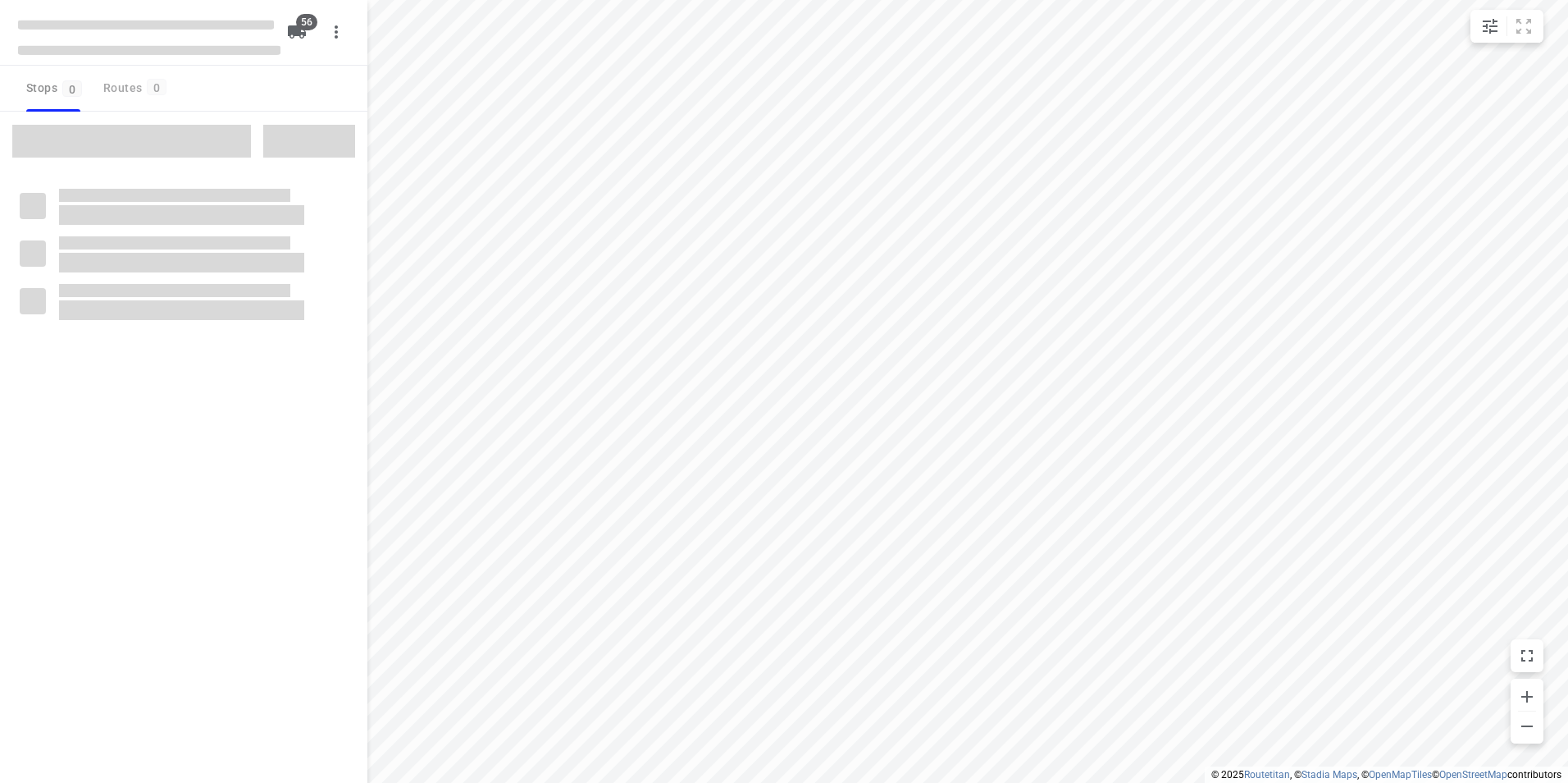
checkbox input "true"
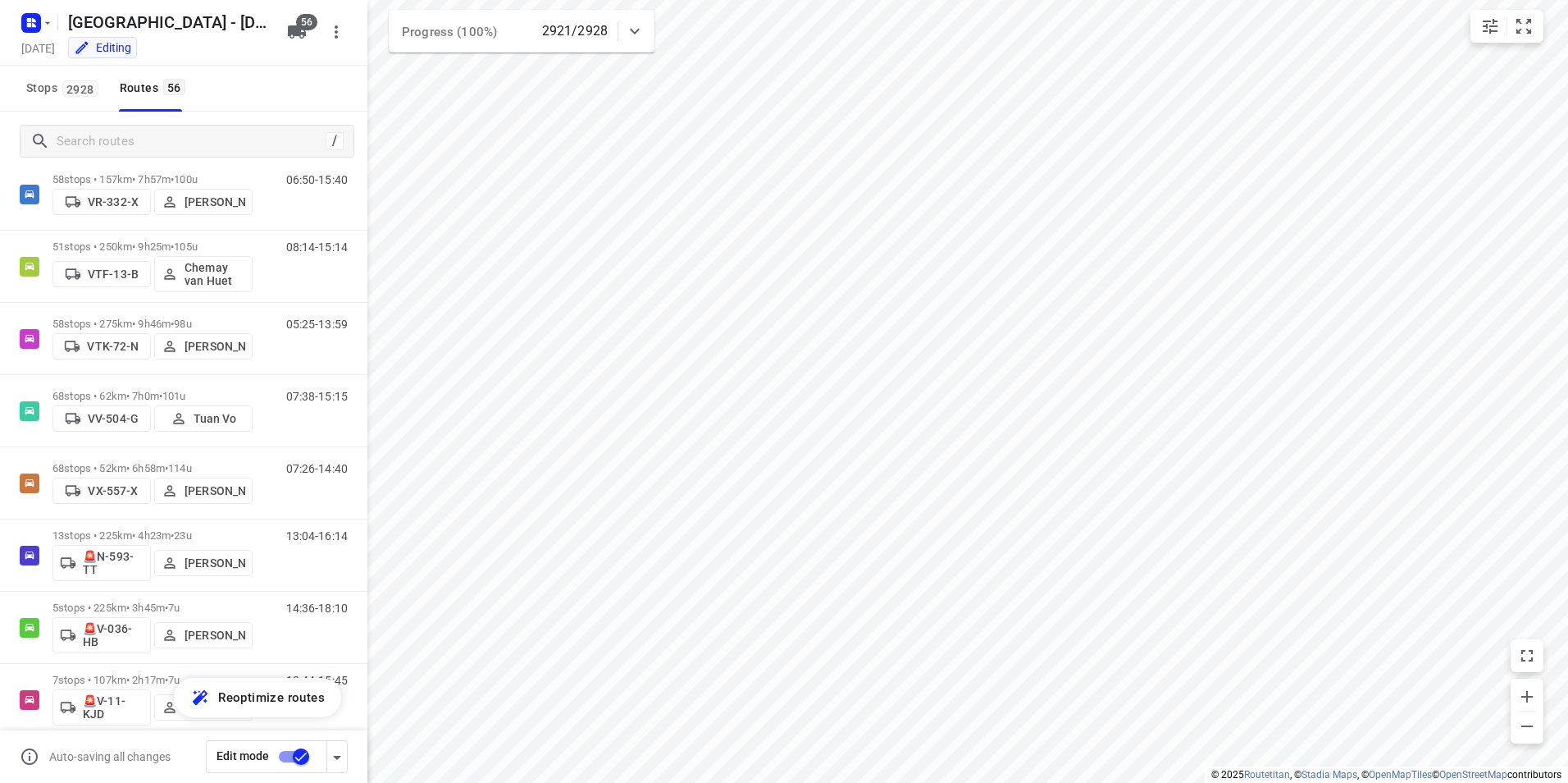
scroll to position [3537, 0]
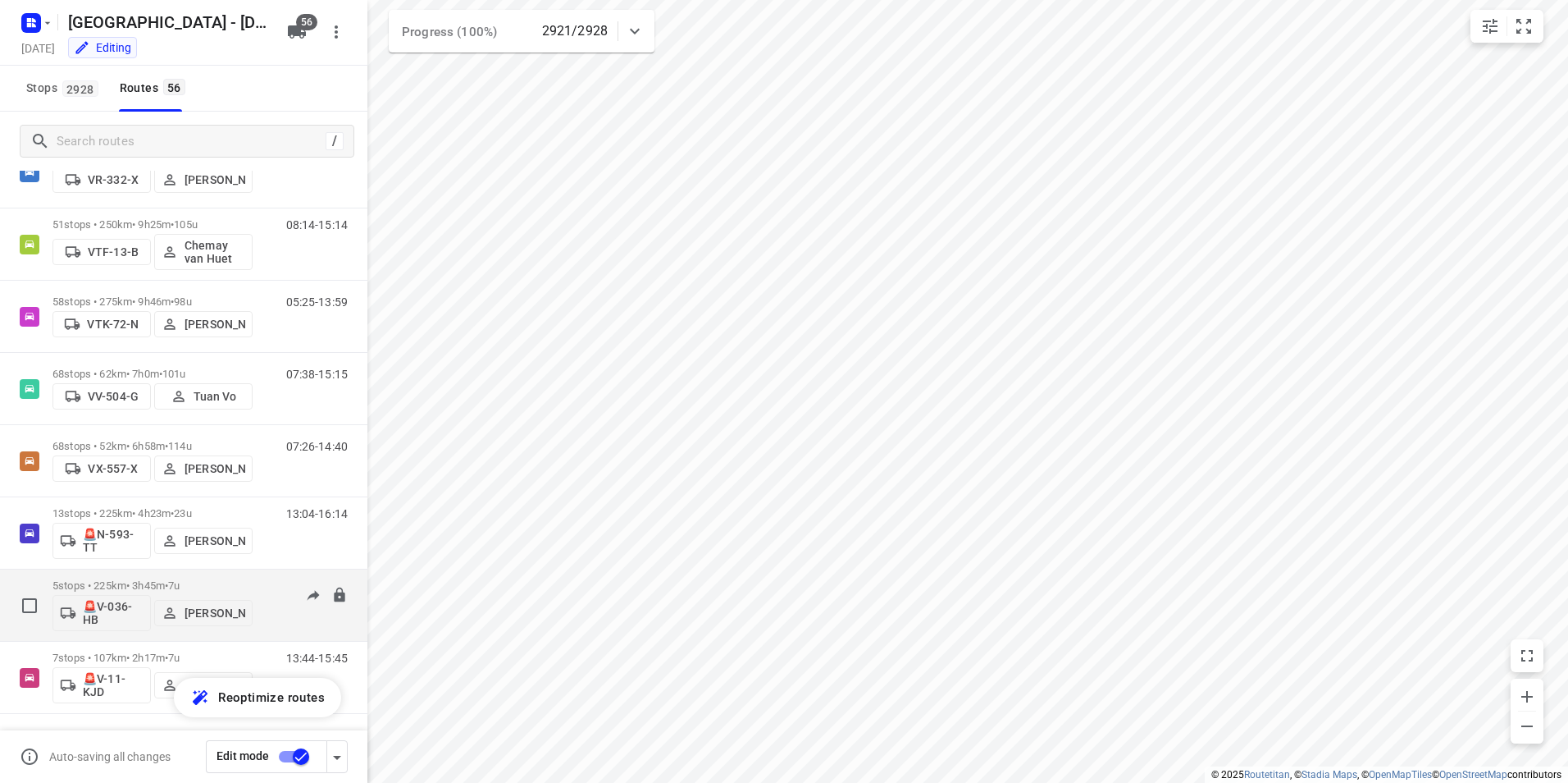
click at [180, 584] on span "7u" at bounding box center [174, 585] width 12 height 12
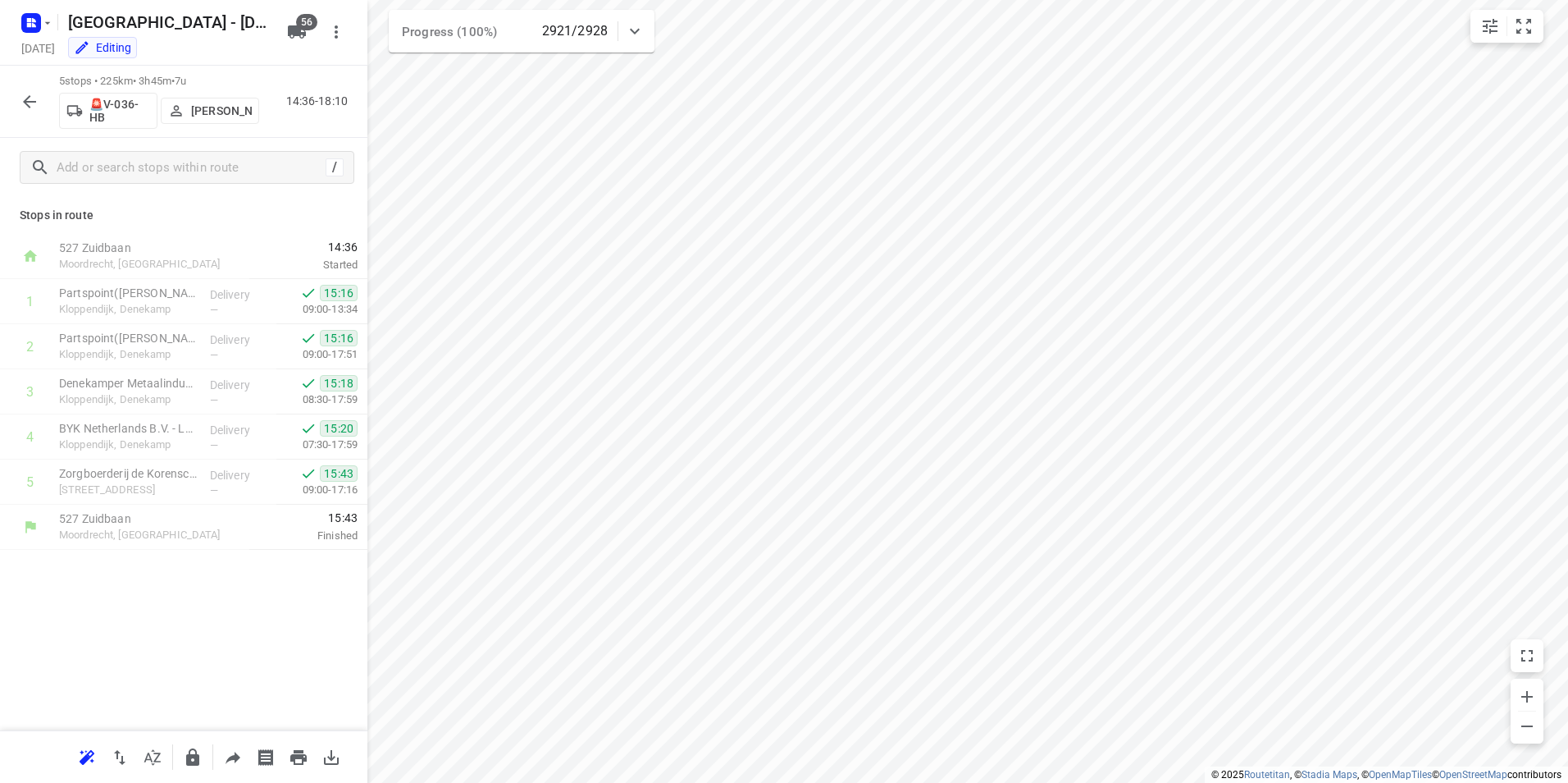
click at [35, 102] on icon "button" at bounding box center [29, 101] width 13 height 13
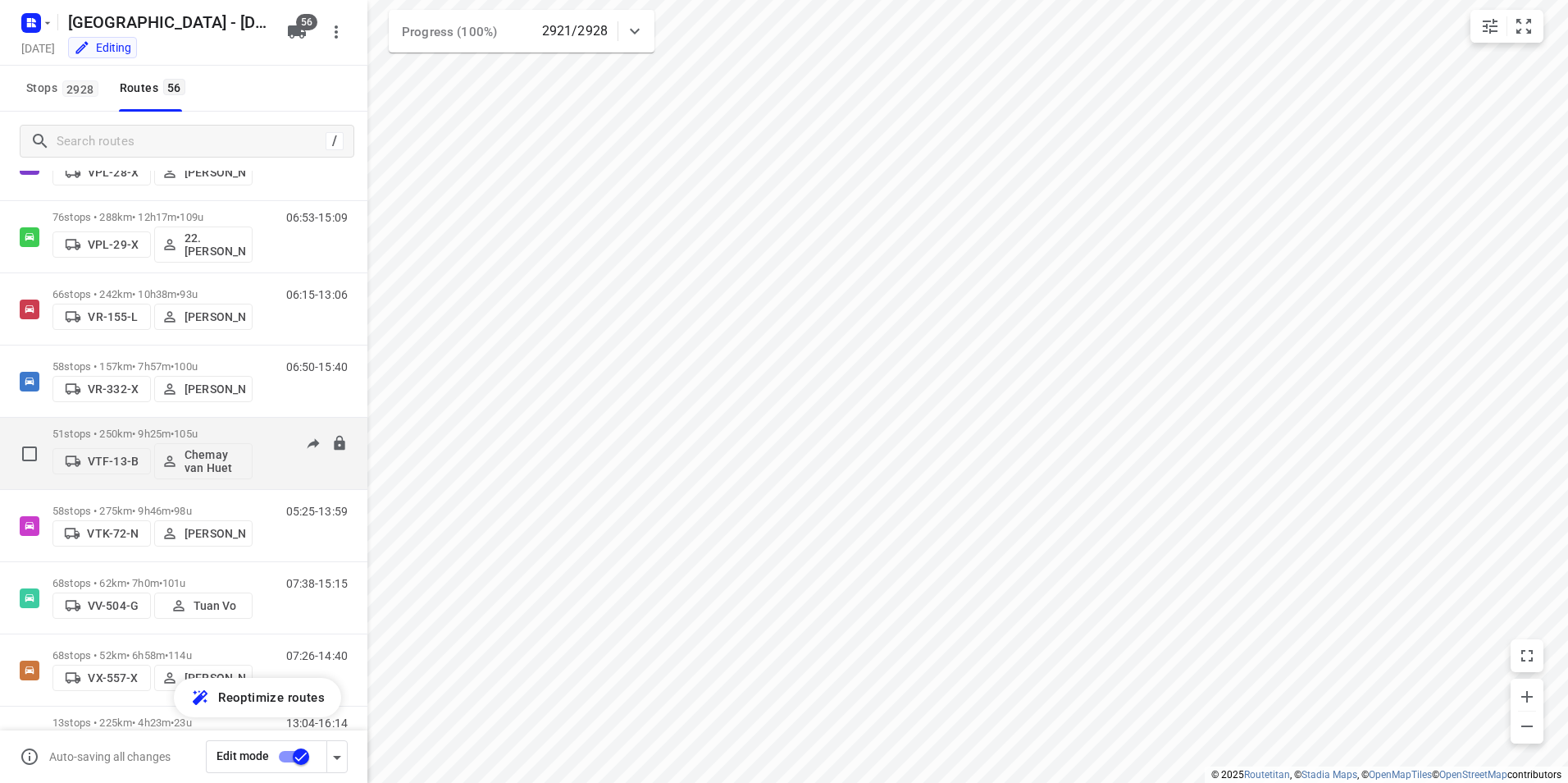
scroll to position [3209, 0]
